Goal: Task Accomplishment & Management: Manage account settings

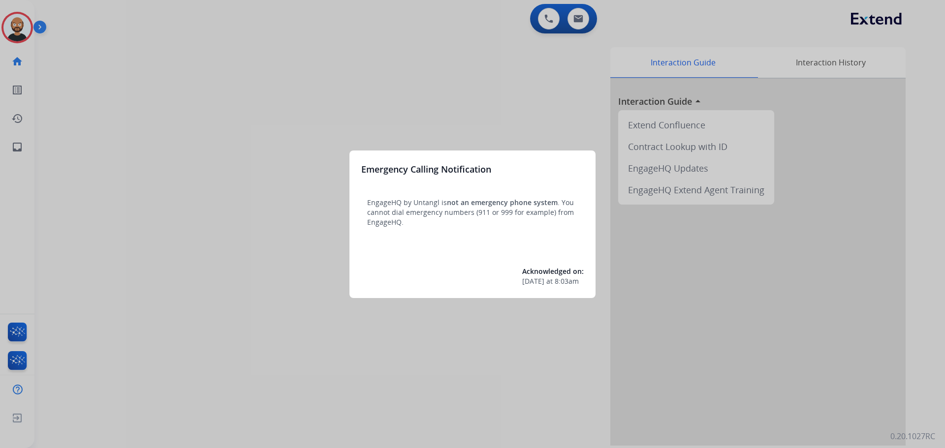
click at [85, 66] on div at bounding box center [472, 224] width 945 height 448
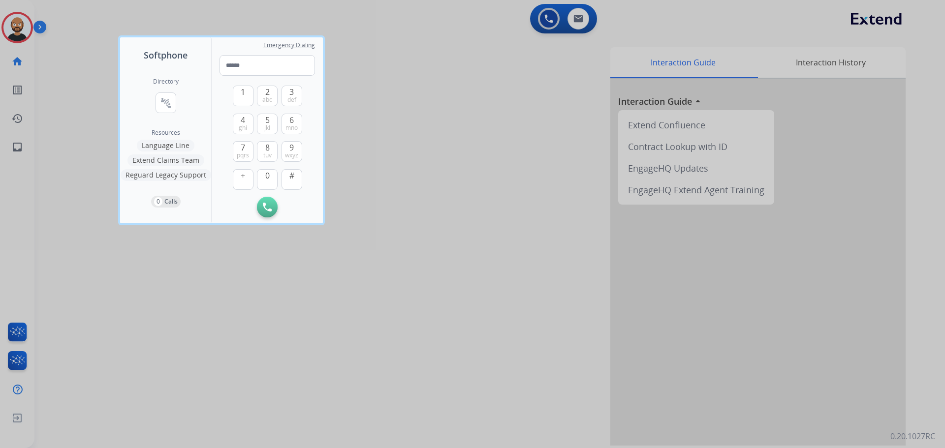
click at [66, 60] on div at bounding box center [472, 224] width 945 height 448
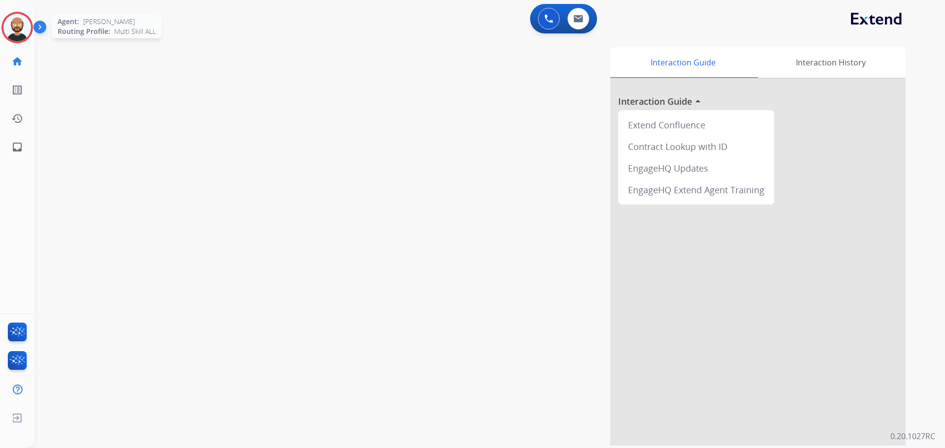
click at [17, 24] on img at bounding box center [17, 28] width 28 height 28
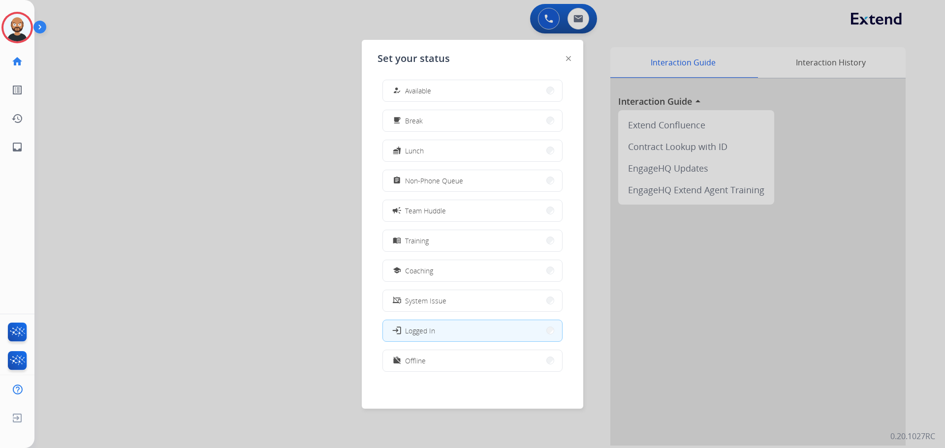
scroll to position [3, 0]
click at [440, 365] on button "work_off Offline" at bounding box center [472, 360] width 179 height 21
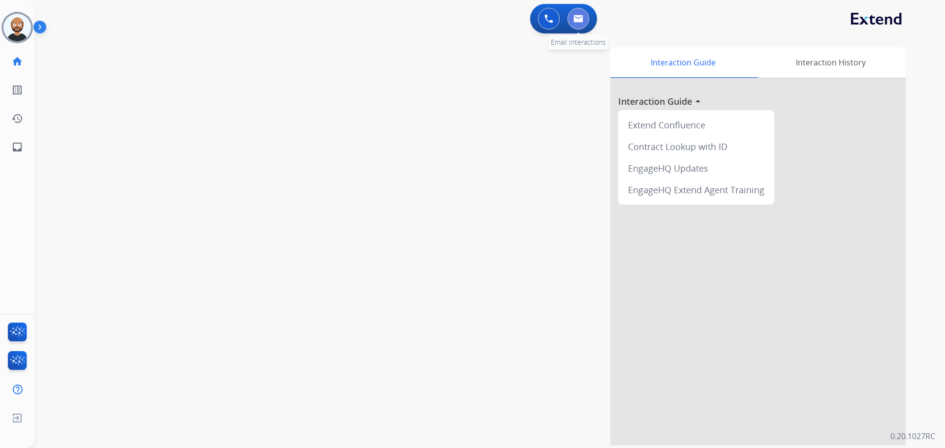
click at [576, 16] on img at bounding box center [578, 19] width 10 height 8
select select "**********"
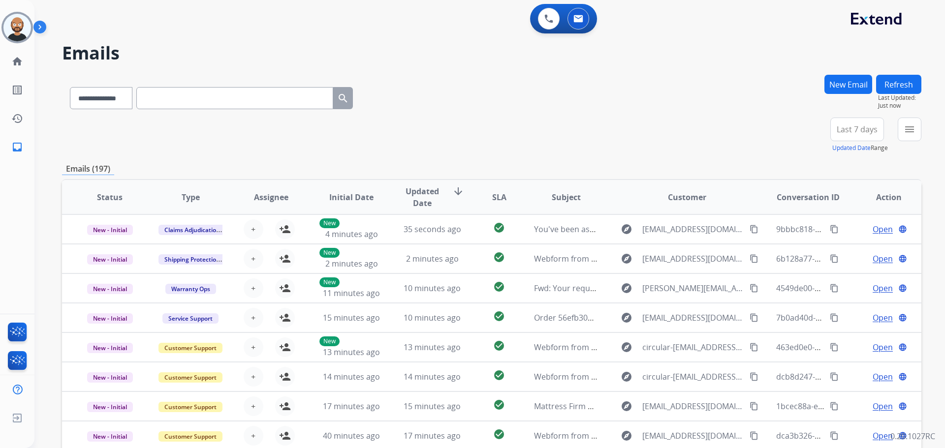
click at [846, 131] on span "Last 7 days" at bounding box center [857, 129] width 41 height 4
click at [829, 250] on div "Last 90 days" at bounding box center [854, 249] width 54 height 15
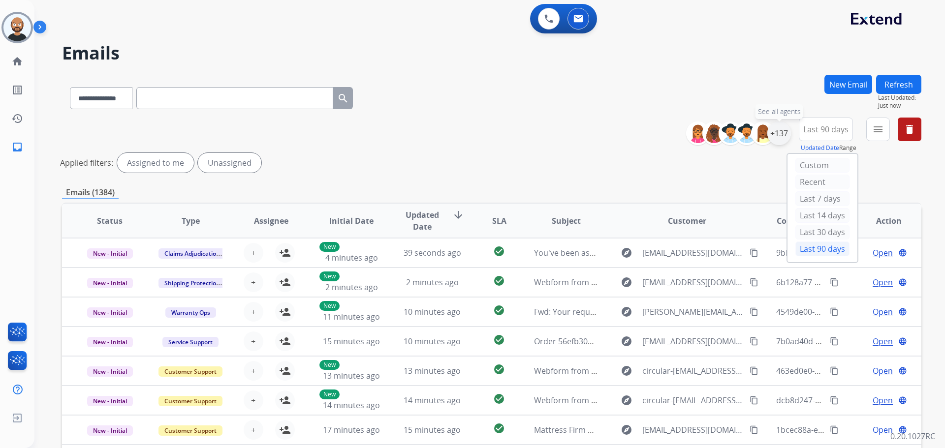
click at [780, 135] on div "+137" at bounding box center [779, 134] width 24 height 24
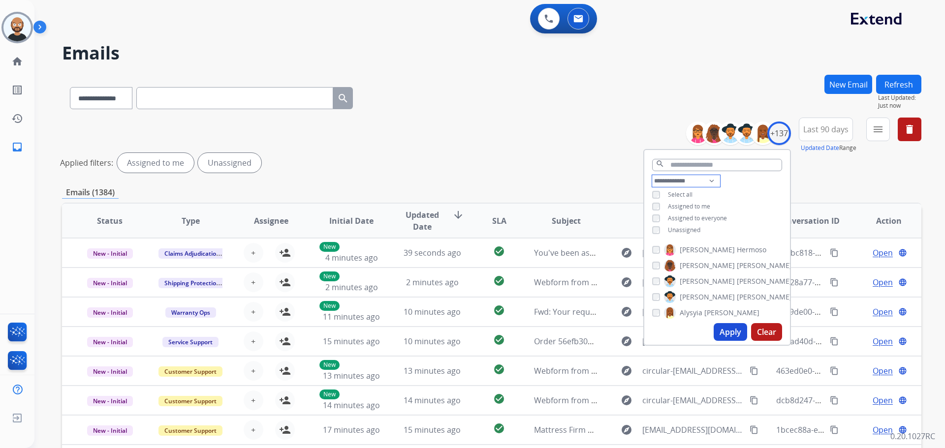
click at [658, 178] on select "**********" at bounding box center [686, 181] width 68 height 12
select select "**********"
click at [652, 175] on select "**********" at bounding box center [686, 181] width 68 height 12
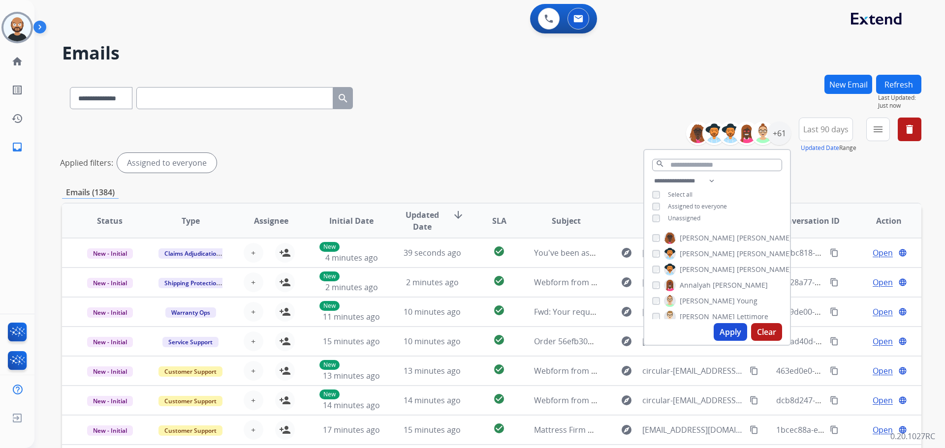
click at [732, 330] on button "Apply" at bounding box center [730, 332] width 33 height 18
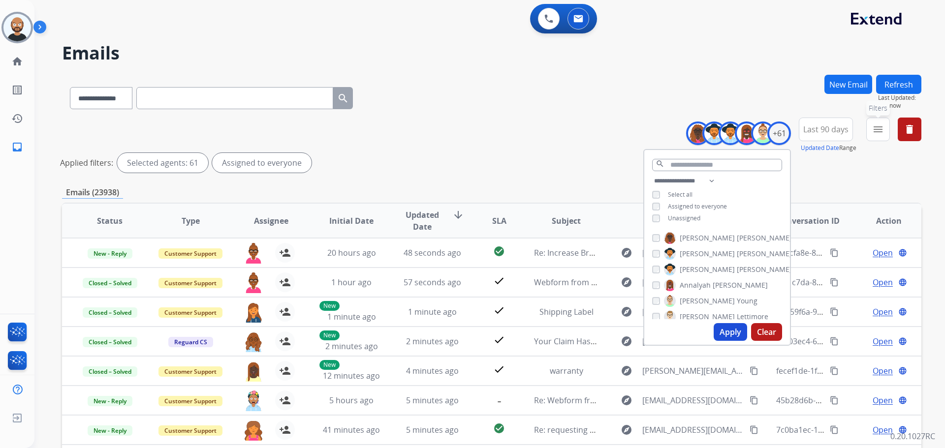
click at [885, 137] on button "menu Filters" at bounding box center [878, 130] width 24 height 24
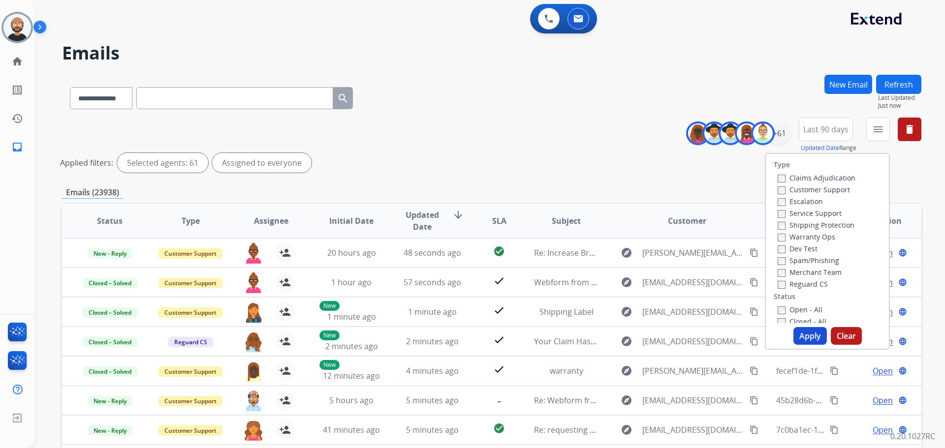
click at [834, 188] on label "Customer Support" at bounding box center [814, 189] width 72 height 9
click at [796, 227] on label "Shipping Protection" at bounding box center [816, 225] width 77 height 9
click at [792, 286] on label "Reguard CS" at bounding box center [803, 284] width 50 height 9
click at [796, 299] on label "New - Reply" at bounding box center [803, 295] width 51 height 9
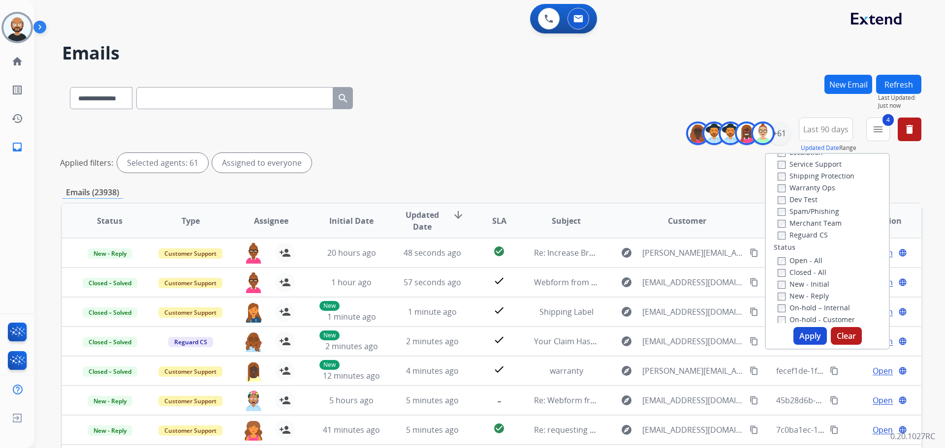
click at [803, 337] on button "Apply" at bounding box center [809, 336] width 33 height 18
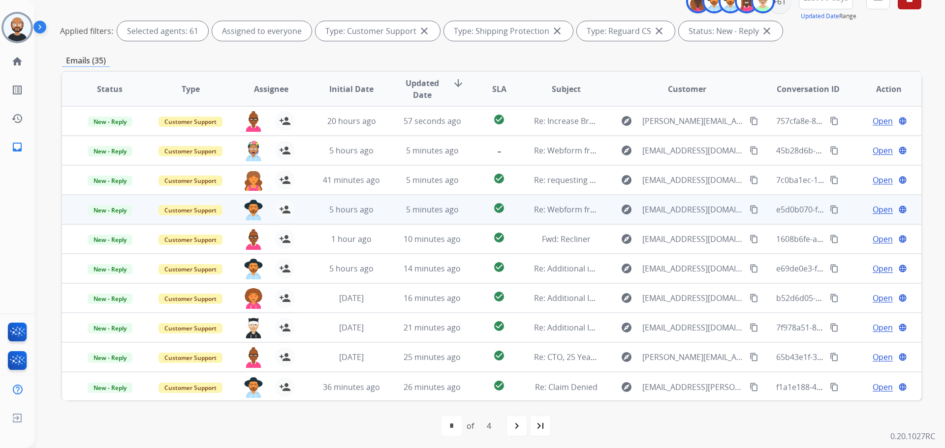
scroll to position [135, 0]
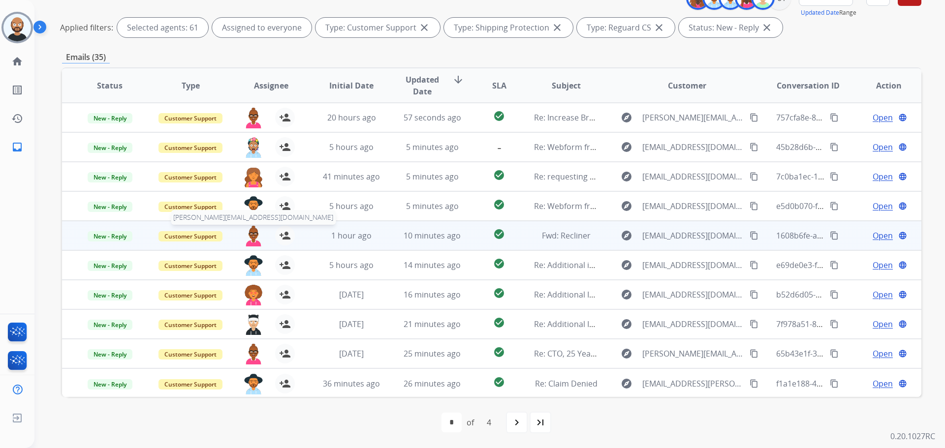
click at [249, 232] on img at bounding box center [254, 236] width 20 height 21
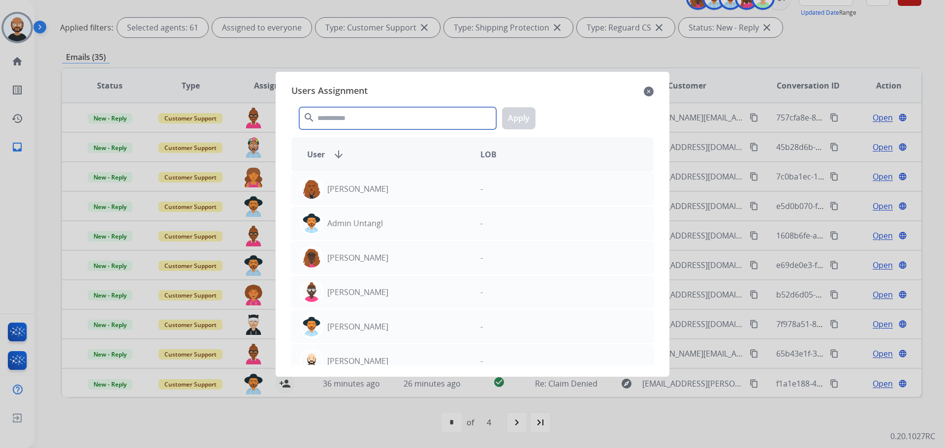
click at [346, 127] on input "text" at bounding box center [397, 118] width 197 height 22
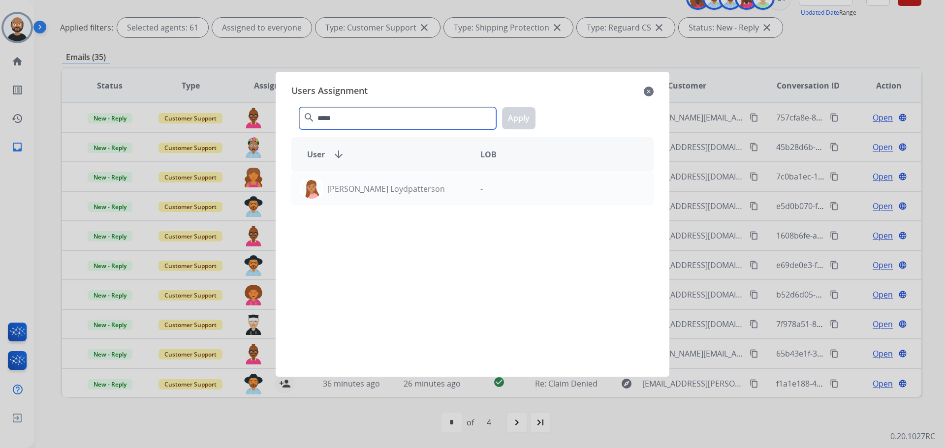
type input "*****"
click at [382, 207] on div "[PERSON_NAME] Loydpatterson -" at bounding box center [472, 268] width 362 height 193
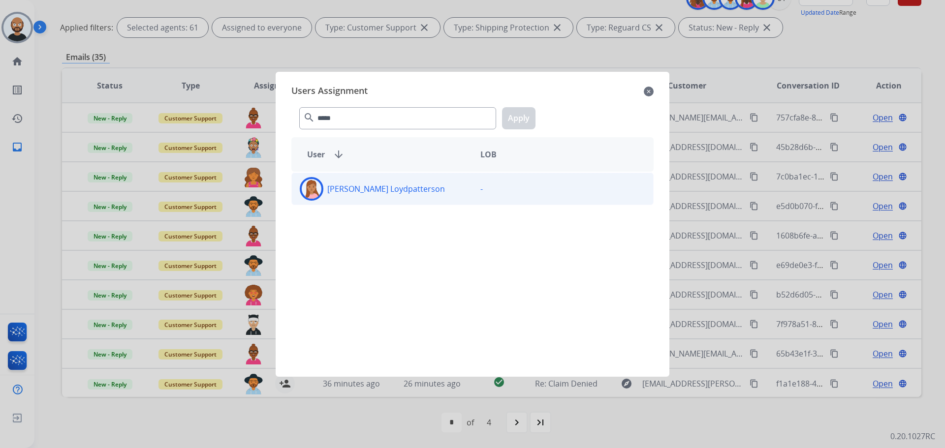
click at [436, 183] on div "[PERSON_NAME] Loydpatterson" at bounding box center [382, 189] width 181 height 24
click at [514, 124] on button "Apply" at bounding box center [518, 118] width 33 height 22
click at [440, 125] on input "*****" at bounding box center [397, 118] width 197 height 22
click at [423, 206] on div "[PERSON_NAME] Loydpatterson -" at bounding box center [472, 268] width 362 height 193
click at [424, 193] on div "[PERSON_NAME] Loydpatterson" at bounding box center [382, 189] width 181 height 24
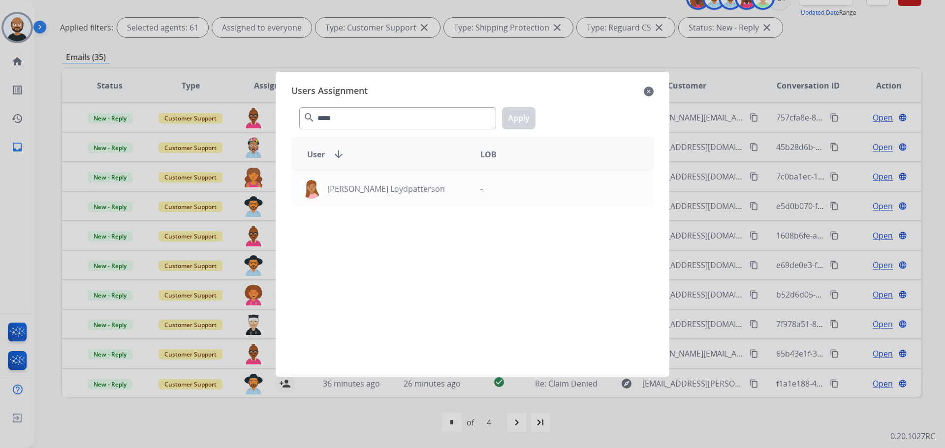
click at [650, 91] on mat-icon "close" at bounding box center [649, 92] width 10 height 12
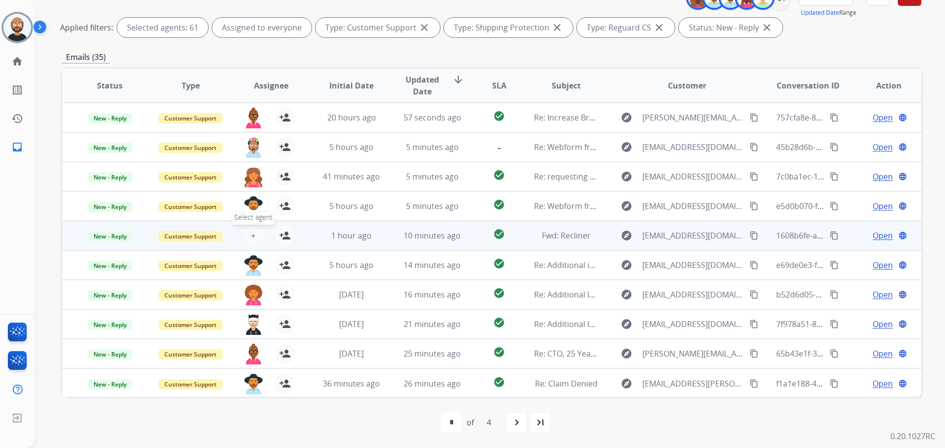
click at [251, 237] on span "+" at bounding box center [253, 236] width 4 height 12
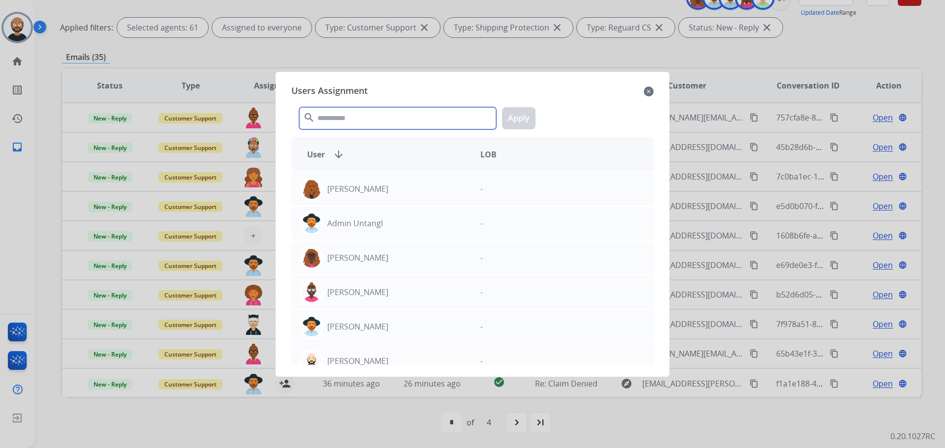
click at [385, 118] on input "text" at bounding box center [397, 118] width 197 height 22
type input "***"
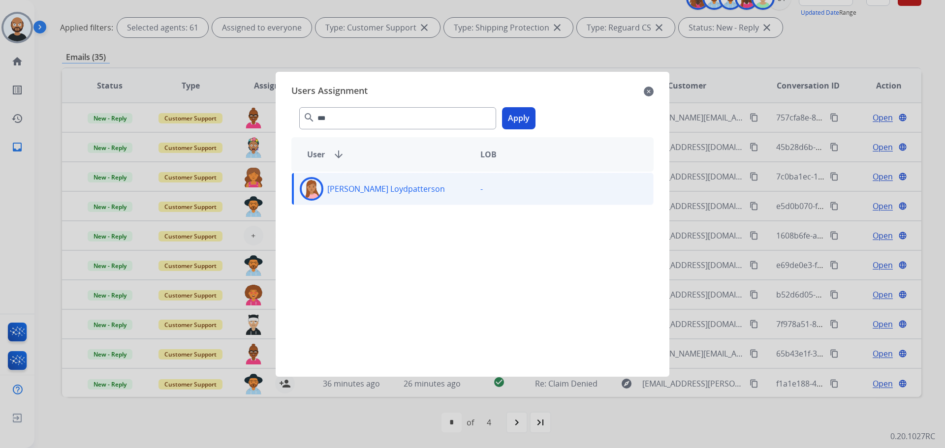
click at [514, 119] on button "Apply" at bounding box center [518, 118] width 33 height 22
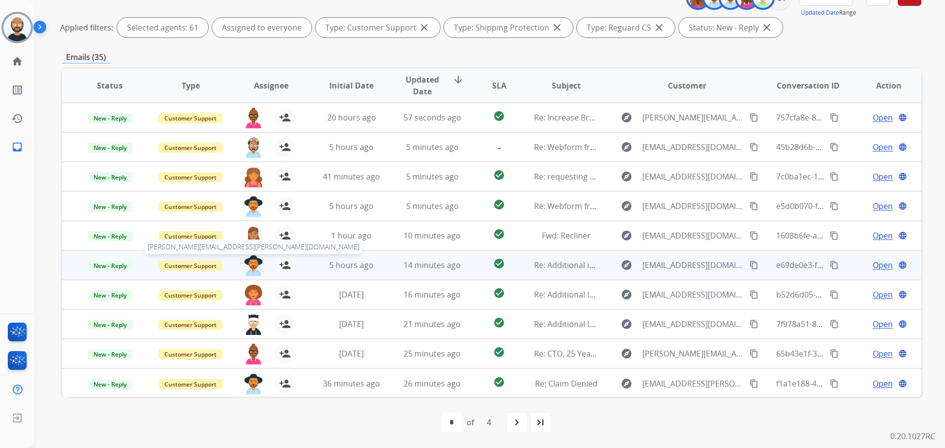
click at [253, 265] on img at bounding box center [254, 265] width 20 height 21
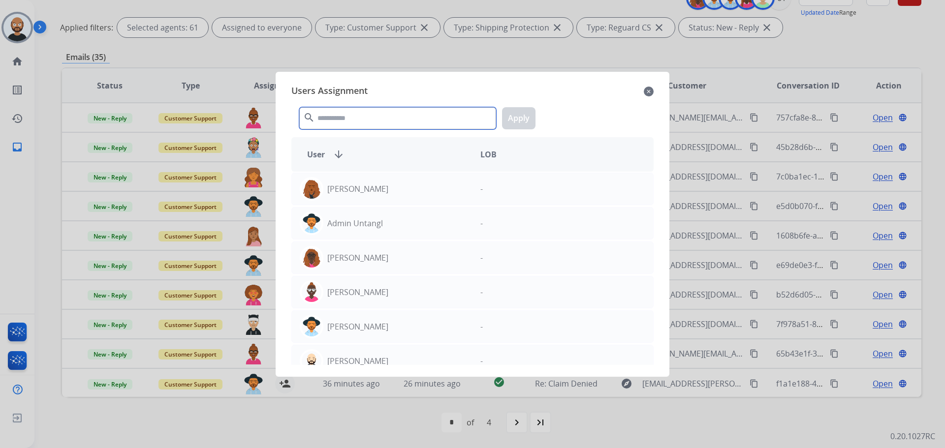
click at [351, 123] on input "text" at bounding box center [397, 118] width 197 height 22
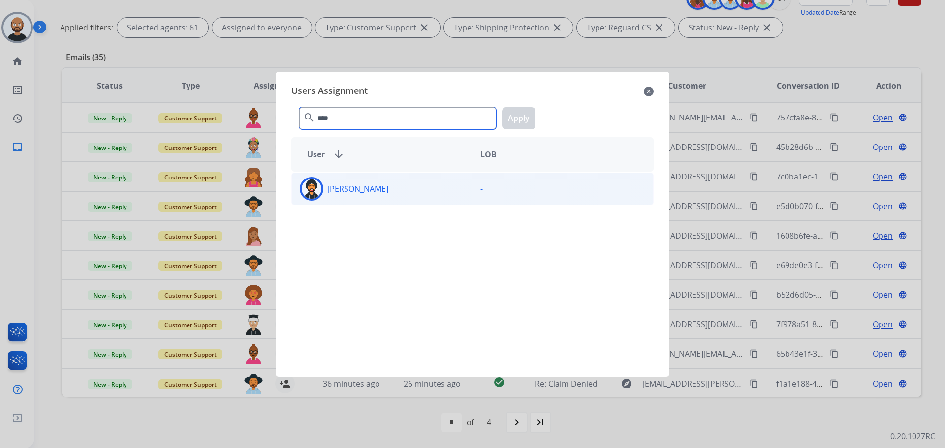
type input "****"
click at [364, 187] on p "[PERSON_NAME]" at bounding box center [357, 189] width 61 height 12
click at [517, 116] on button "Apply" at bounding box center [518, 118] width 33 height 22
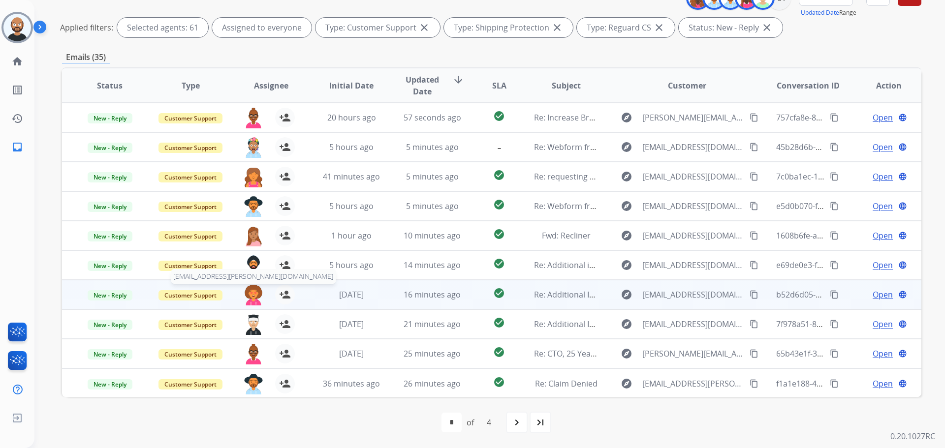
click at [254, 287] on img at bounding box center [254, 295] width 20 height 21
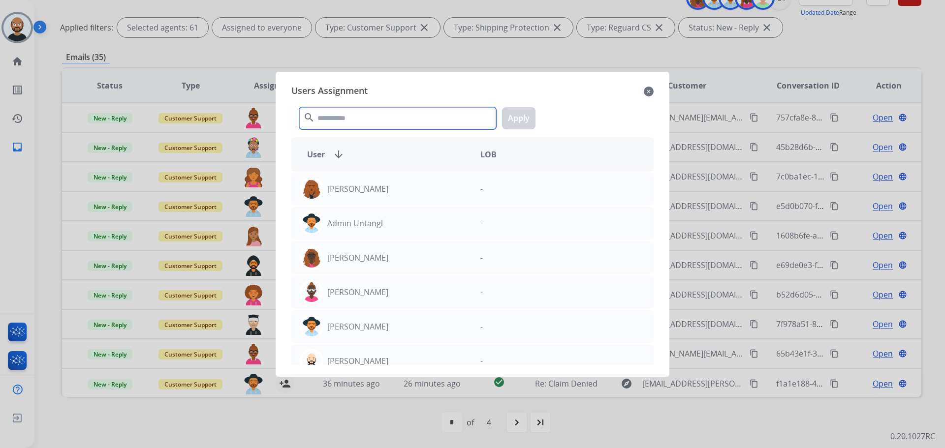
click at [386, 118] on input "text" at bounding box center [397, 118] width 197 height 22
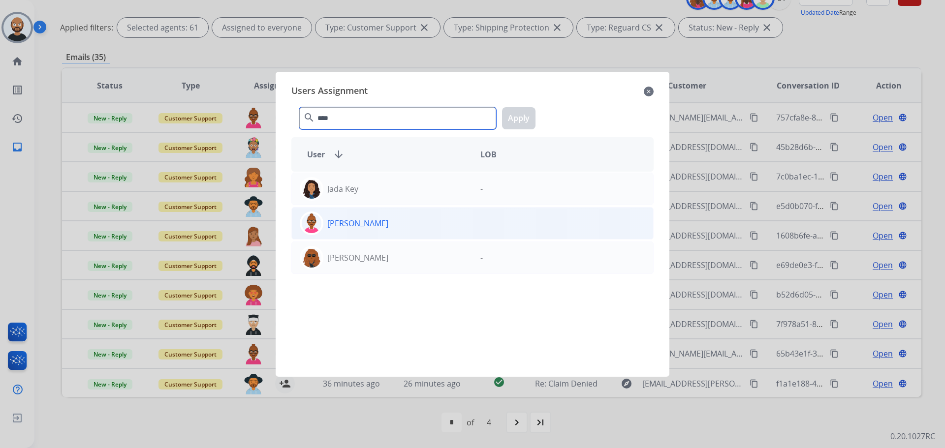
type input "****"
click at [411, 221] on div "[PERSON_NAME]" at bounding box center [382, 224] width 181 height 24
click at [529, 113] on button "Apply" at bounding box center [518, 118] width 33 height 22
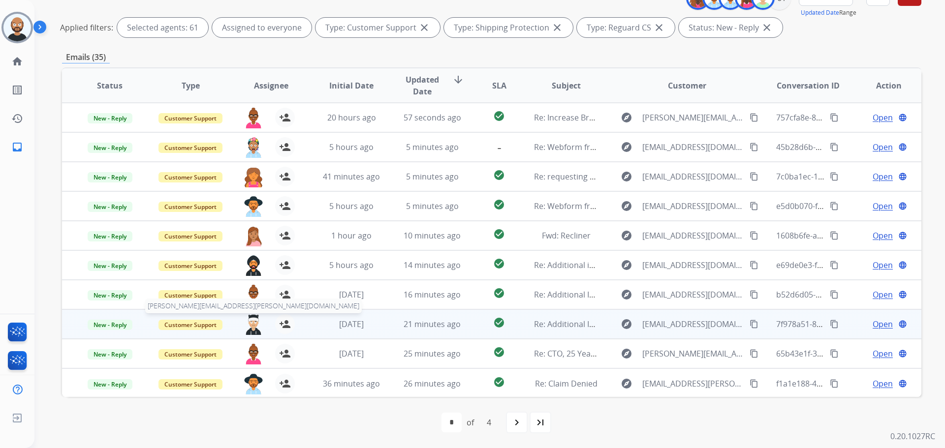
click at [253, 324] on img at bounding box center [254, 325] width 20 height 21
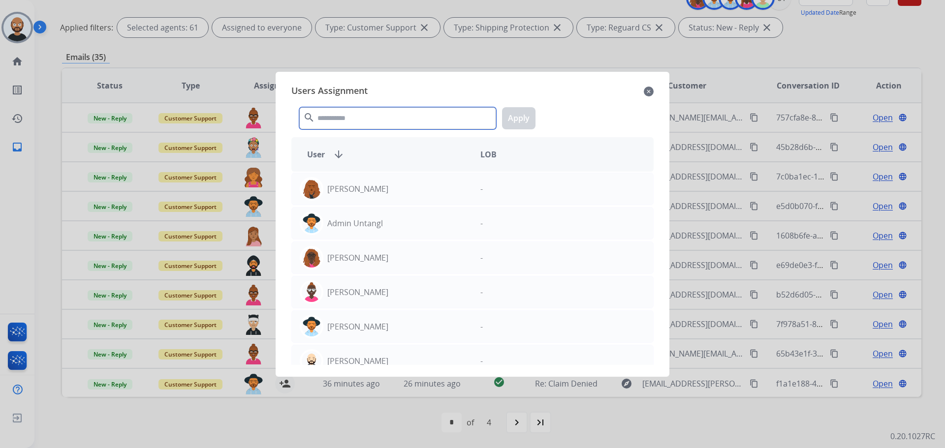
click at [340, 116] on input "text" at bounding box center [397, 118] width 197 height 22
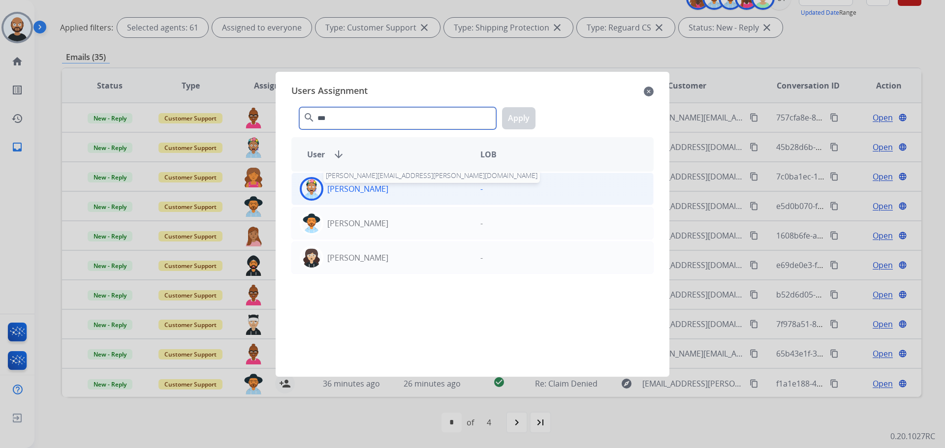
type input "***"
click at [345, 198] on div "[PERSON_NAME] [PERSON_NAME][EMAIL_ADDRESS][PERSON_NAME][DOMAIN_NAME]" at bounding box center [382, 189] width 181 height 24
click at [512, 115] on button "Apply" at bounding box center [518, 118] width 33 height 22
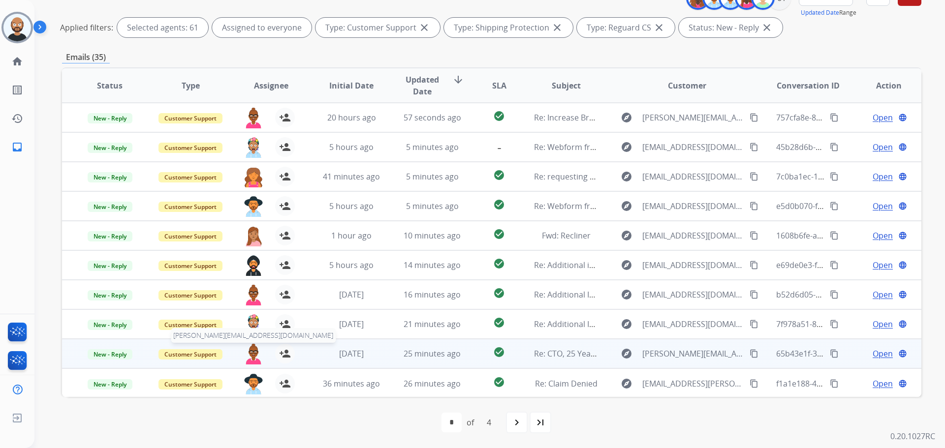
click at [255, 356] on img at bounding box center [254, 354] width 20 height 21
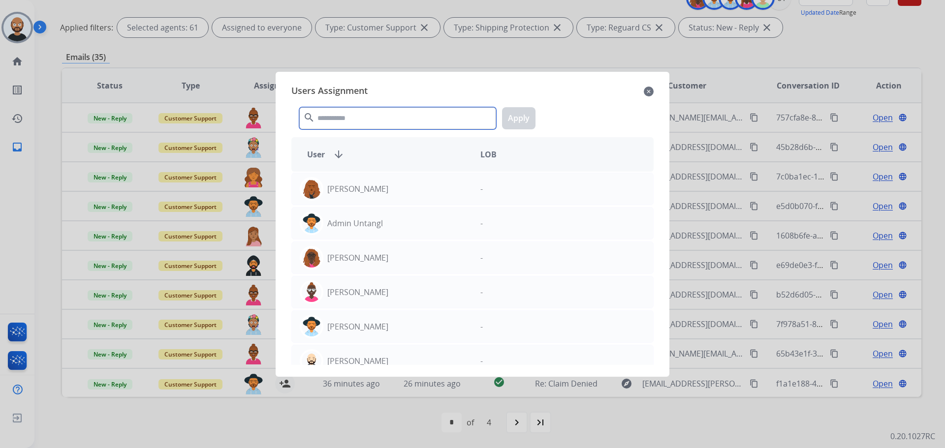
click at [405, 118] on input "text" at bounding box center [397, 118] width 197 height 22
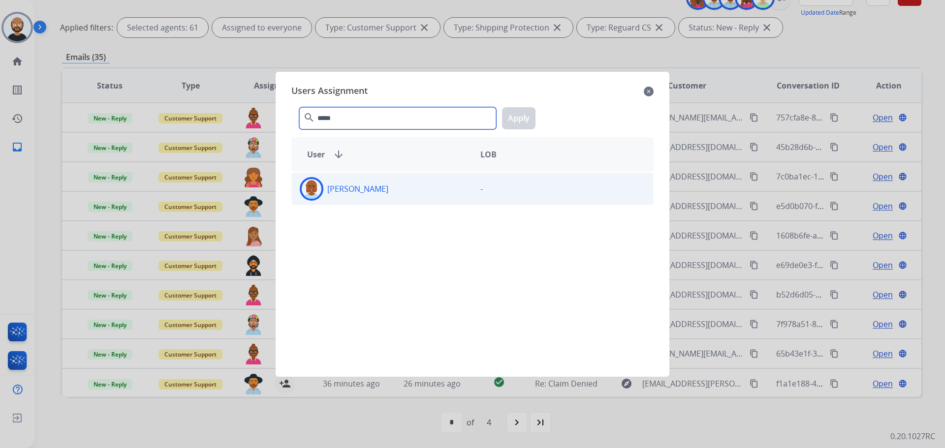
type input "*****"
click at [418, 198] on div "[PERSON_NAME]" at bounding box center [382, 189] width 181 height 24
click at [516, 120] on button "Apply" at bounding box center [518, 118] width 33 height 22
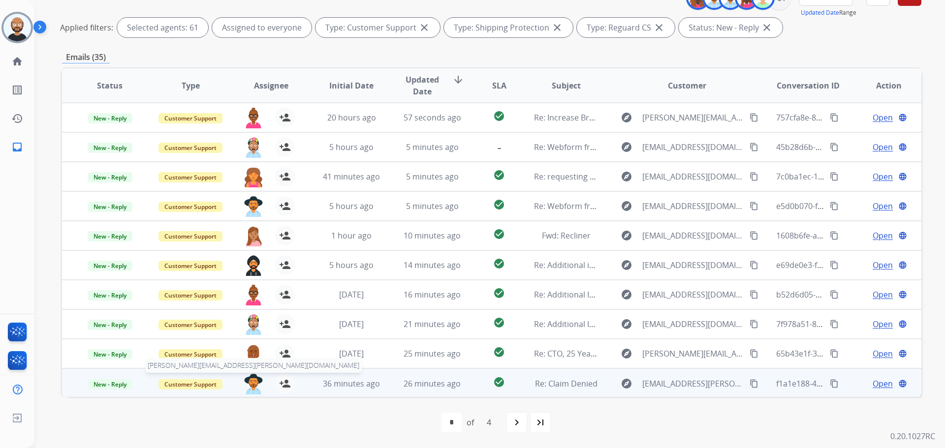
click at [249, 379] on img at bounding box center [254, 384] width 20 height 21
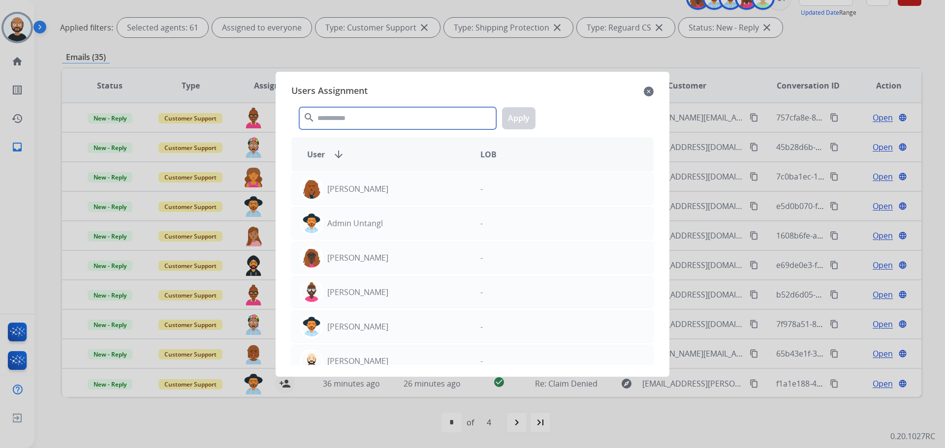
click at [342, 115] on input "text" at bounding box center [397, 118] width 197 height 22
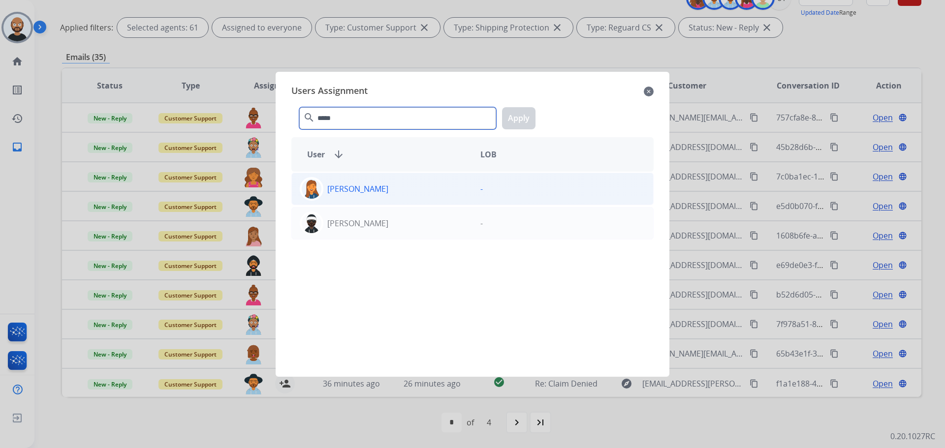
type input "*****"
click at [365, 185] on p "[PERSON_NAME]" at bounding box center [357, 189] width 61 height 12
click at [523, 111] on button "Apply" at bounding box center [518, 118] width 33 height 22
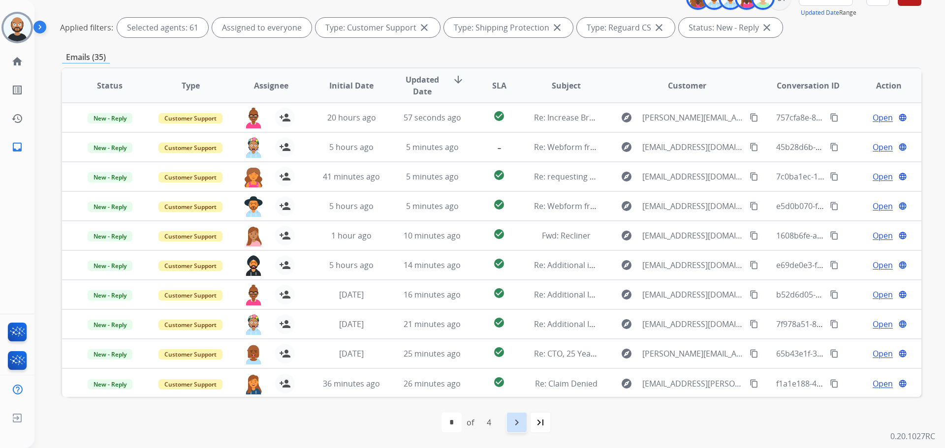
click at [511, 418] on mat-icon "navigate_next" at bounding box center [517, 423] width 12 height 12
select select "*"
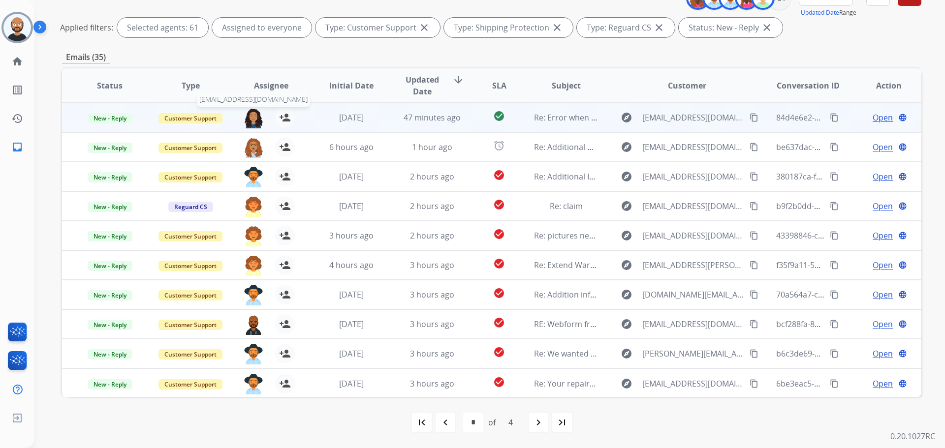
click at [255, 116] on img at bounding box center [254, 118] width 20 height 21
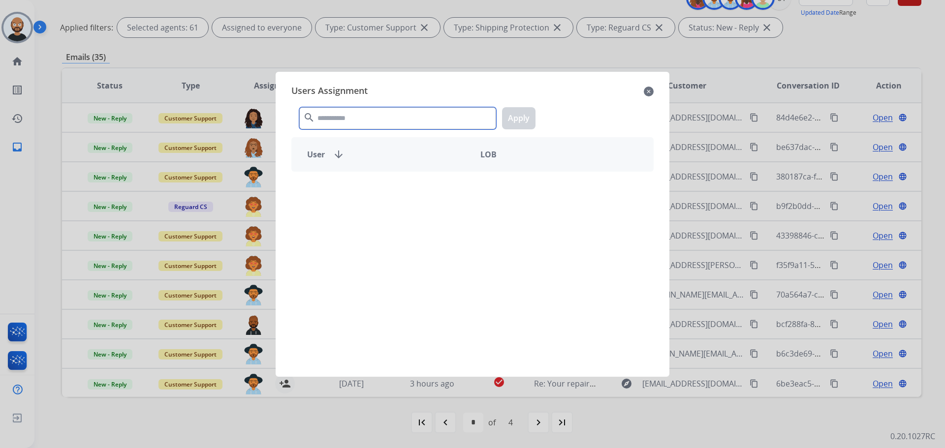
click at [351, 119] on input "text" at bounding box center [397, 118] width 197 height 22
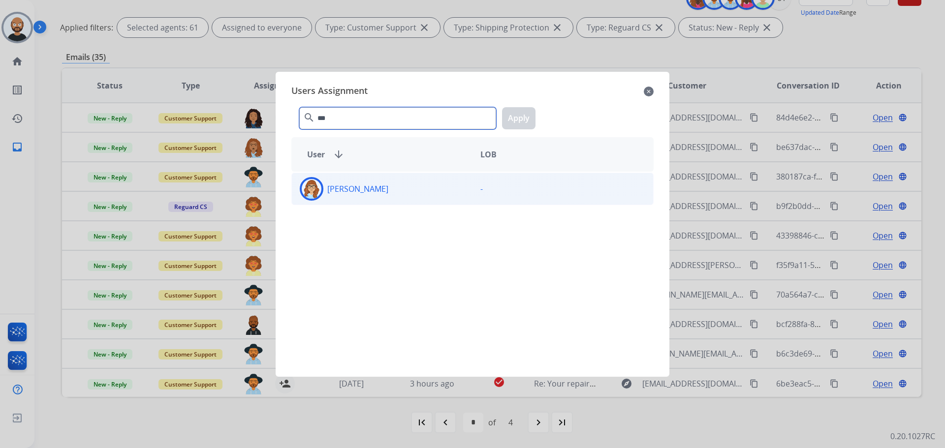
type input "***"
click at [367, 190] on p "[PERSON_NAME]" at bounding box center [357, 189] width 61 height 12
click at [524, 111] on button "Apply" at bounding box center [518, 118] width 33 height 22
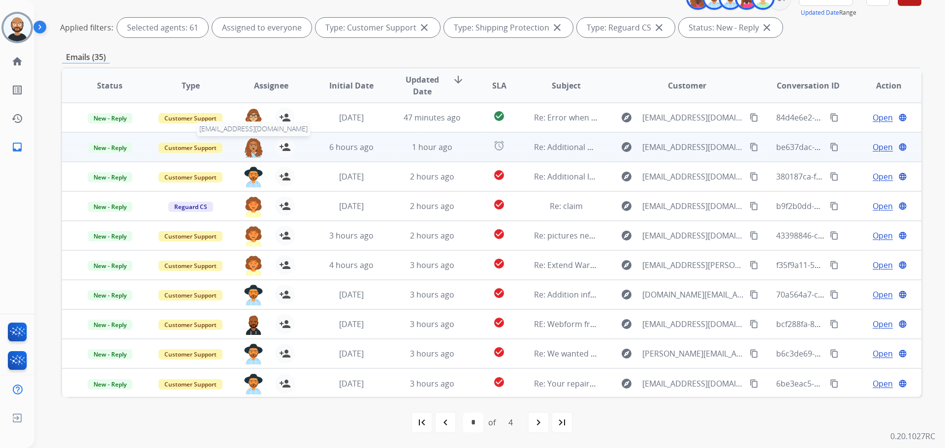
click at [253, 152] on img at bounding box center [254, 147] width 20 height 21
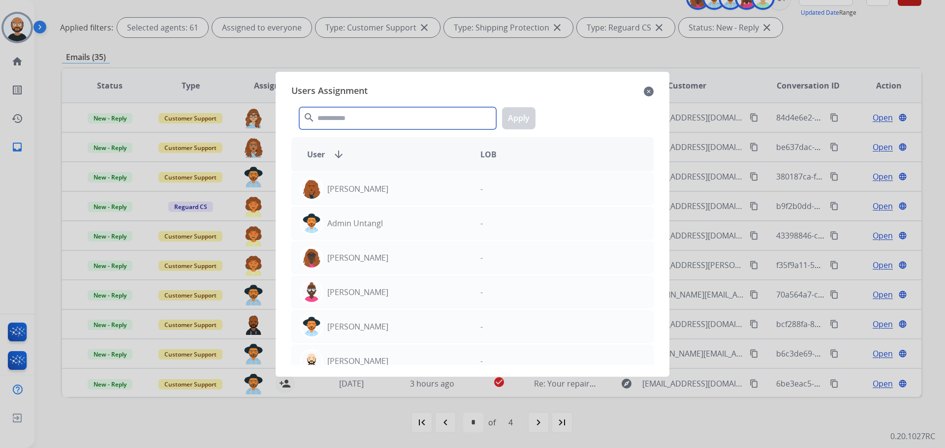
click at [328, 121] on input "text" at bounding box center [397, 118] width 197 height 22
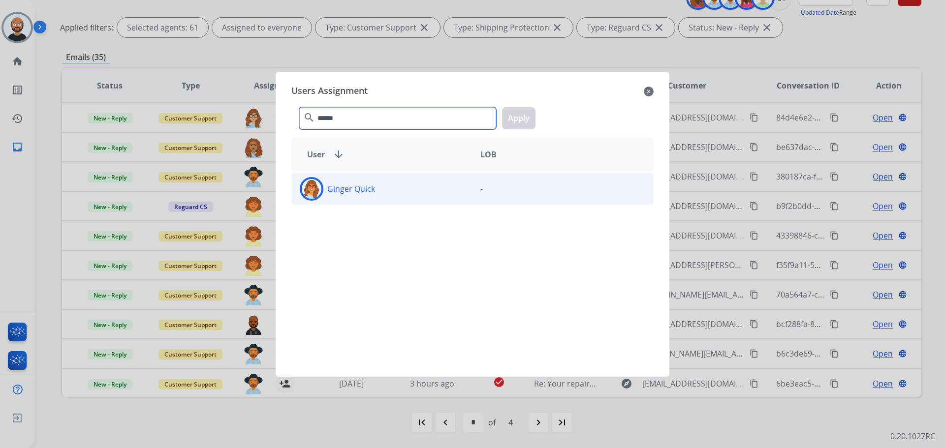
type input "******"
click at [365, 186] on p "Ginger Quick" at bounding box center [351, 189] width 48 height 12
click at [524, 119] on button "Apply" at bounding box center [518, 118] width 33 height 22
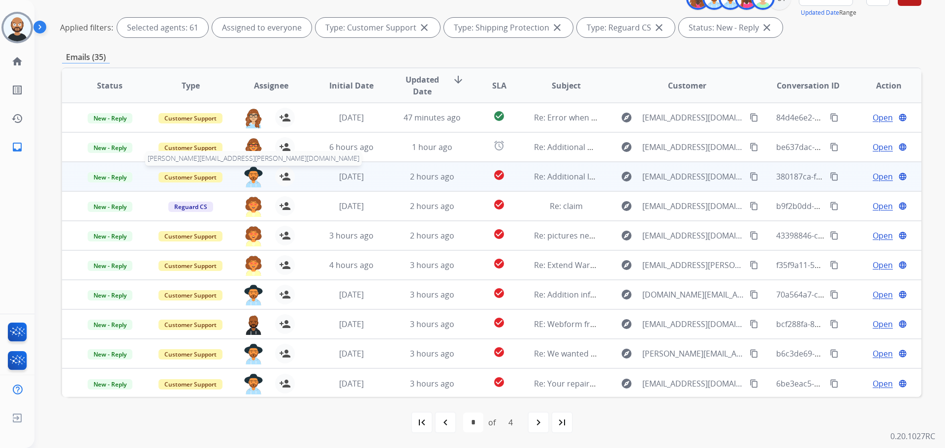
click at [251, 184] on img at bounding box center [254, 177] width 20 height 21
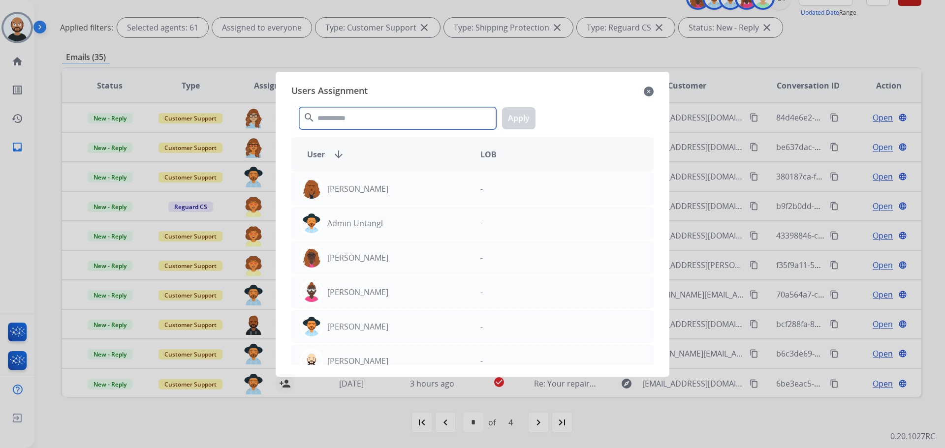
click at [344, 119] on input "text" at bounding box center [397, 118] width 197 height 22
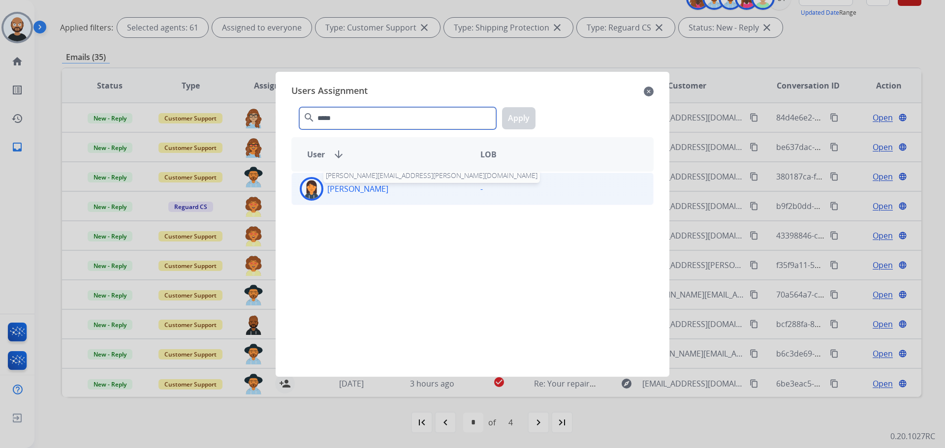
type input "*****"
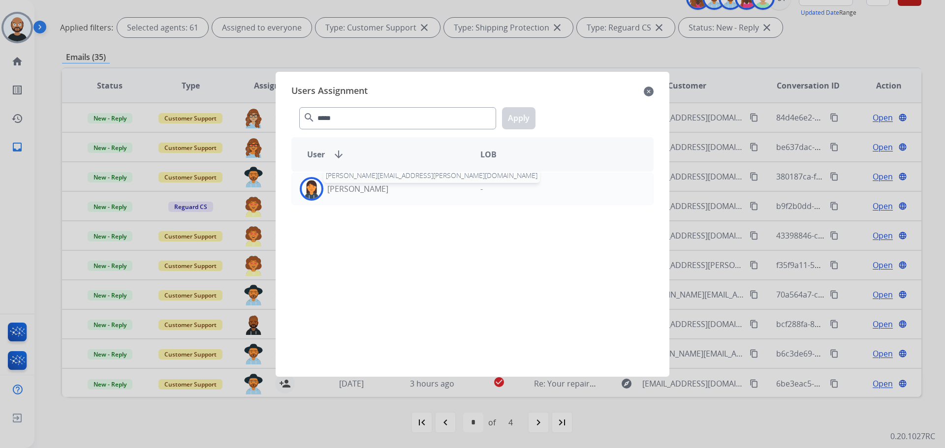
drag, startPoint x: 372, startPoint y: 194, endPoint x: 466, endPoint y: 154, distance: 102.6
click at [373, 196] on div "[PERSON_NAME] [PERSON_NAME][EMAIL_ADDRESS][PERSON_NAME][DOMAIN_NAME]" at bounding box center [382, 189] width 181 height 24
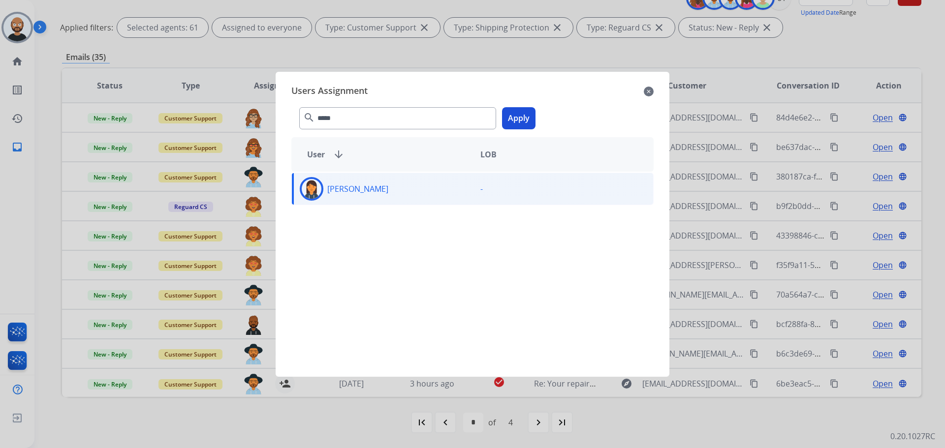
click at [529, 114] on button "Apply" at bounding box center [518, 118] width 33 height 22
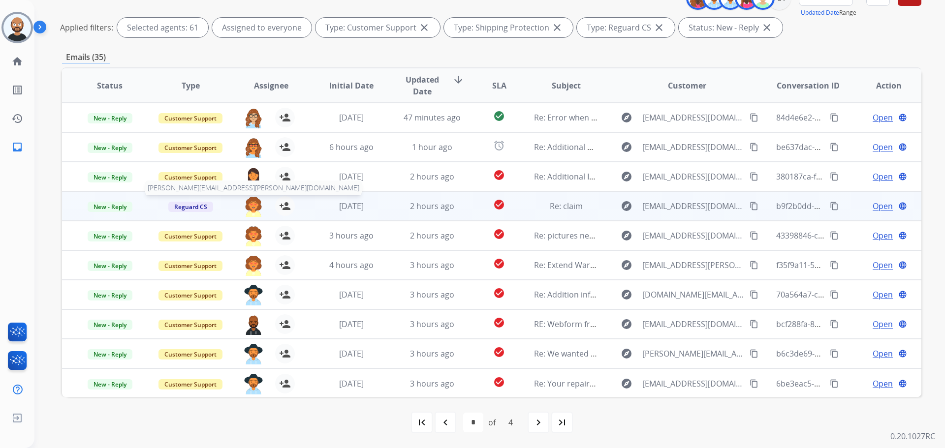
click at [253, 204] on img at bounding box center [254, 206] width 20 height 21
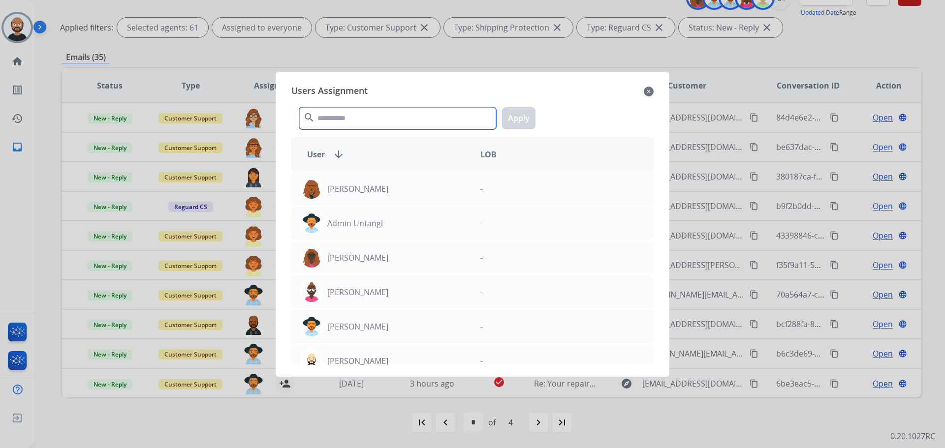
click at [363, 116] on input "text" at bounding box center [397, 118] width 197 height 22
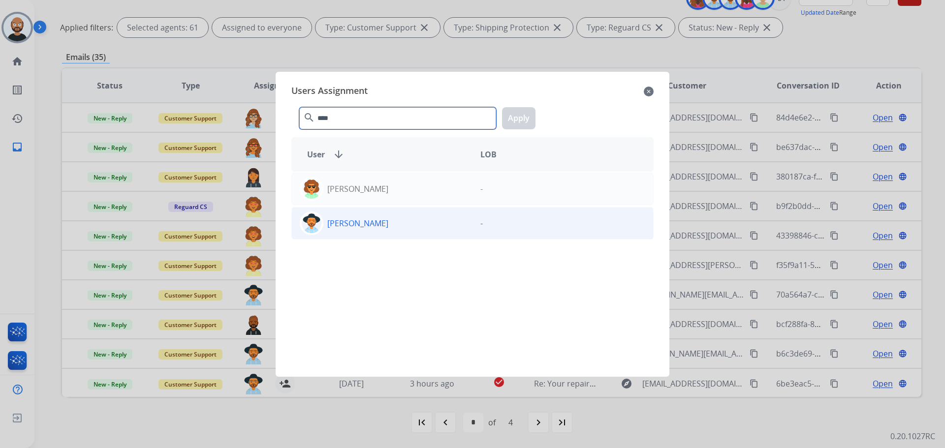
type input "****"
click at [379, 231] on div "[PERSON_NAME]" at bounding box center [382, 224] width 181 height 24
click at [512, 120] on button "Apply" at bounding box center [518, 118] width 33 height 22
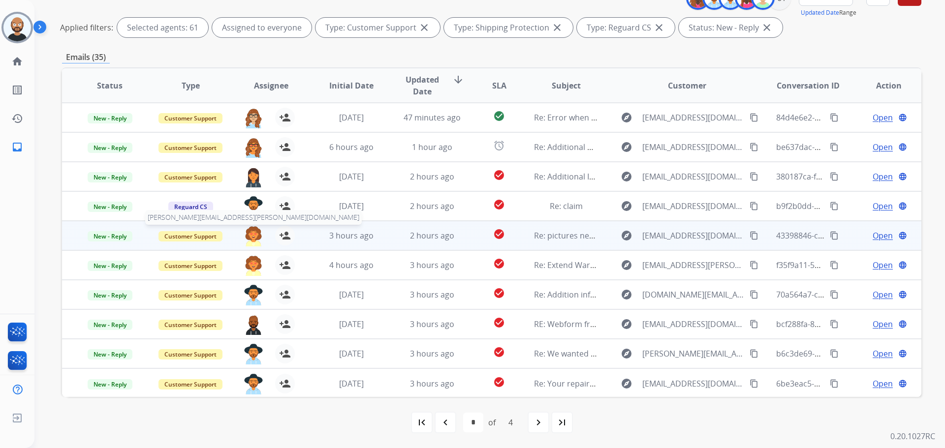
click at [251, 237] on img at bounding box center [254, 236] width 20 height 21
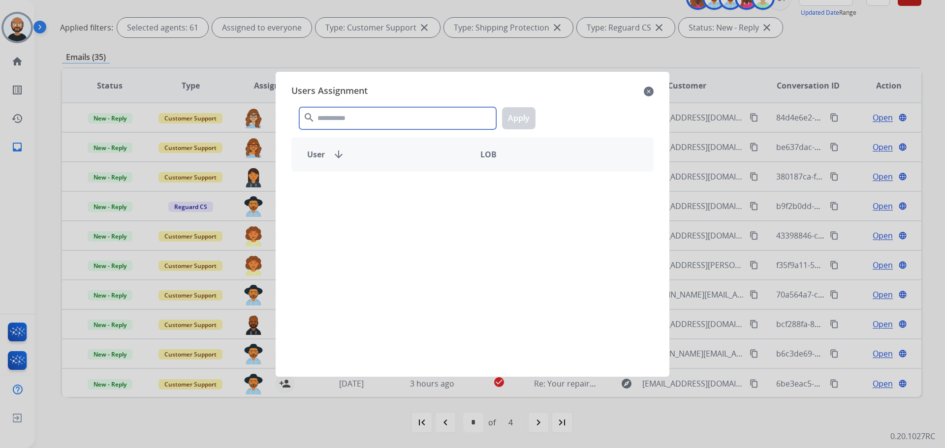
click at [367, 125] on input "text" at bounding box center [397, 118] width 197 height 22
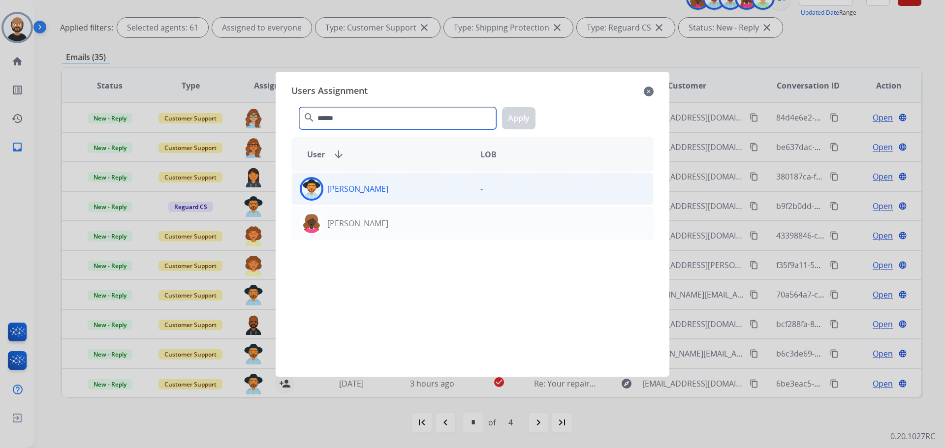
type input "******"
click at [377, 182] on div "[PERSON_NAME]" at bounding box center [382, 189] width 181 height 24
click at [520, 118] on button "Apply" at bounding box center [518, 118] width 33 height 22
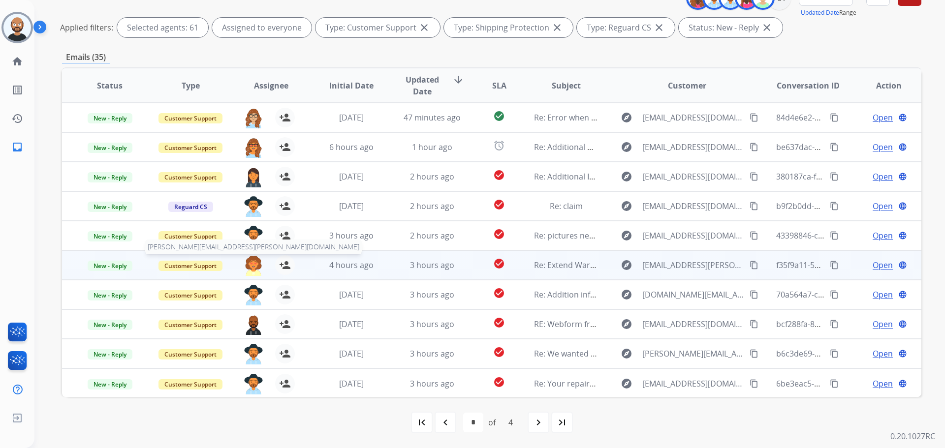
click at [247, 264] on img at bounding box center [254, 265] width 20 height 21
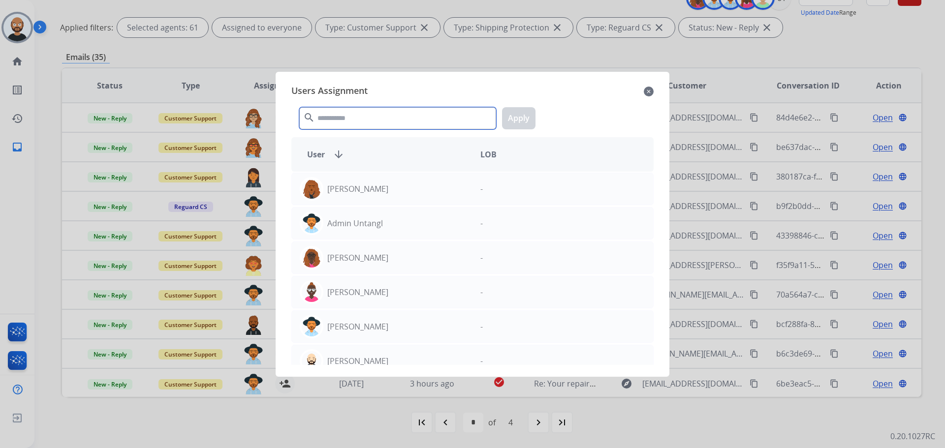
click at [366, 119] on input "text" at bounding box center [397, 118] width 197 height 22
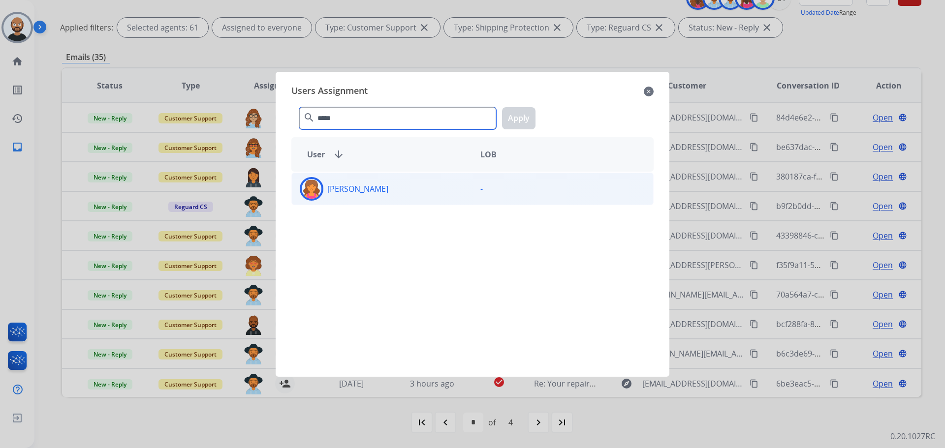
type input "*****"
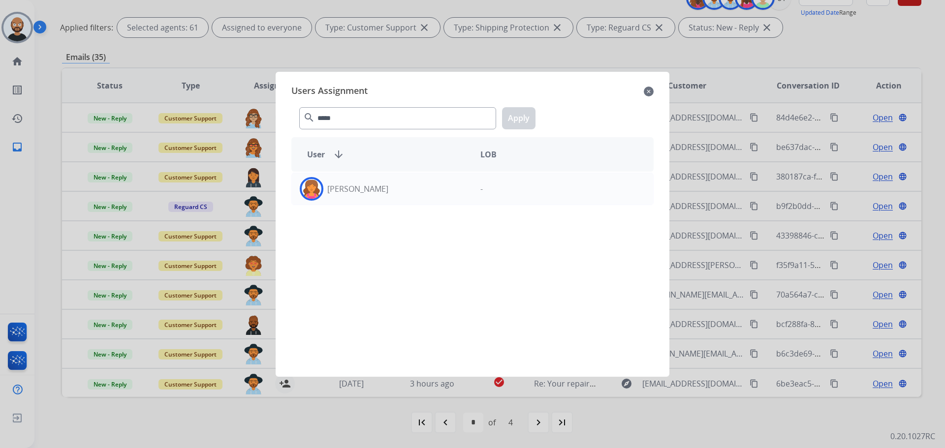
drag, startPoint x: 389, startPoint y: 180, endPoint x: 547, endPoint y: 120, distance: 168.4
click at [389, 180] on div "[PERSON_NAME]" at bounding box center [382, 189] width 181 height 24
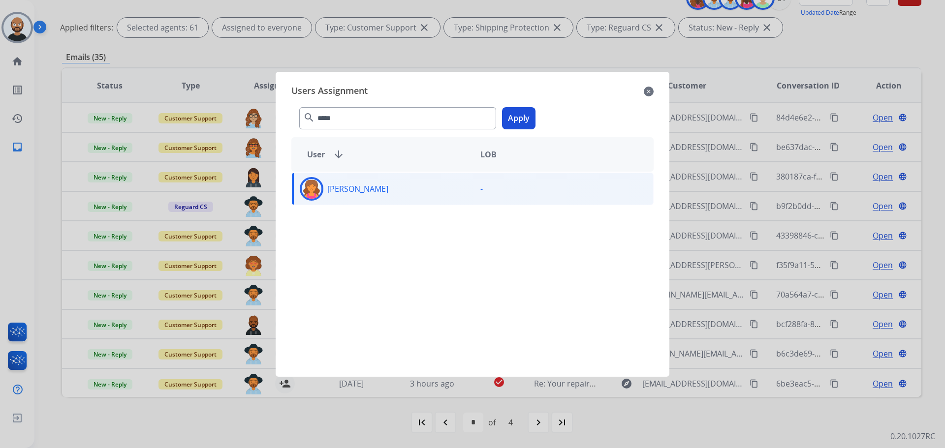
click at [524, 116] on button "Apply" at bounding box center [518, 118] width 33 height 22
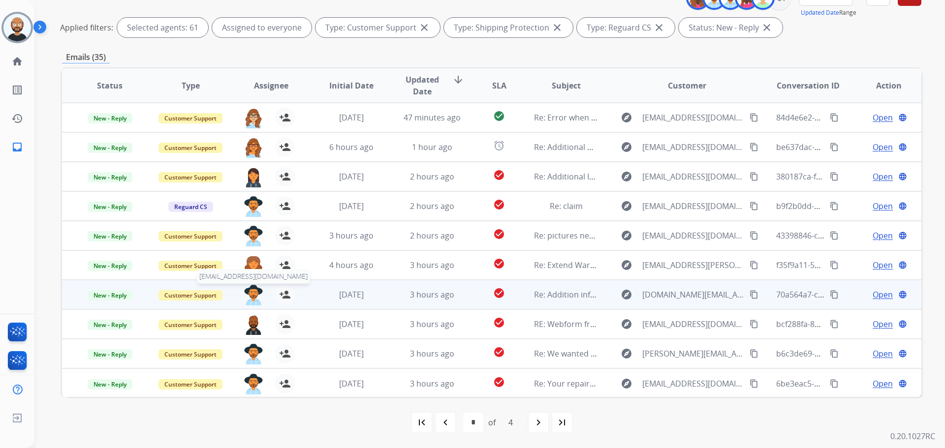
click at [253, 297] on img at bounding box center [254, 295] width 20 height 21
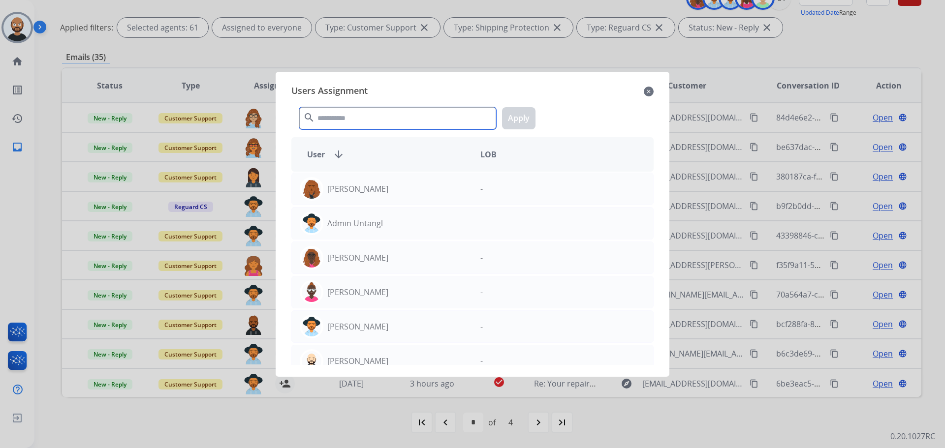
click at [390, 121] on input "text" at bounding box center [397, 118] width 197 height 22
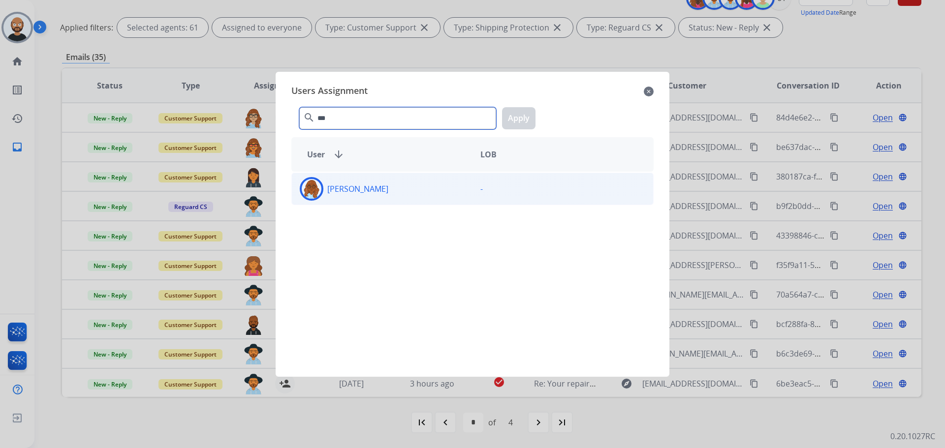
type input "***"
click at [381, 184] on div "[PERSON_NAME]" at bounding box center [382, 189] width 181 height 24
click at [508, 128] on button "Apply" at bounding box center [518, 118] width 33 height 22
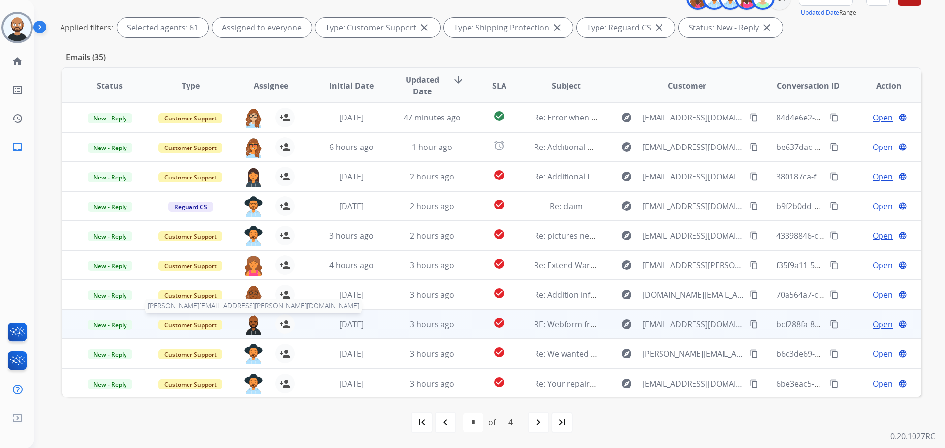
click at [251, 324] on img at bounding box center [254, 325] width 20 height 21
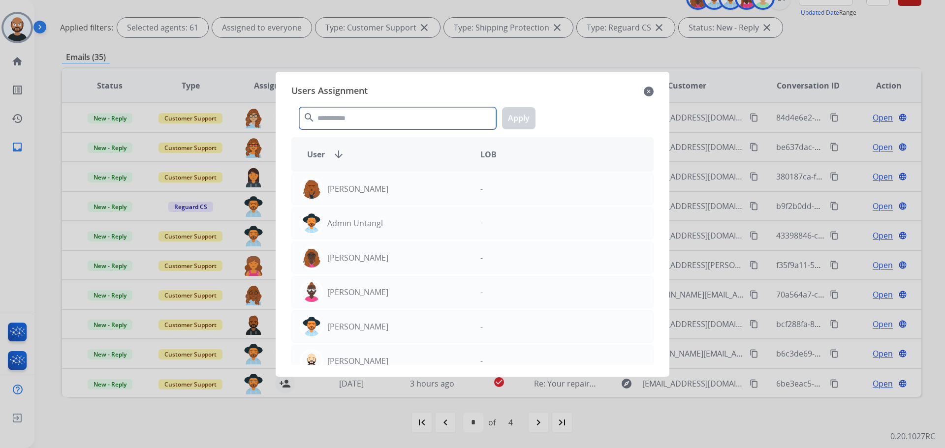
click at [369, 113] on input "text" at bounding box center [397, 118] width 197 height 22
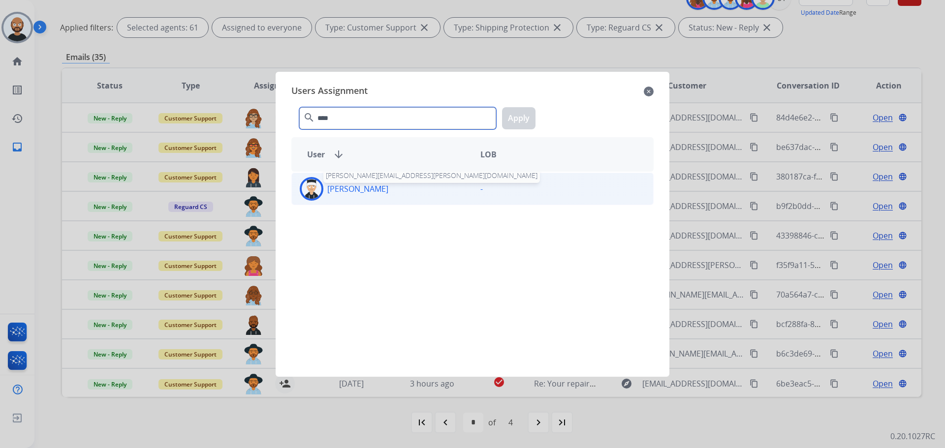
type input "****"
click at [372, 192] on p "[PERSON_NAME]" at bounding box center [357, 189] width 61 height 12
click at [528, 124] on button "Apply" at bounding box center [518, 118] width 33 height 22
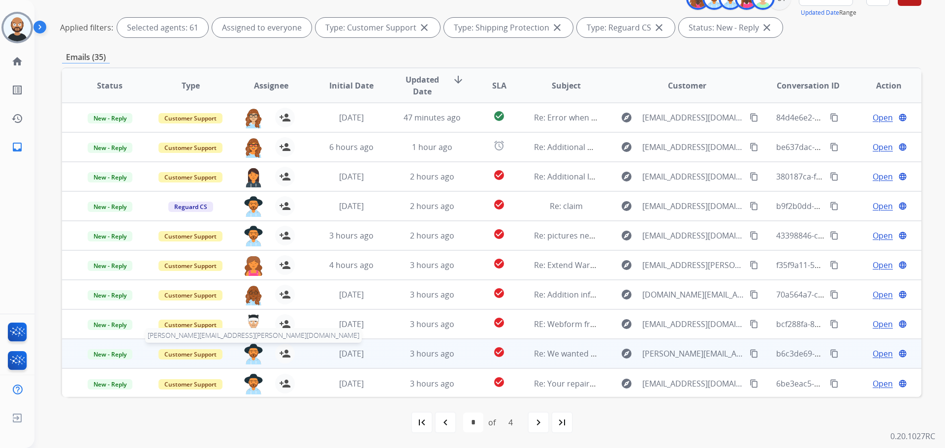
click at [256, 355] on img at bounding box center [254, 354] width 20 height 21
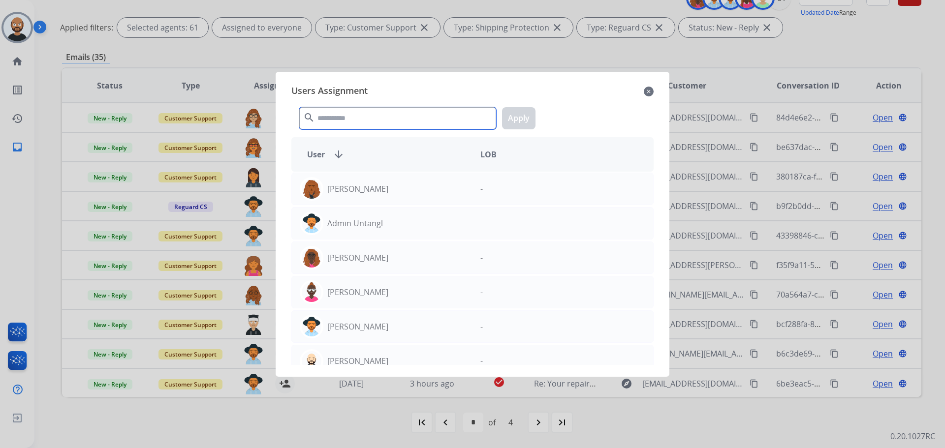
click at [378, 126] on input "text" at bounding box center [397, 118] width 197 height 22
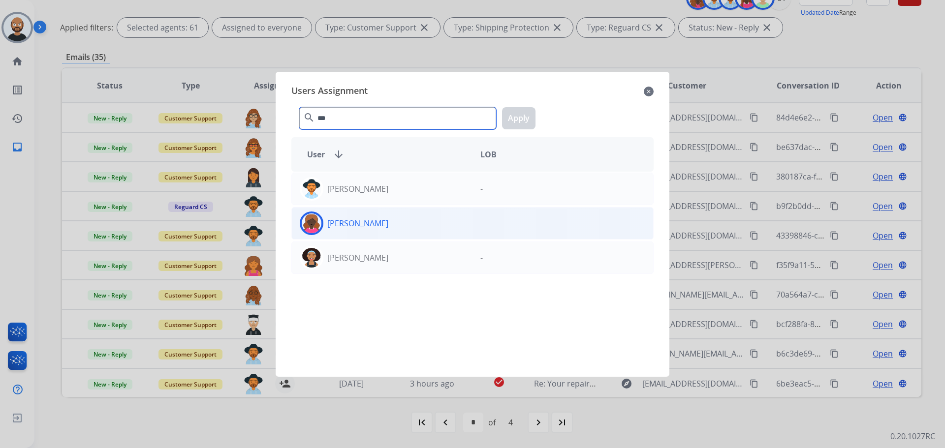
type input "***"
click at [405, 233] on div "[PERSON_NAME]" at bounding box center [382, 224] width 181 height 24
click at [515, 112] on button "Apply" at bounding box center [518, 118] width 33 height 22
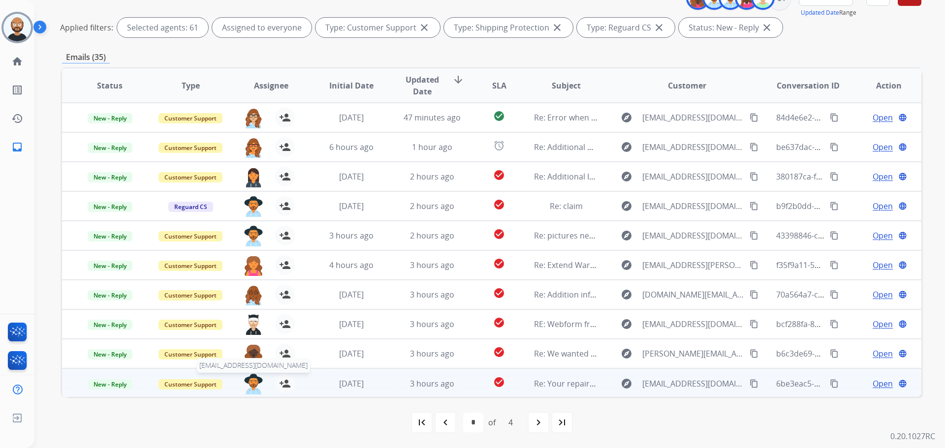
click at [255, 383] on img at bounding box center [254, 384] width 20 height 21
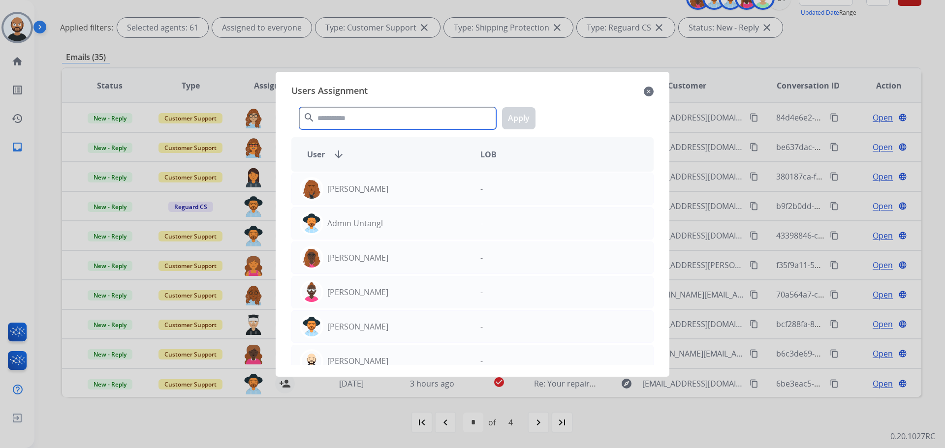
click at [404, 121] on input "text" at bounding box center [397, 118] width 197 height 22
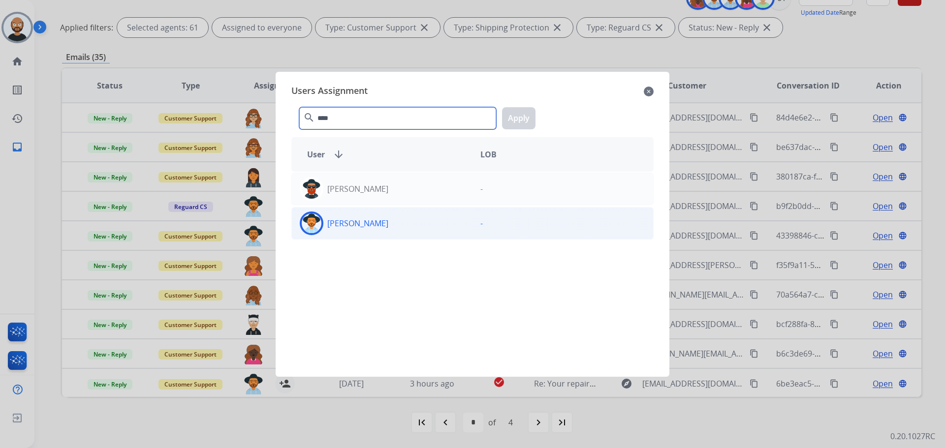
type input "****"
click at [415, 225] on div "[PERSON_NAME]" at bounding box center [382, 224] width 181 height 24
click at [509, 122] on button "Apply" at bounding box center [518, 118] width 33 height 22
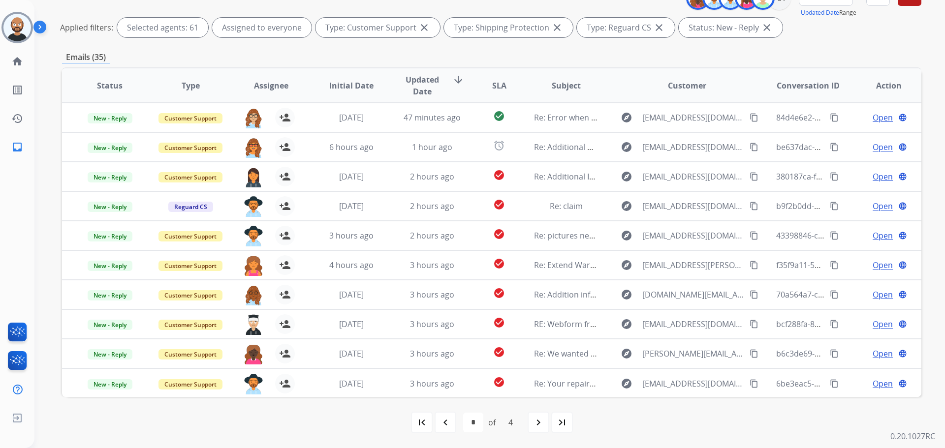
click at [526, 429] on div "first_page navigate_before * * * * of 4 navigate_next last_page" at bounding box center [491, 423] width 859 height 20
click at [531, 428] on div "navigate_next" at bounding box center [539, 423] width 22 height 22
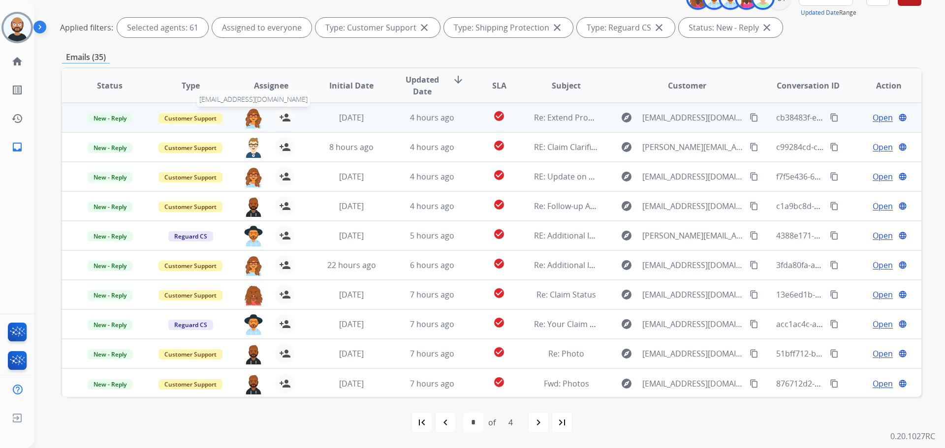
click at [251, 120] on img at bounding box center [254, 118] width 20 height 21
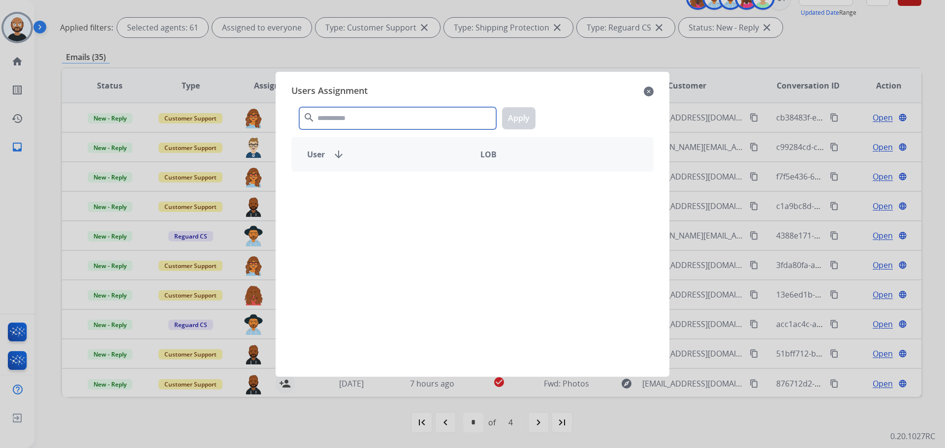
click at [350, 119] on input "text" at bounding box center [397, 118] width 197 height 22
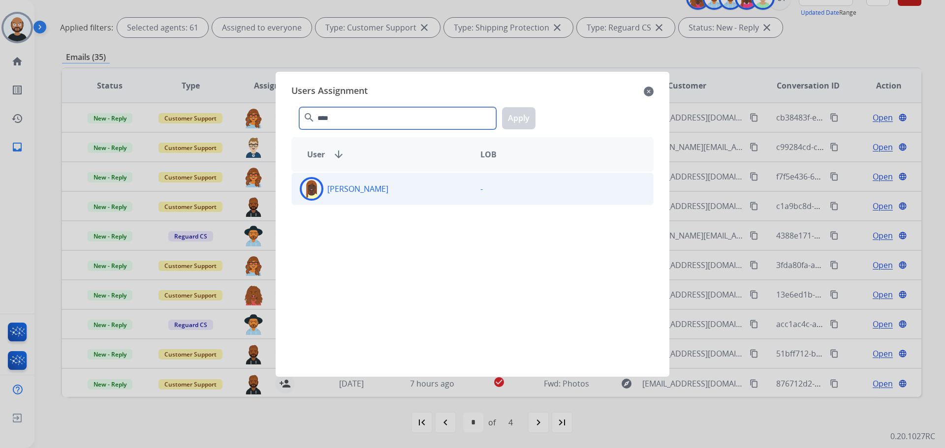
type input "****"
click at [394, 194] on div "[PERSON_NAME]" at bounding box center [382, 189] width 181 height 24
click at [509, 117] on button "Apply" at bounding box center [518, 118] width 33 height 22
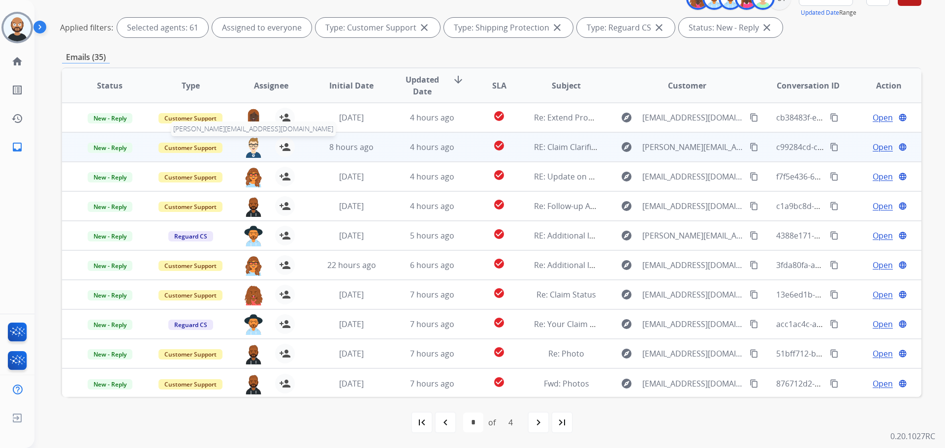
click at [251, 148] on img at bounding box center [254, 147] width 20 height 21
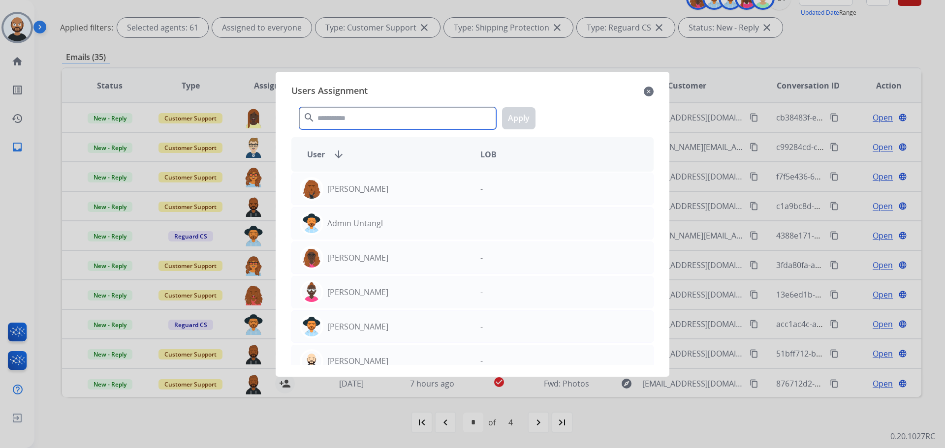
click at [352, 119] on input "text" at bounding box center [397, 118] width 197 height 22
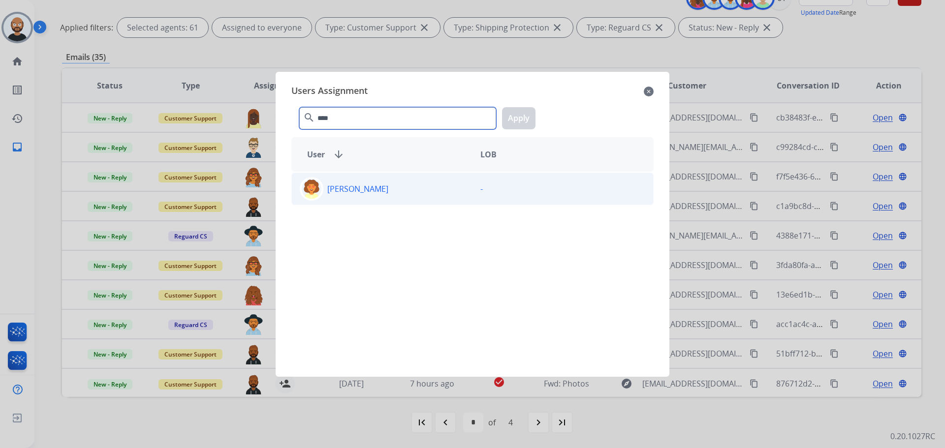
type input "****"
click at [388, 190] on div "[PERSON_NAME]" at bounding box center [382, 189] width 181 height 24
click at [532, 119] on button "Apply" at bounding box center [518, 118] width 33 height 22
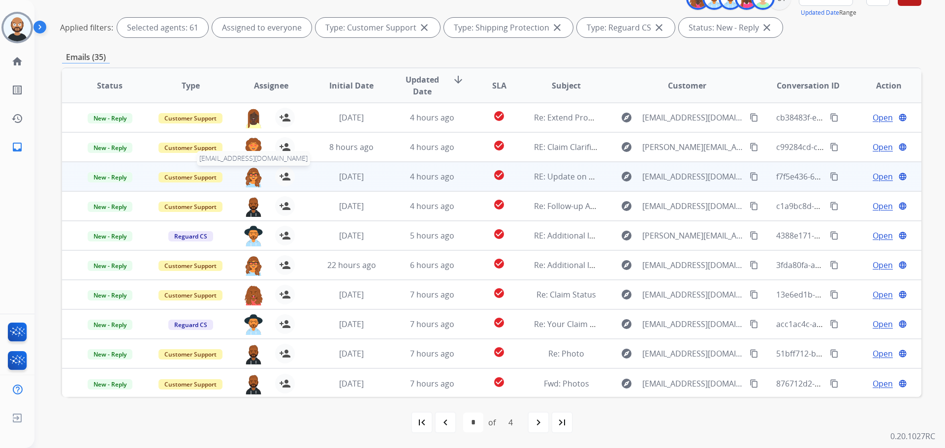
click at [254, 180] on img at bounding box center [254, 177] width 20 height 21
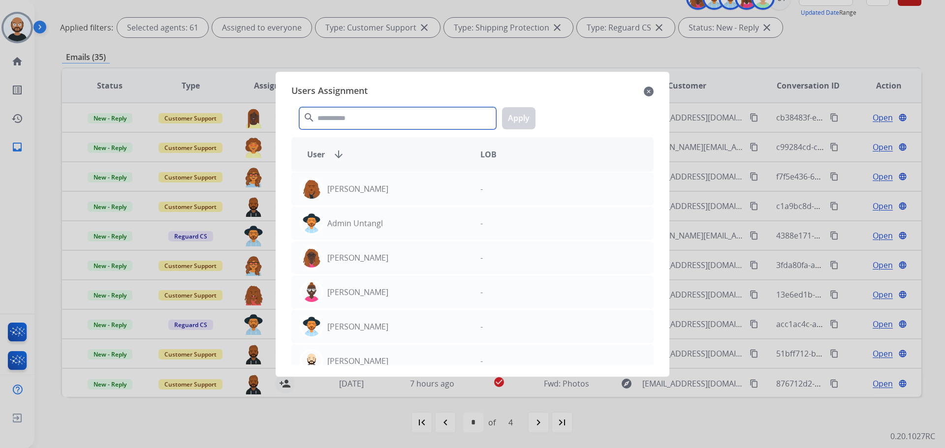
click at [342, 123] on input "text" at bounding box center [397, 118] width 197 height 22
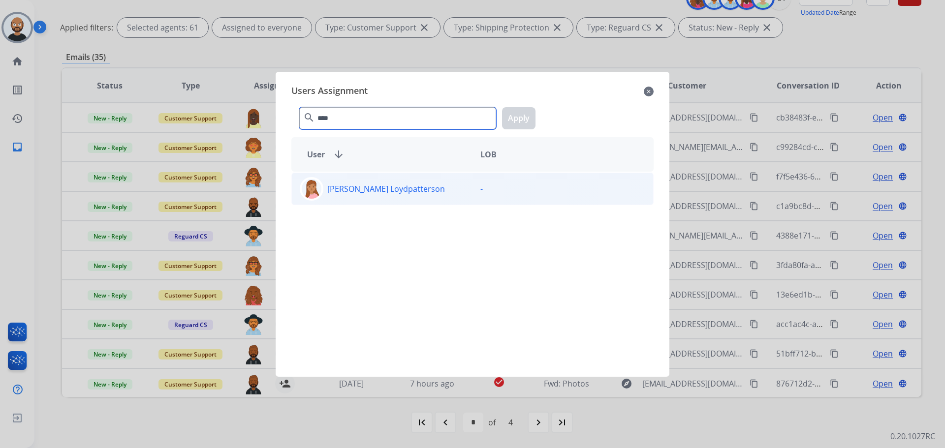
type input "****"
click at [413, 179] on div "[PERSON_NAME] Loydpatterson" at bounding box center [382, 189] width 181 height 24
click at [508, 122] on button "Apply" at bounding box center [518, 118] width 33 height 22
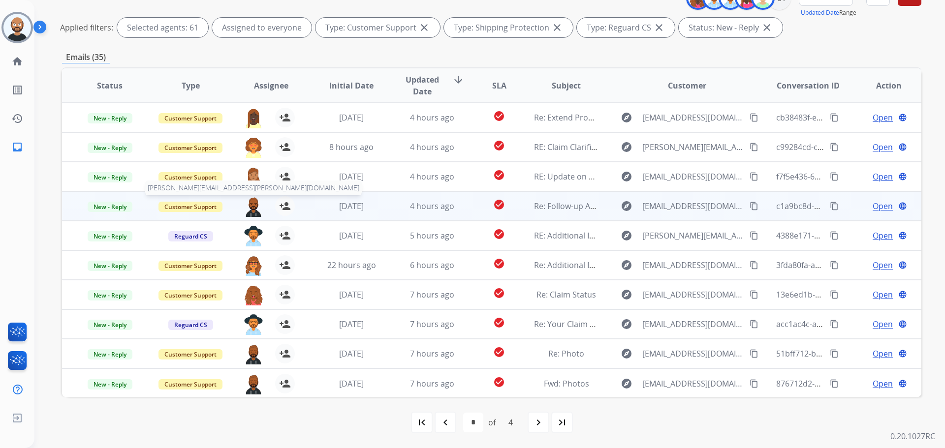
click at [255, 207] on img at bounding box center [254, 206] width 20 height 21
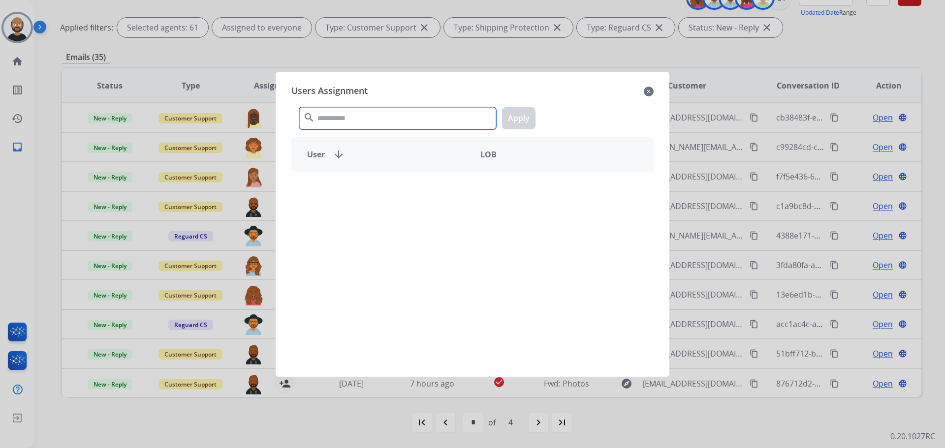
click at [341, 122] on input "text" at bounding box center [397, 118] width 197 height 22
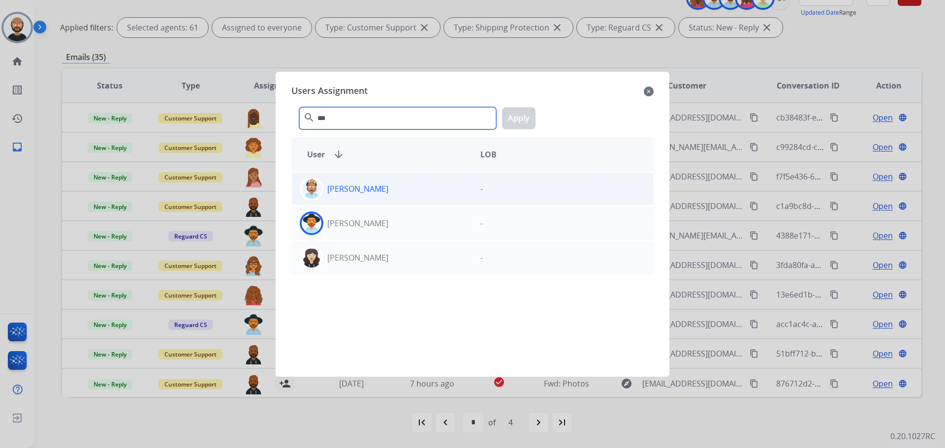
type input "***"
drag, startPoint x: 381, startPoint y: 190, endPoint x: 480, endPoint y: 149, distance: 107.0
click at [382, 189] on div "[PERSON_NAME]" at bounding box center [382, 189] width 181 height 24
click at [511, 121] on button "Apply" at bounding box center [518, 118] width 33 height 22
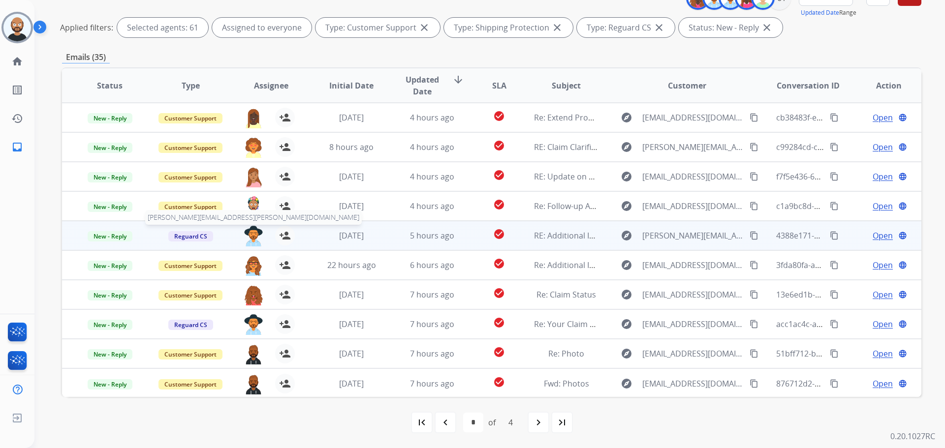
click at [253, 245] on img at bounding box center [254, 236] width 20 height 21
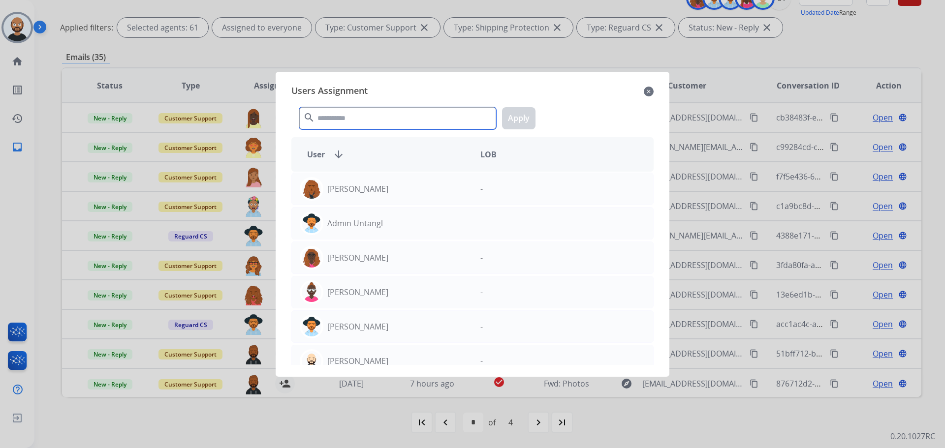
click at [398, 120] on input "text" at bounding box center [397, 118] width 197 height 22
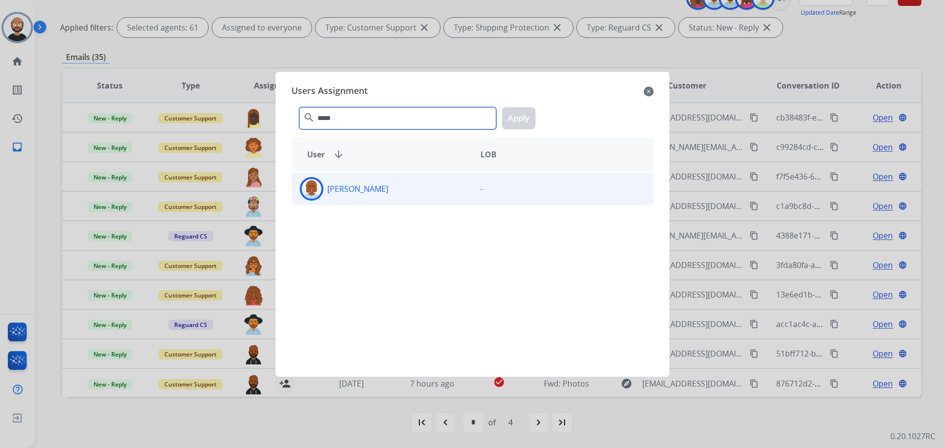
type input "*****"
click at [401, 191] on div "[PERSON_NAME]" at bounding box center [382, 189] width 181 height 24
click at [513, 122] on button "Apply" at bounding box center [518, 118] width 33 height 22
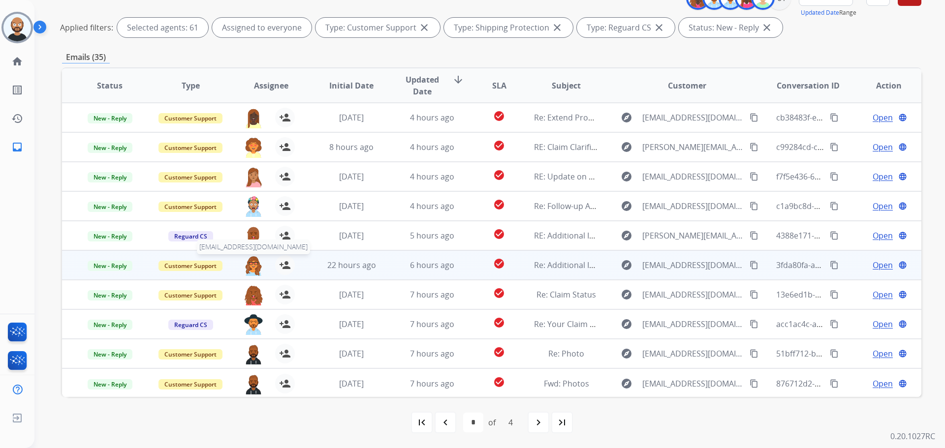
click at [251, 267] on img at bounding box center [254, 265] width 20 height 21
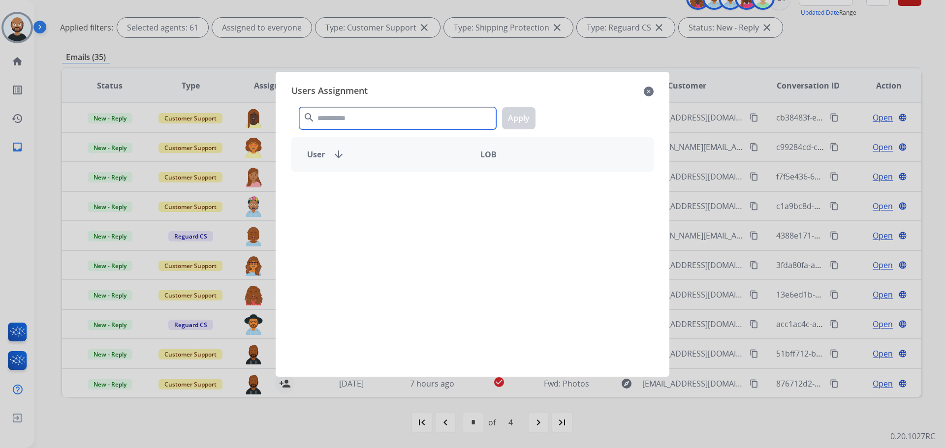
click at [367, 122] on input "text" at bounding box center [397, 118] width 197 height 22
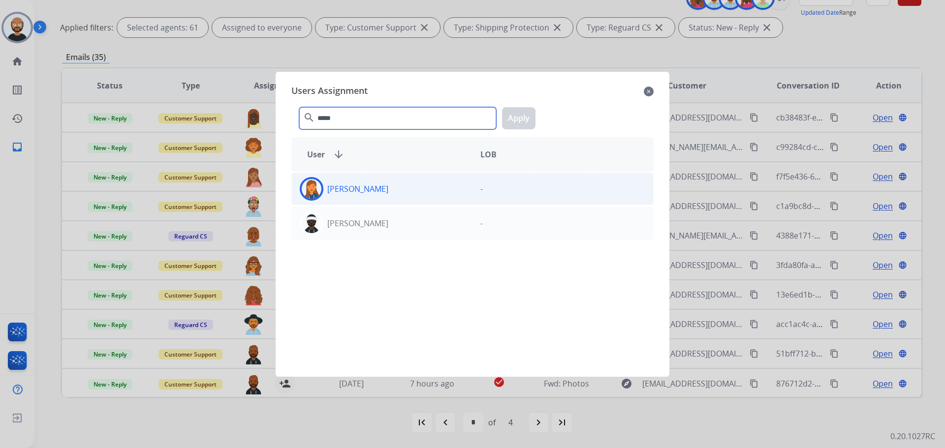
type input "*****"
click at [428, 187] on div "[PERSON_NAME]" at bounding box center [382, 189] width 181 height 24
click at [518, 114] on button "Apply" at bounding box center [518, 118] width 33 height 22
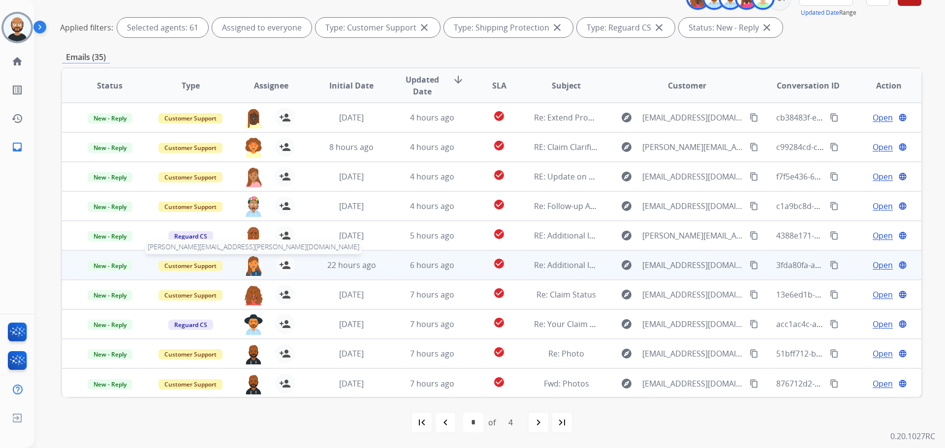
click at [250, 275] on img at bounding box center [254, 265] width 20 height 21
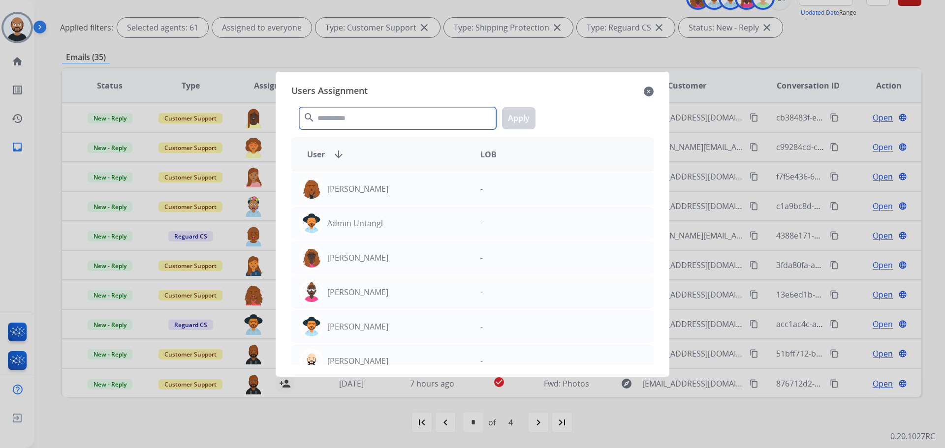
click at [372, 125] on input "text" at bounding box center [397, 118] width 197 height 22
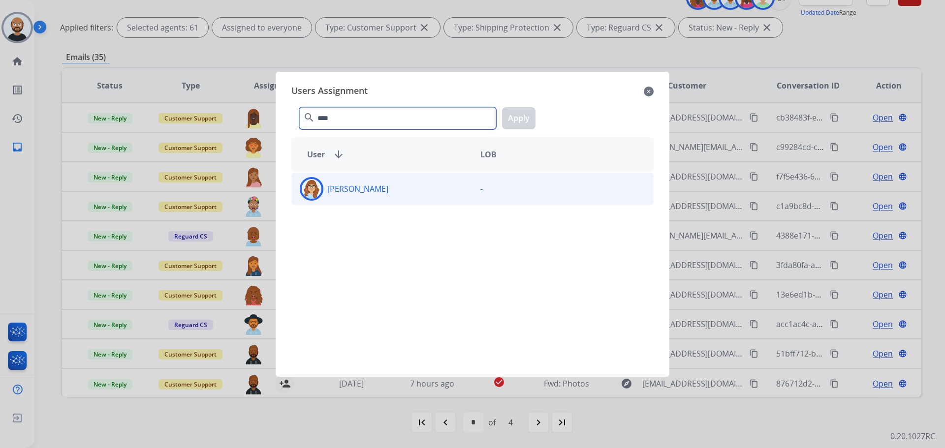
type input "****"
click at [356, 182] on div "[PERSON_NAME]" at bounding box center [382, 189] width 181 height 24
click at [512, 118] on button "Apply" at bounding box center [518, 118] width 33 height 22
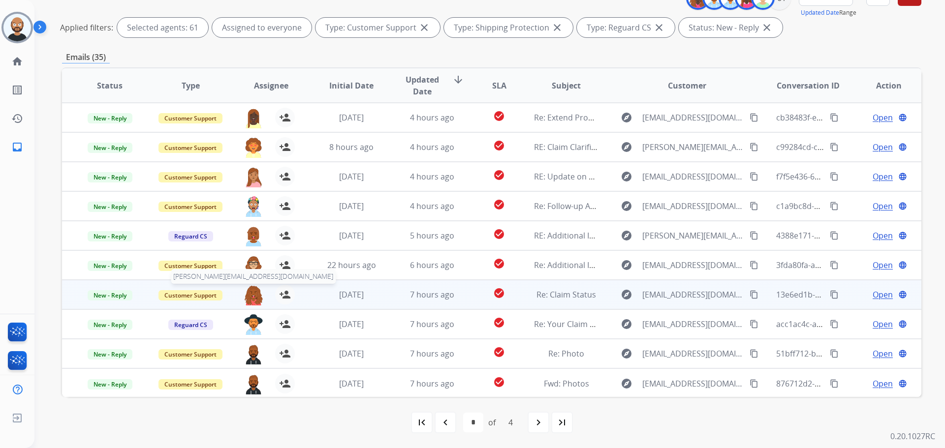
click at [252, 296] on img at bounding box center [254, 295] width 20 height 21
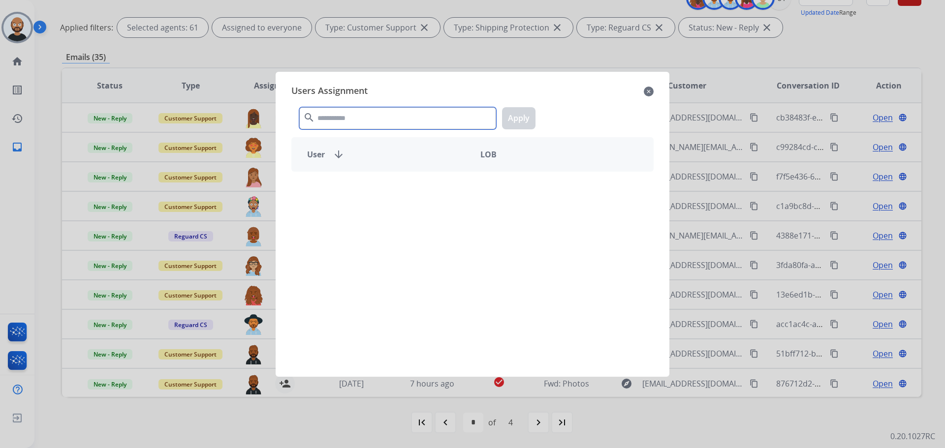
click at [384, 124] on input "text" at bounding box center [397, 118] width 197 height 22
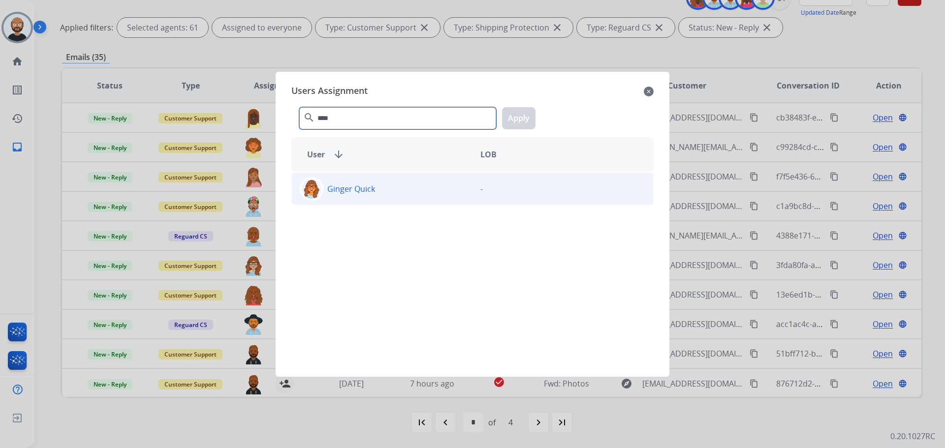
type input "****"
click at [388, 191] on div "Ginger Quick" at bounding box center [382, 189] width 181 height 24
click at [507, 125] on button "Apply" at bounding box center [518, 118] width 33 height 22
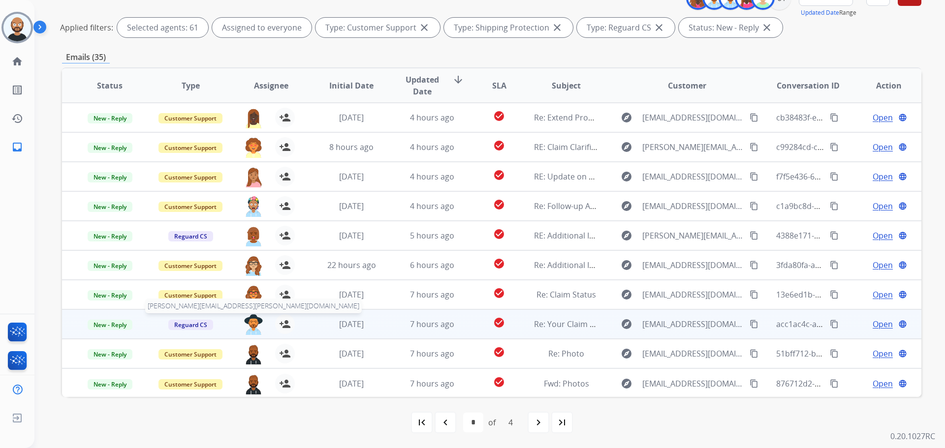
click at [248, 330] on img at bounding box center [254, 325] width 20 height 21
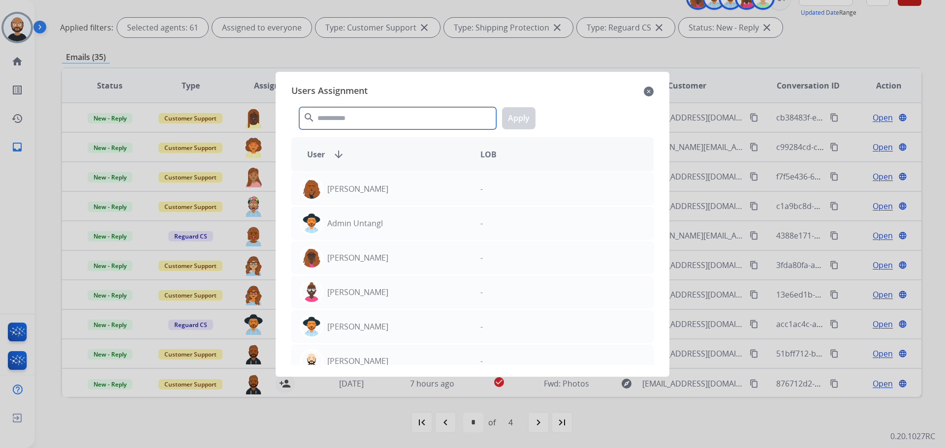
click at [358, 115] on input "text" at bounding box center [397, 118] width 197 height 22
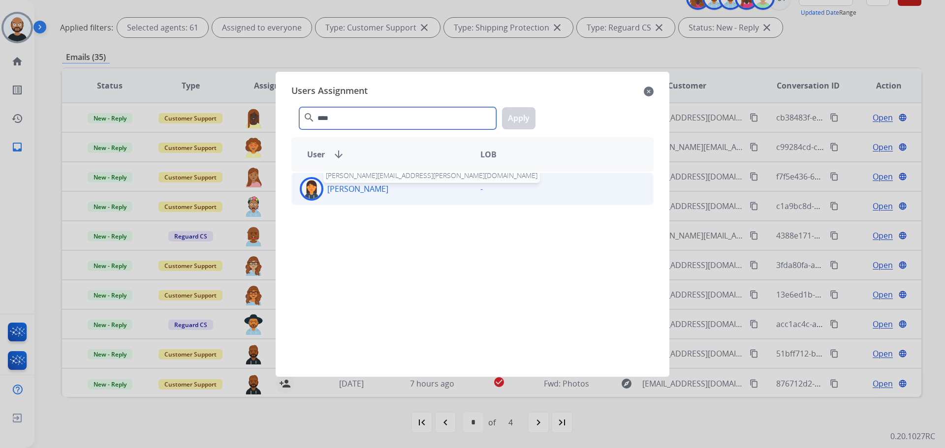
type input "****"
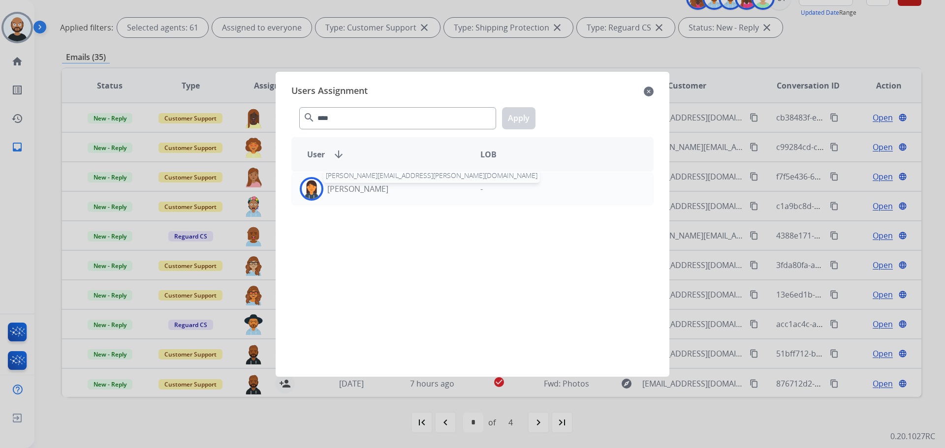
drag, startPoint x: 368, startPoint y: 187, endPoint x: 510, endPoint y: 130, distance: 152.6
click at [369, 187] on p "[PERSON_NAME]" at bounding box center [357, 189] width 61 height 12
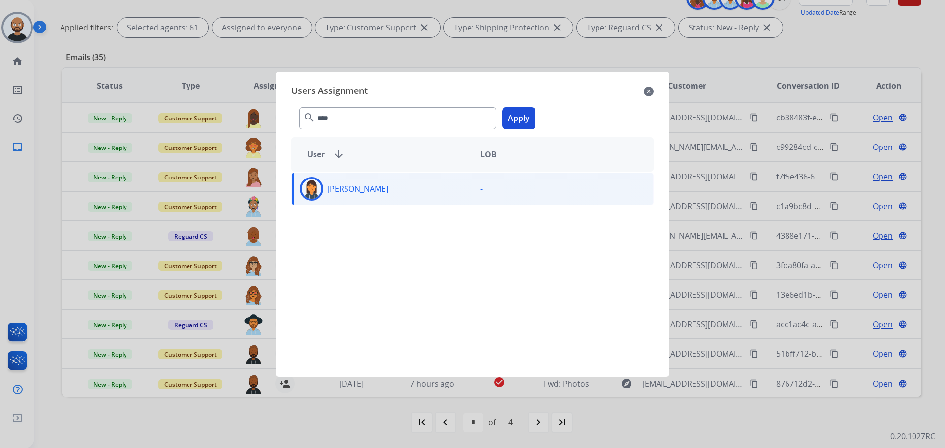
click at [510, 122] on button "Apply" at bounding box center [518, 118] width 33 height 22
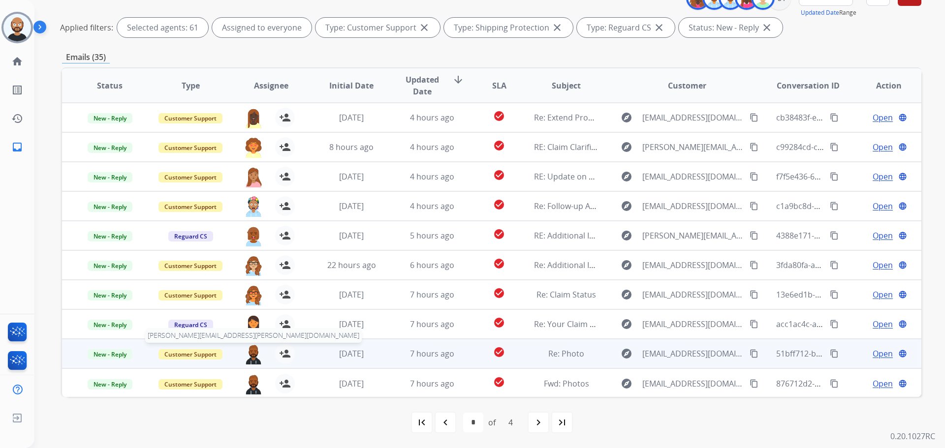
click at [254, 356] on img at bounding box center [254, 354] width 20 height 21
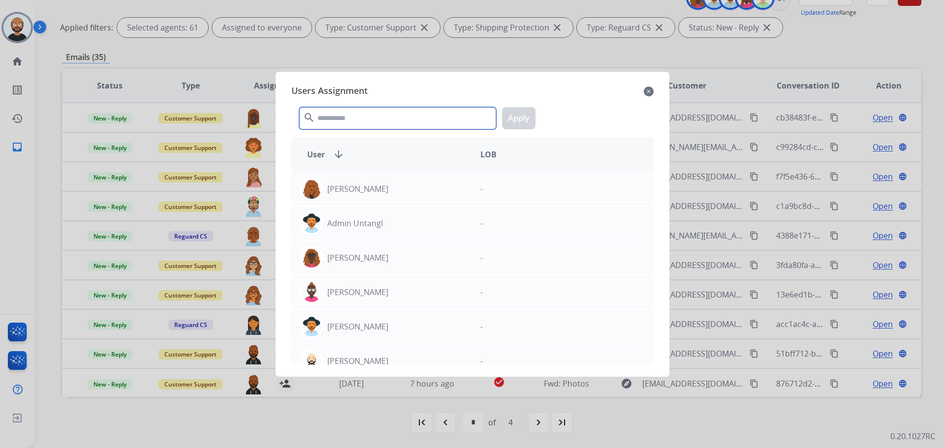
click at [344, 119] on input "text" at bounding box center [397, 118] width 197 height 22
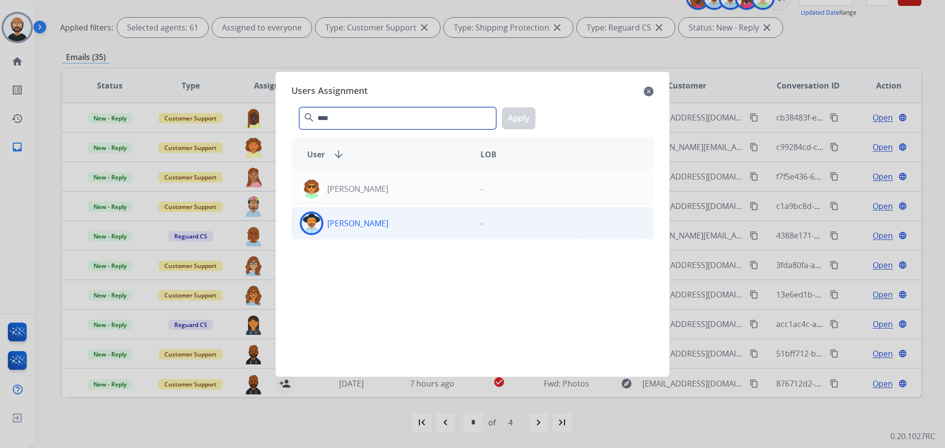
type input "****"
click at [364, 234] on div "[PERSON_NAME]" at bounding box center [382, 224] width 181 height 24
click at [515, 124] on button "Apply" at bounding box center [518, 118] width 33 height 22
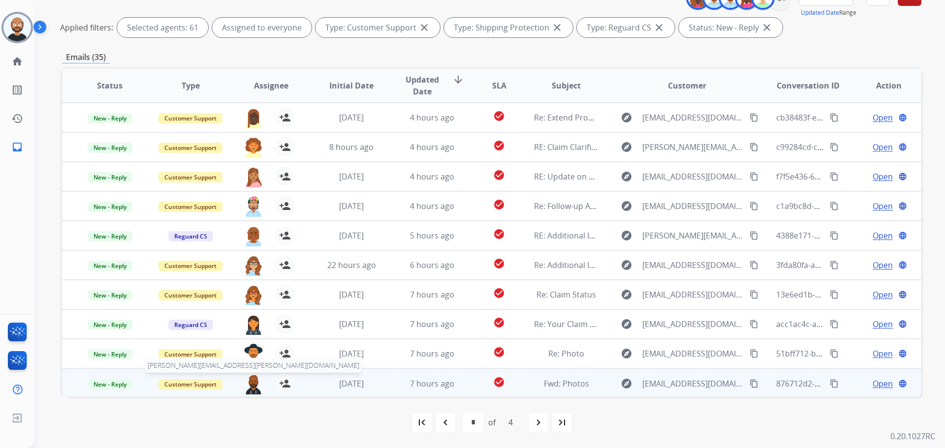
click at [253, 390] on img at bounding box center [254, 384] width 20 height 21
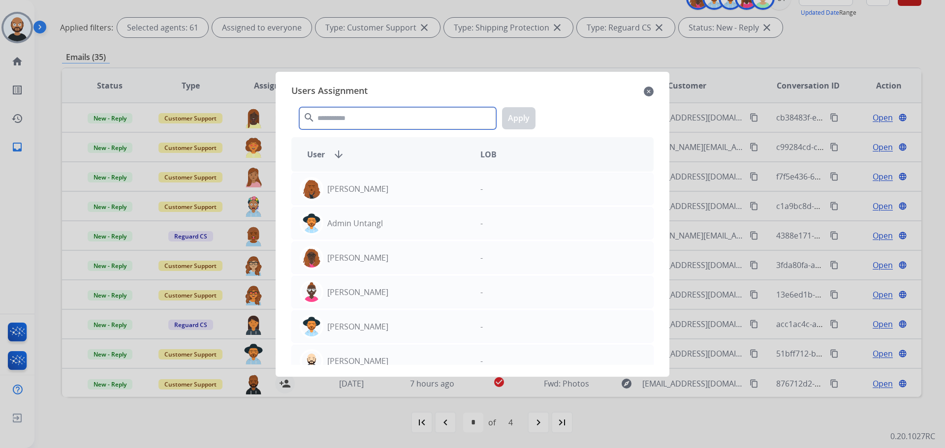
click at [371, 124] on input "text" at bounding box center [397, 118] width 197 height 22
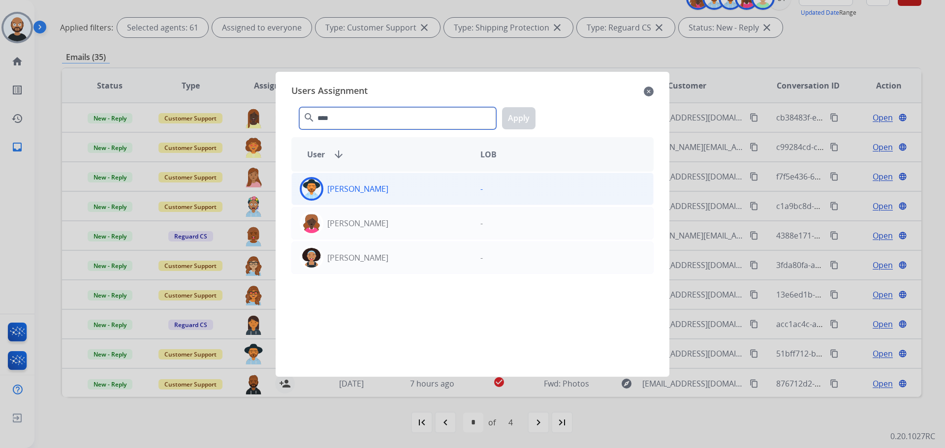
type input "****"
click at [383, 190] on div "[PERSON_NAME]" at bounding box center [382, 189] width 181 height 24
click at [520, 119] on button "Apply" at bounding box center [518, 118] width 33 height 22
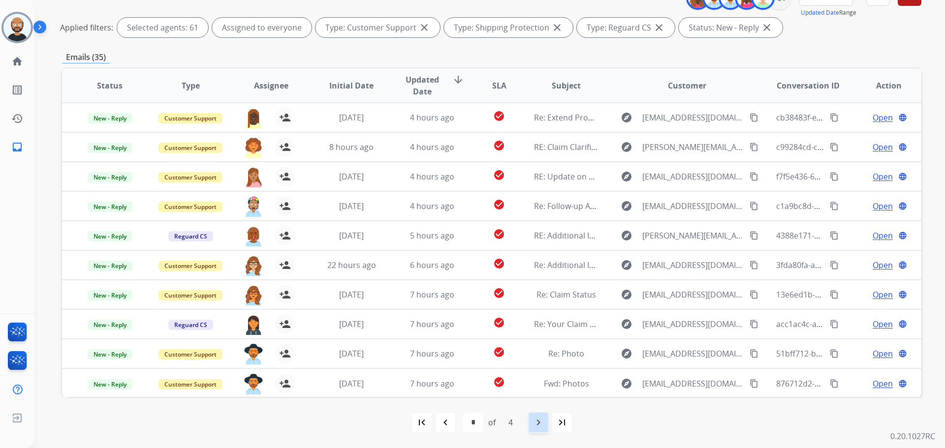
click at [536, 424] on mat-icon "navigate_next" at bounding box center [539, 423] width 12 height 12
select select "*"
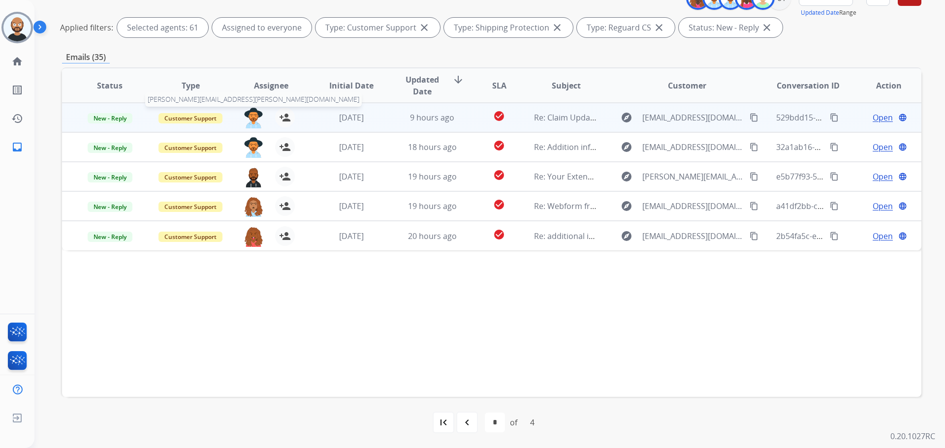
click at [254, 113] on img at bounding box center [254, 118] width 20 height 21
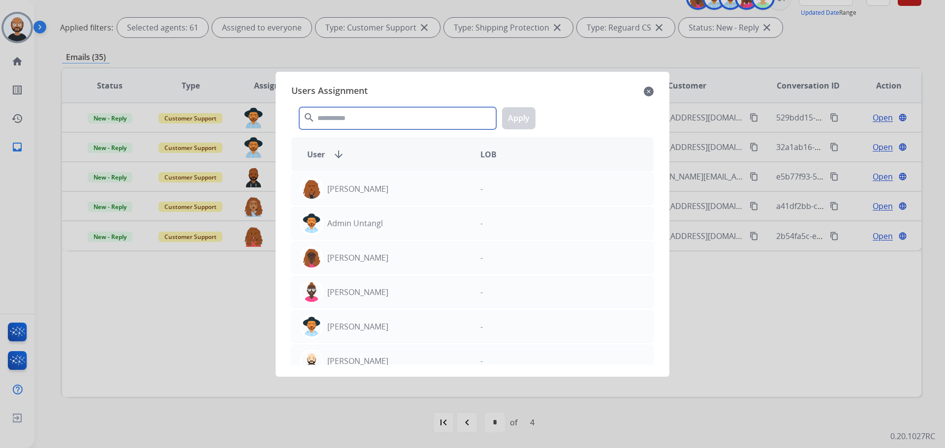
click at [384, 126] on input "text" at bounding box center [397, 118] width 197 height 22
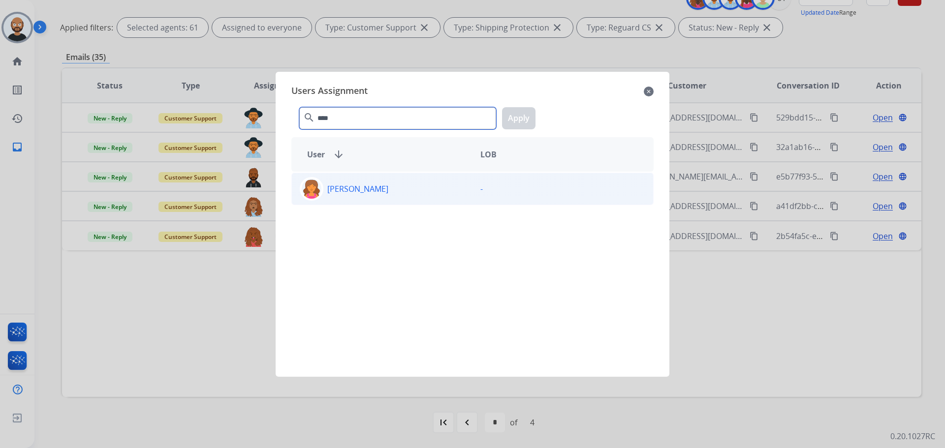
type input "****"
click at [379, 181] on div "[PERSON_NAME]" at bounding box center [382, 189] width 181 height 24
click at [527, 114] on button "Apply" at bounding box center [518, 118] width 33 height 22
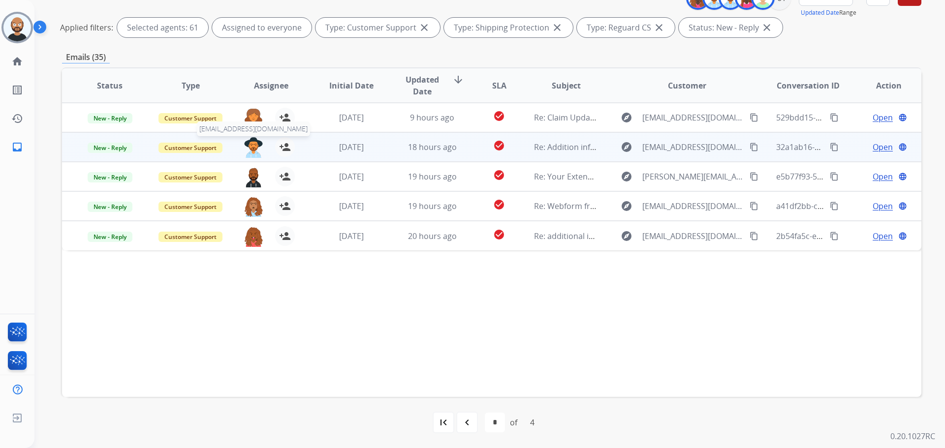
click at [250, 145] on img at bounding box center [254, 147] width 20 height 21
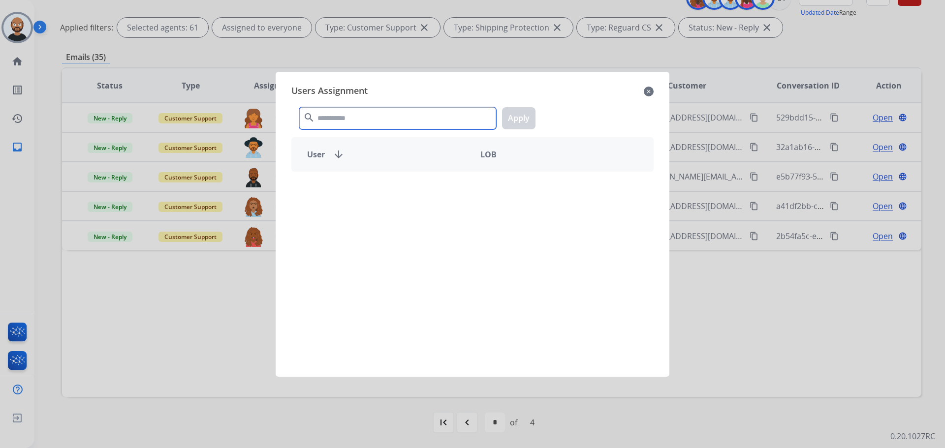
click at [345, 117] on input "text" at bounding box center [397, 118] width 197 height 22
type input "***"
click at [365, 210] on div "[PERSON_NAME] -" at bounding box center [472, 268] width 362 height 193
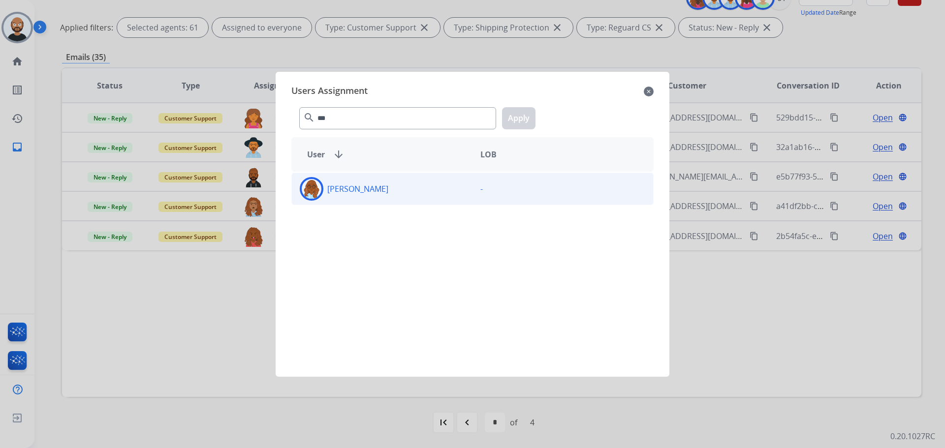
click at [370, 187] on div "[PERSON_NAME]" at bounding box center [382, 189] width 181 height 24
click at [508, 124] on button "Apply" at bounding box center [518, 118] width 33 height 22
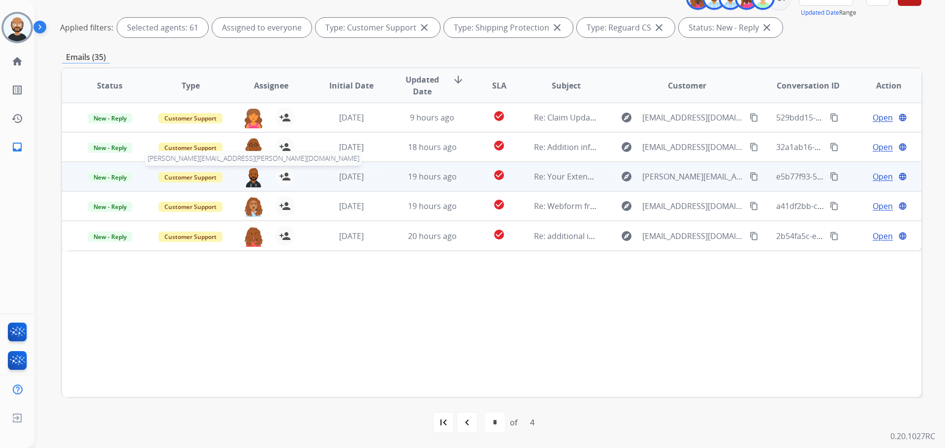
click at [253, 179] on img at bounding box center [254, 177] width 20 height 21
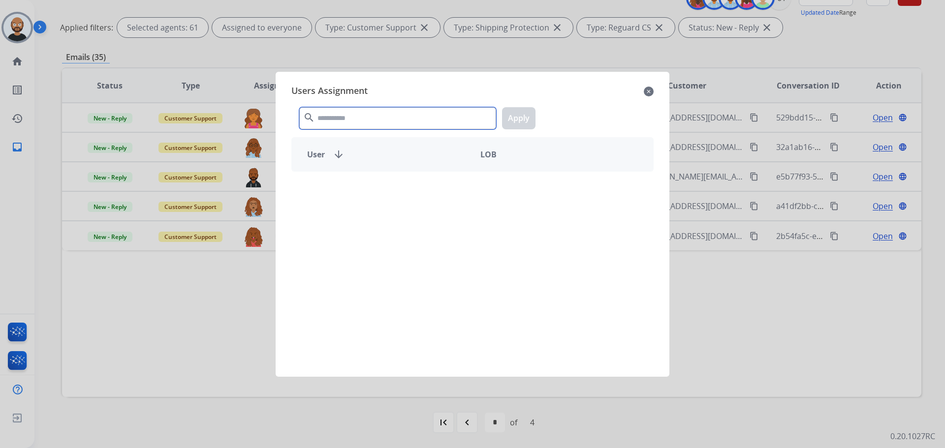
drag, startPoint x: 253, startPoint y: 179, endPoint x: 340, endPoint y: 124, distance: 102.3
click at [340, 124] on input "text" at bounding box center [397, 118] width 197 height 22
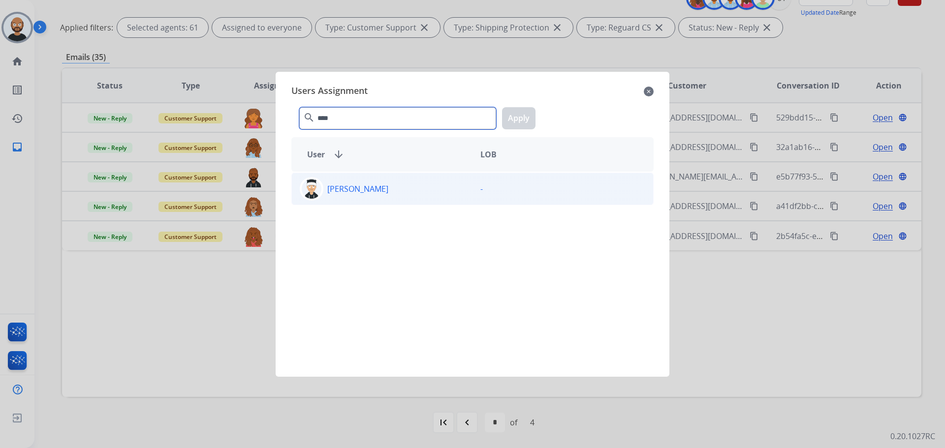
type input "****"
click at [388, 191] on p "[PERSON_NAME]" at bounding box center [357, 189] width 61 height 12
click at [522, 120] on button "Apply" at bounding box center [518, 118] width 33 height 22
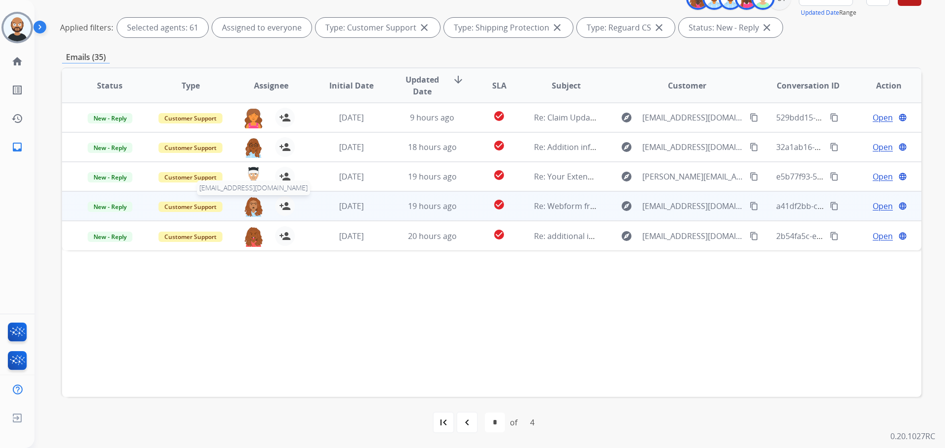
click at [253, 196] on div "[EMAIL_ADDRESS][DOMAIN_NAME] person_add Assign to Me" at bounding box center [263, 206] width 80 height 28
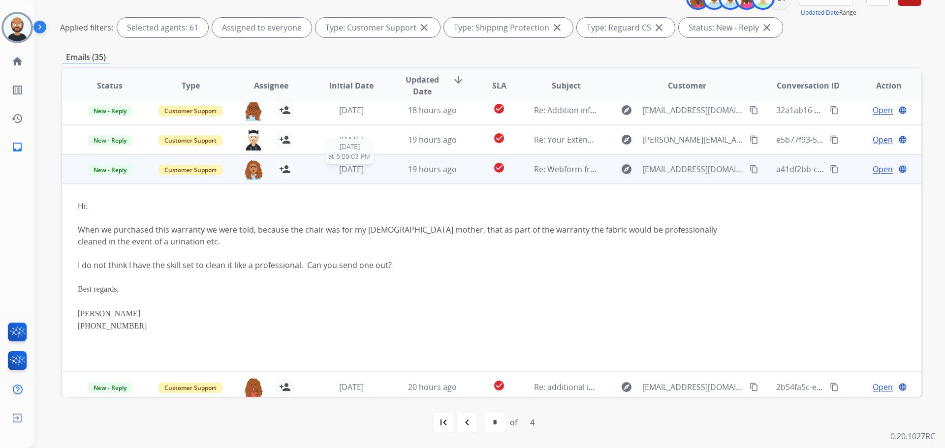
scroll to position [41, 0]
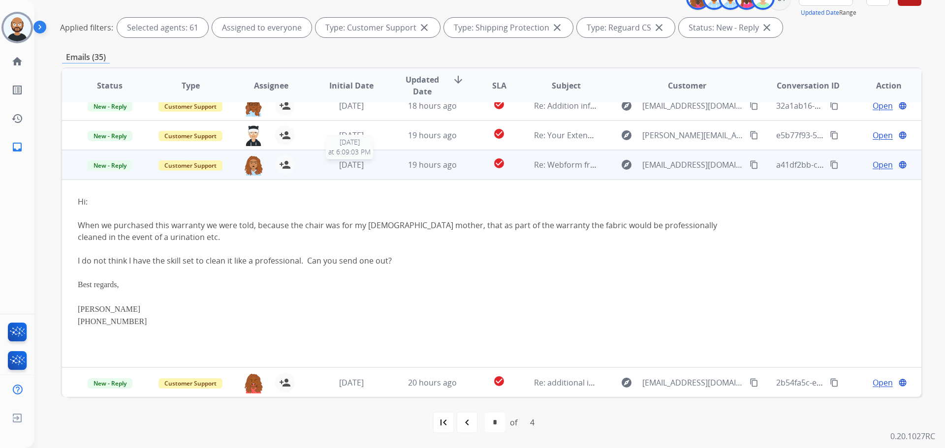
click at [350, 201] on div "Hi:" at bounding box center [411, 202] width 667 height 12
click at [363, 166] on span "[DATE]" at bounding box center [351, 164] width 25 height 11
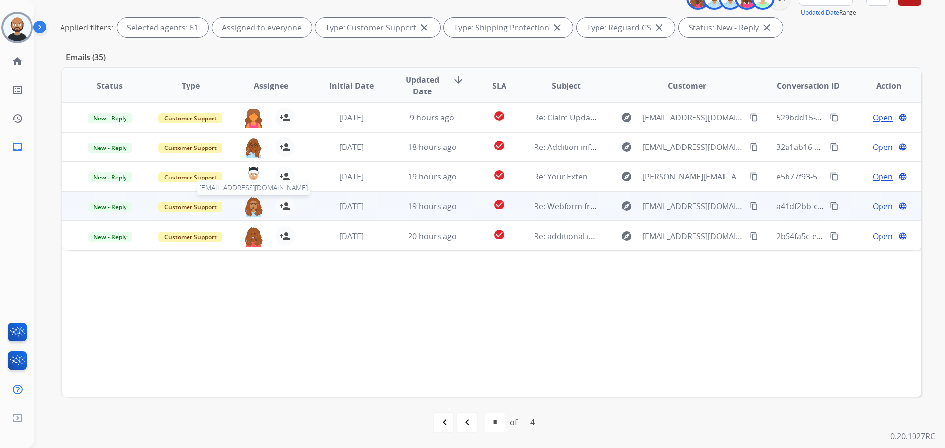
click at [252, 211] on img at bounding box center [254, 206] width 20 height 21
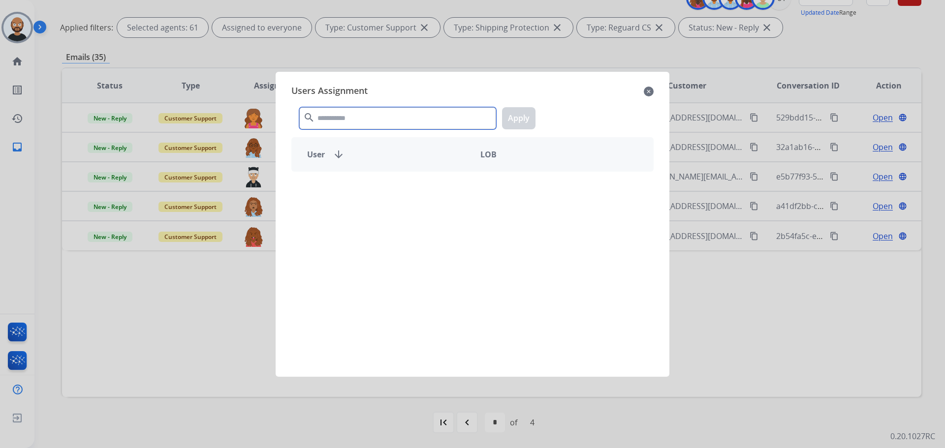
click at [355, 120] on input "text" at bounding box center [397, 118] width 197 height 22
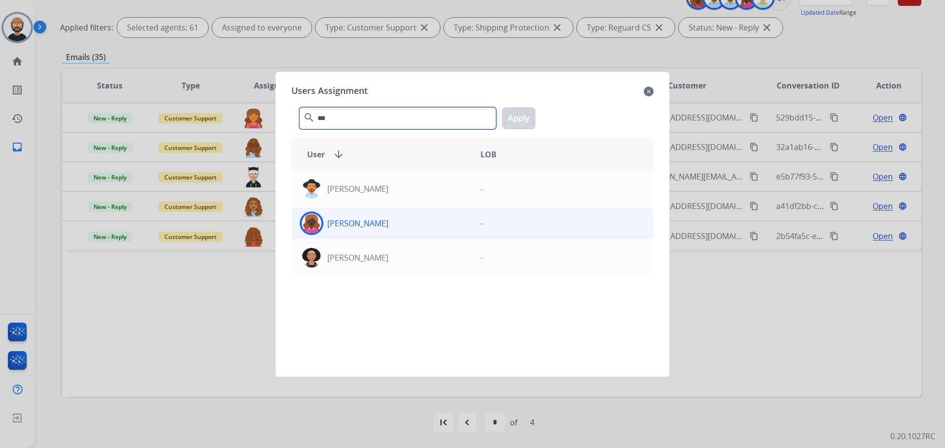
type input "***"
click at [356, 216] on div "[PERSON_NAME]" at bounding box center [382, 224] width 181 height 24
click at [515, 120] on button "Apply" at bounding box center [518, 118] width 33 height 22
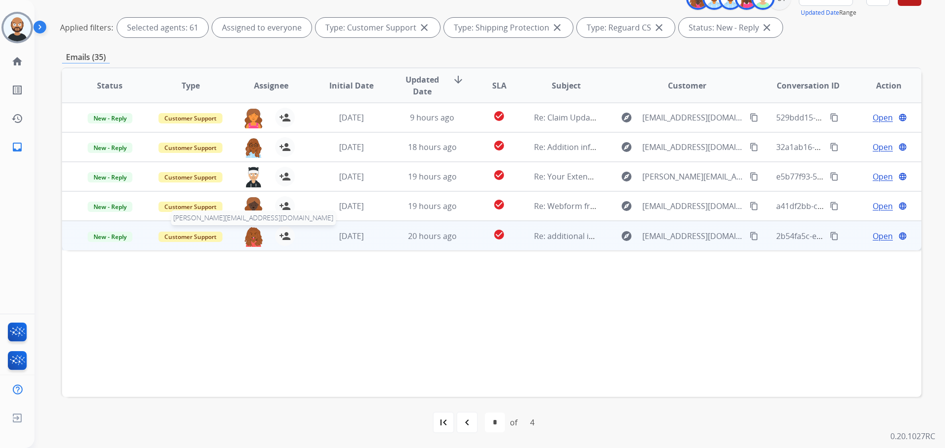
click at [253, 237] on img at bounding box center [254, 236] width 20 height 21
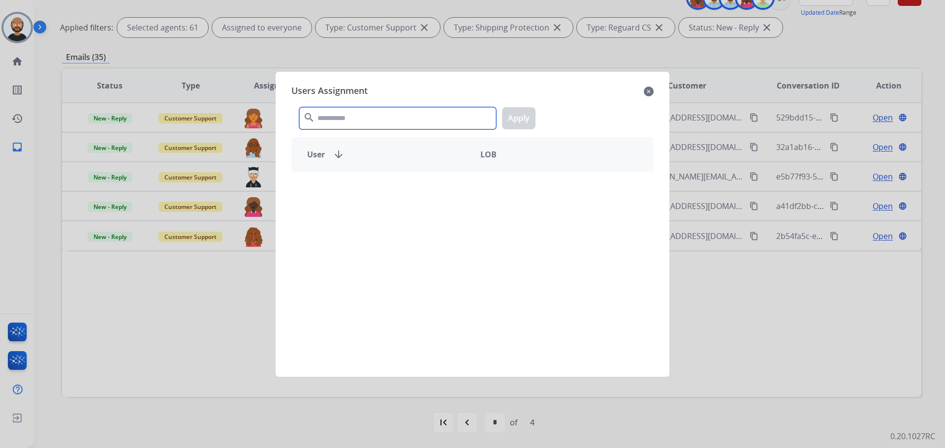
click at [351, 117] on input "text" at bounding box center [397, 118] width 197 height 22
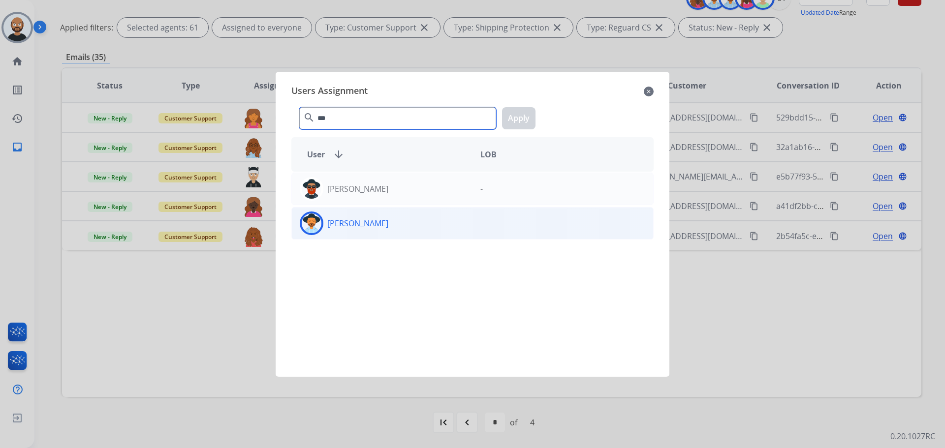
type input "***"
click at [481, 223] on div "-" at bounding box center [563, 224] width 181 height 24
click at [526, 113] on button "Apply" at bounding box center [518, 118] width 33 height 22
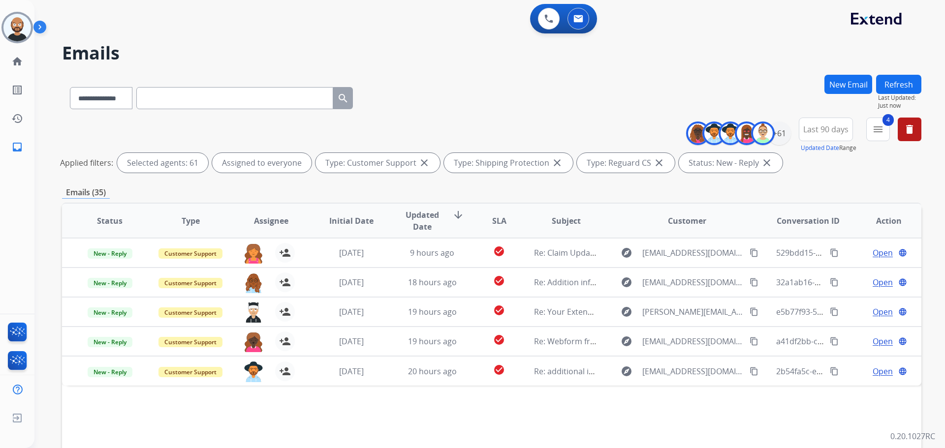
click at [895, 80] on button "Refresh" at bounding box center [898, 84] width 45 height 19
click at [781, 134] on div "+61" at bounding box center [779, 134] width 24 height 24
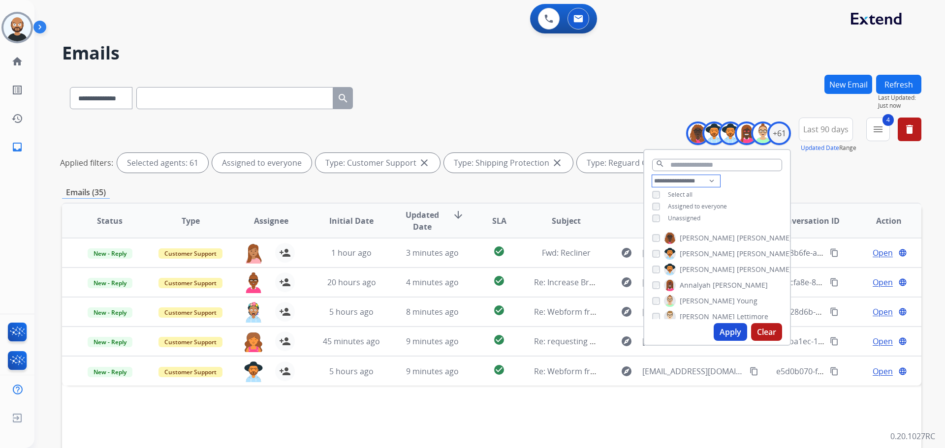
click at [703, 180] on select "**********" at bounding box center [686, 181] width 68 height 12
select select "***"
click at [652, 175] on select "**********" at bounding box center [686, 181] width 68 height 12
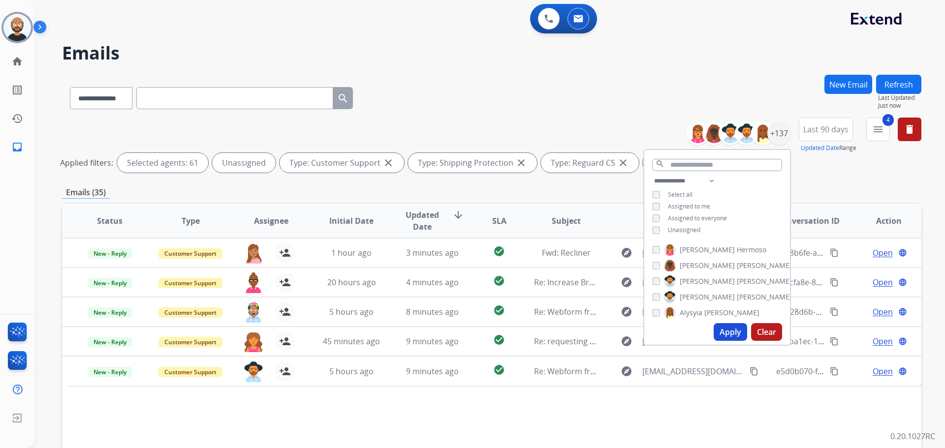
click at [727, 330] on button "Apply" at bounding box center [730, 332] width 33 height 18
select select "*"
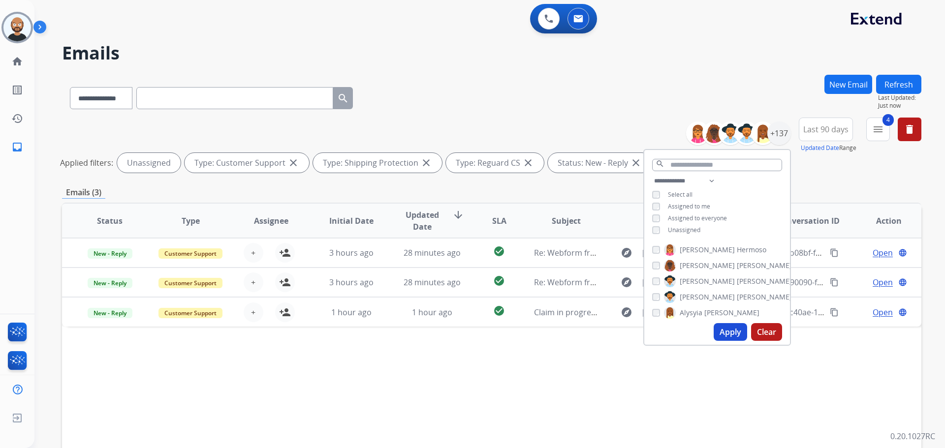
click at [576, 182] on div "**********" at bounding box center [491, 329] width 859 height 509
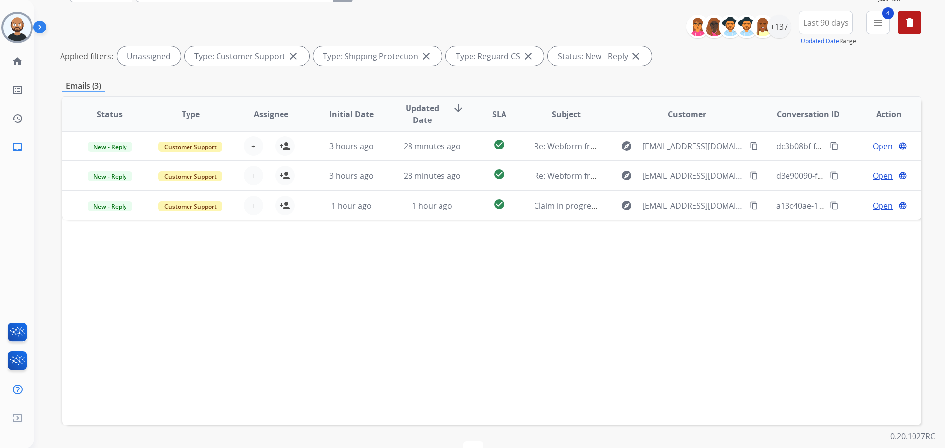
scroll to position [135, 0]
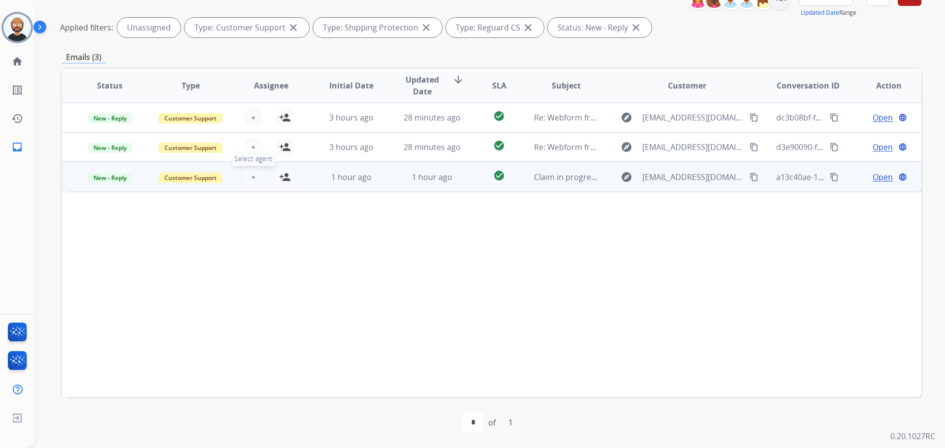
click at [252, 180] on span "+" at bounding box center [253, 177] width 4 height 12
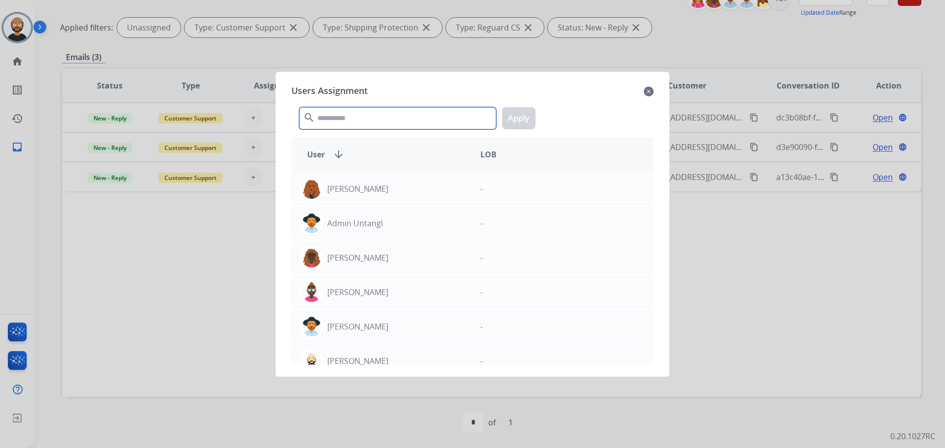
click at [347, 118] on input "text" at bounding box center [397, 118] width 197 height 22
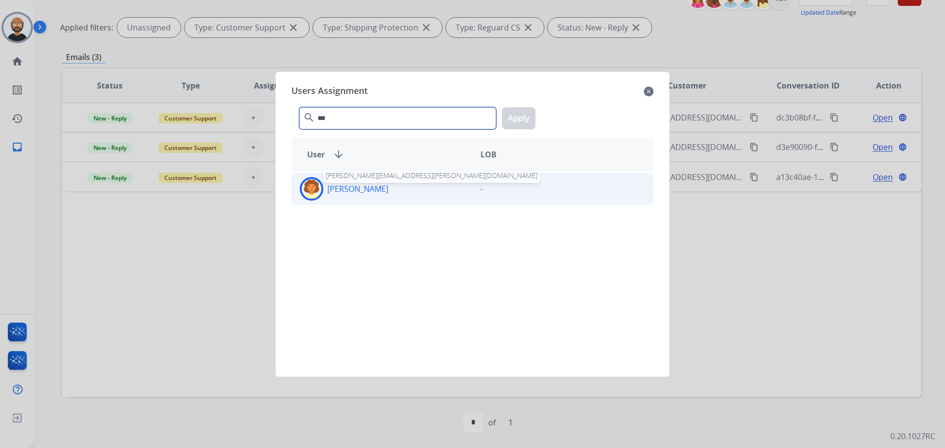
type input "***"
click at [366, 189] on p "[PERSON_NAME]" at bounding box center [357, 189] width 61 height 12
click at [517, 116] on button "Apply" at bounding box center [518, 118] width 33 height 22
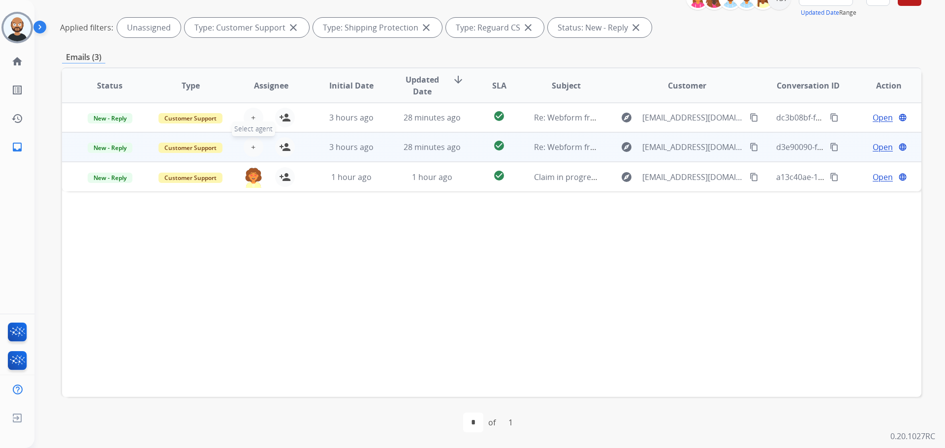
click at [248, 147] on button "+ Select agent" at bounding box center [254, 147] width 20 height 20
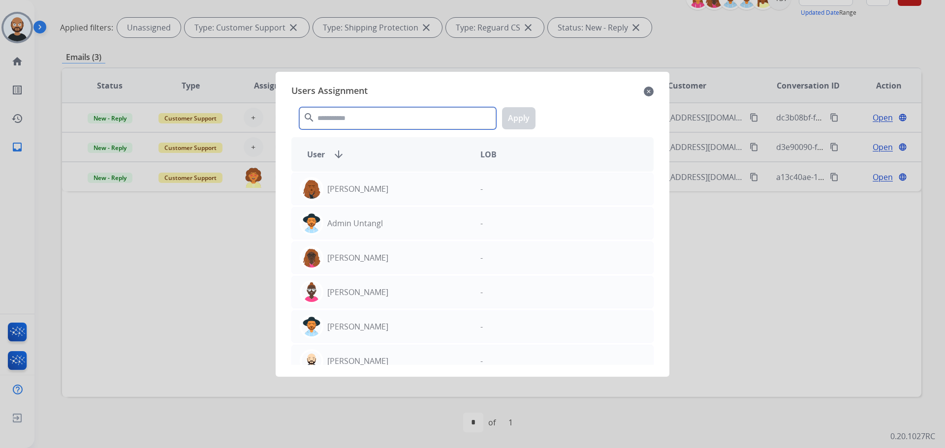
click at [348, 122] on input "text" at bounding box center [397, 118] width 197 height 22
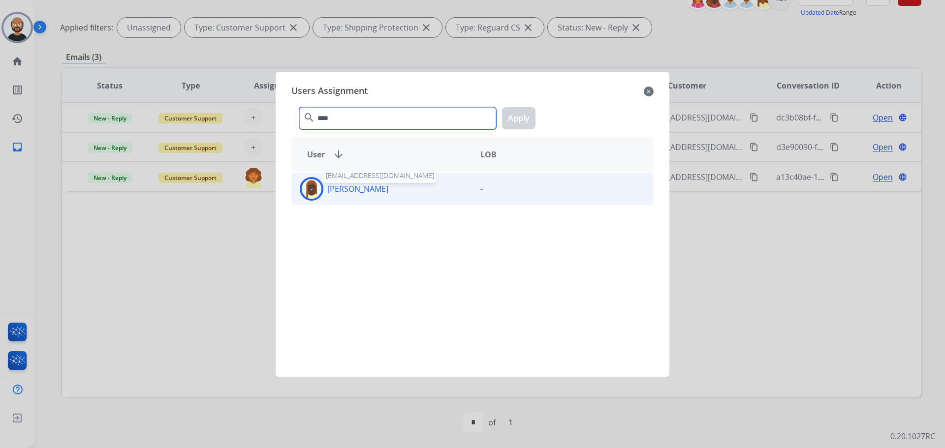
type input "****"
click at [365, 188] on p "[PERSON_NAME]" at bounding box center [357, 189] width 61 height 12
click at [515, 119] on button "Apply" at bounding box center [518, 118] width 33 height 22
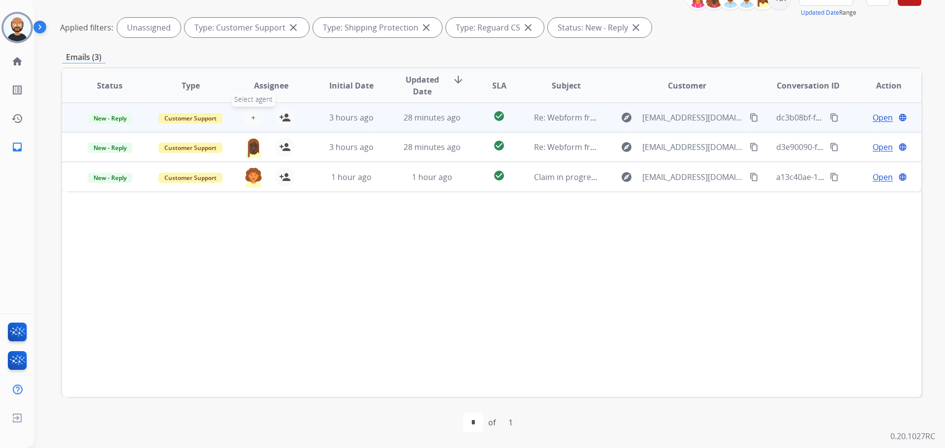
click at [251, 115] on span "+" at bounding box center [253, 118] width 4 height 12
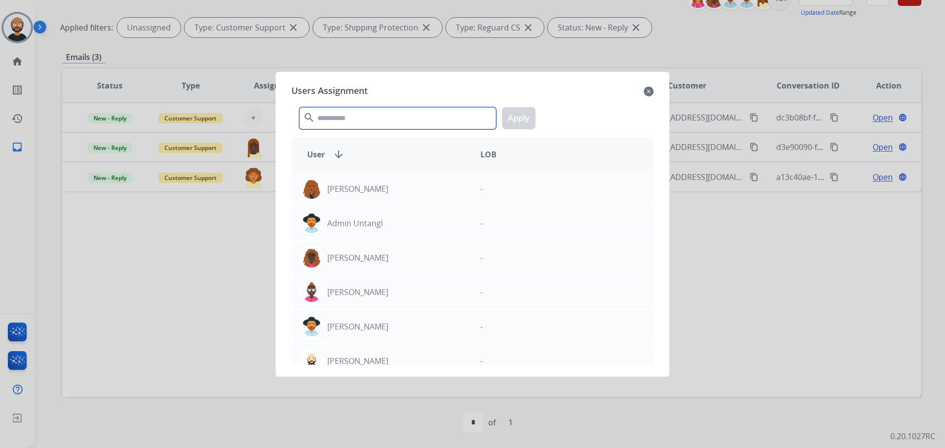
click at [387, 120] on input "text" at bounding box center [397, 118] width 197 height 22
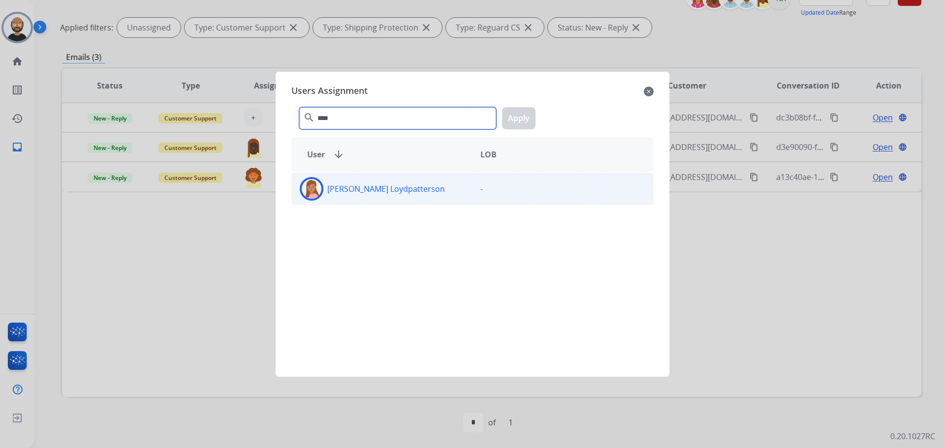
type input "****"
click at [402, 198] on div "[PERSON_NAME] Loydpatterson" at bounding box center [382, 189] width 181 height 24
click at [515, 120] on button "Apply" at bounding box center [518, 118] width 33 height 22
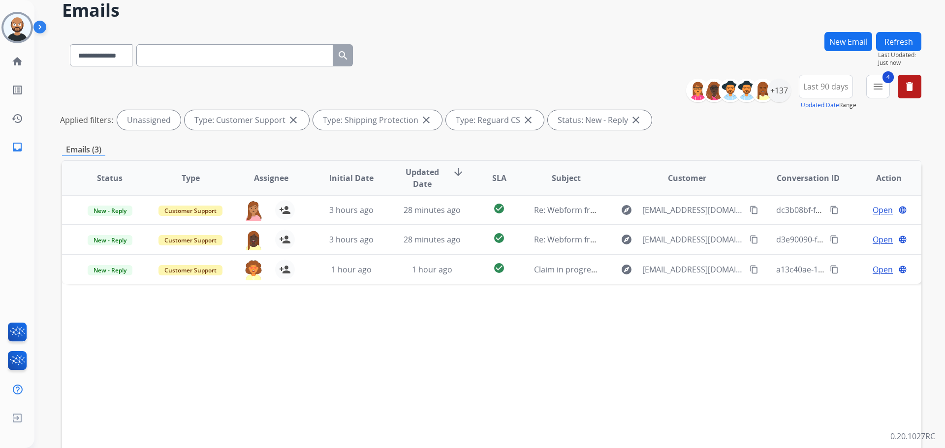
scroll to position [0, 0]
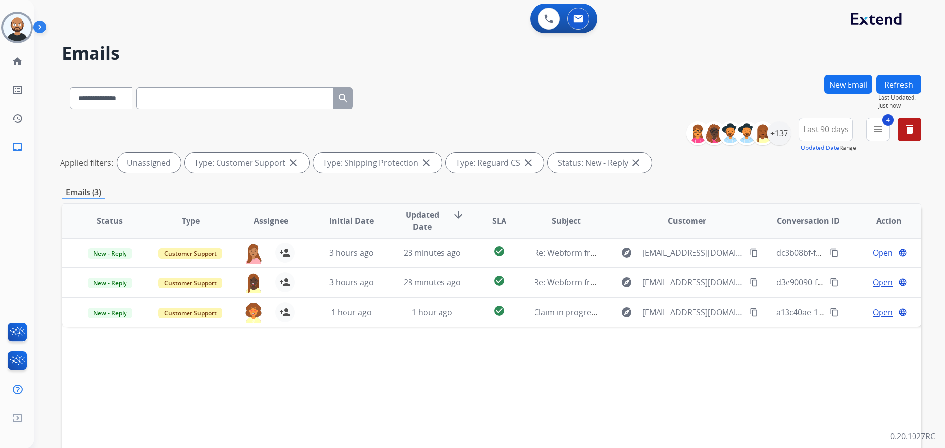
click at [887, 82] on button "Refresh" at bounding box center [898, 84] width 45 height 19
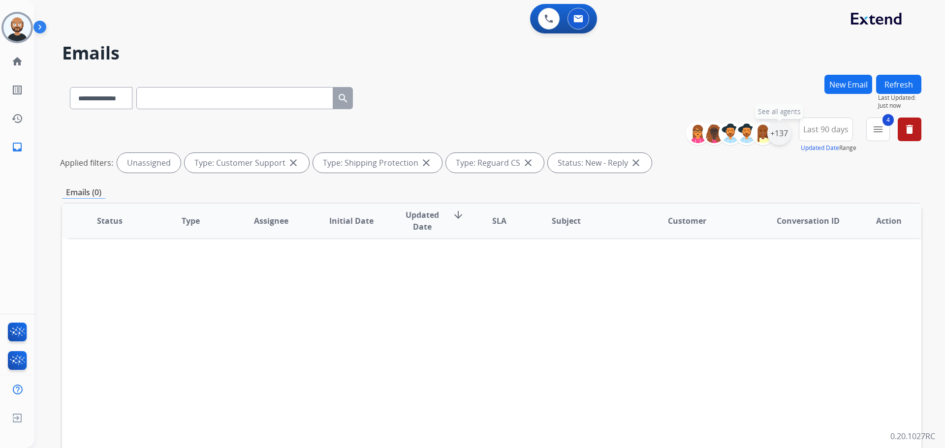
click at [780, 132] on div "+137" at bounding box center [779, 134] width 24 height 24
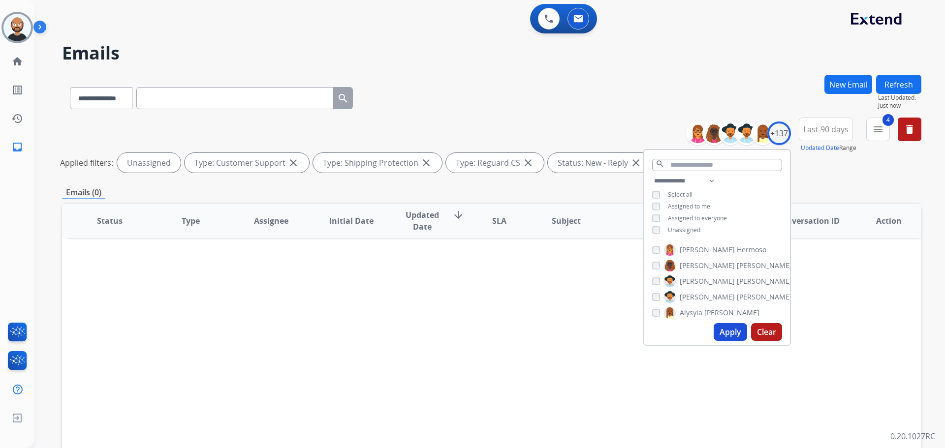
click at [666, 227] on div "Unassigned" at bounding box center [676, 230] width 48 height 8
click at [684, 231] on span "Unassigned" at bounding box center [684, 230] width 32 height 8
click at [684, 183] on select "**********" at bounding box center [686, 181] width 68 height 12
click at [684, 178] on select "**********" at bounding box center [686, 181] width 68 height 12
click at [870, 136] on button "4 menu Filters" at bounding box center [878, 130] width 24 height 24
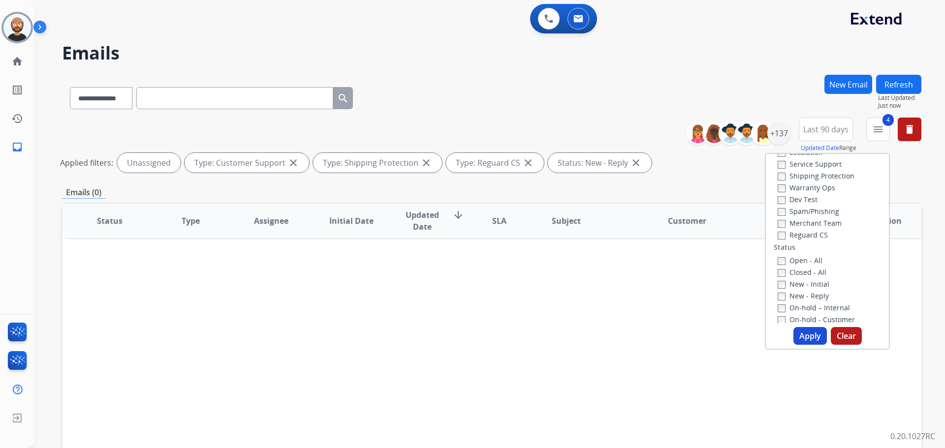
click at [800, 293] on label "New - Reply" at bounding box center [803, 295] width 51 height 9
click at [796, 284] on label "New - Initial" at bounding box center [804, 284] width 52 height 9
drag, startPoint x: 805, startPoint y: 336, endPoint x: 798, endPoint y: 336, distance: 6.9
click at [805, 336] on button "Apply" at bounding box center [809, 336] width 33 height 18
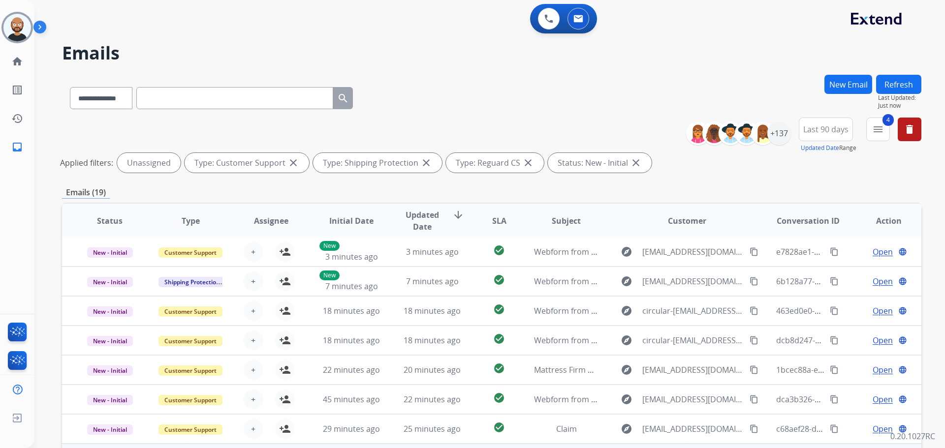
scroll to position [135, 0]
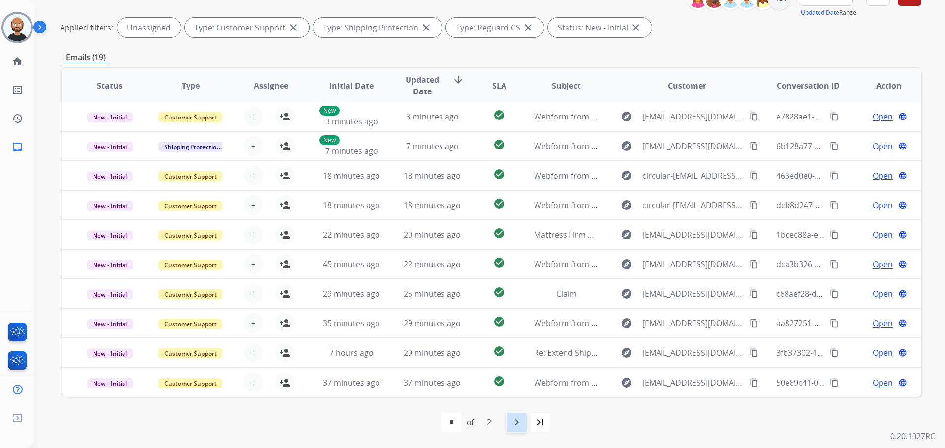
click at [513, 427] on mat-icon "navigate_next" at bounding box center [517, 423] width 12 height 12
select select "*"
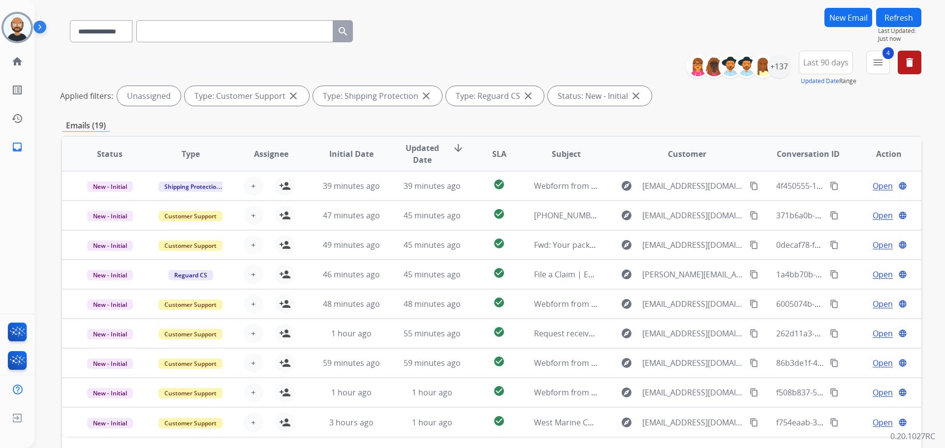
scroll to position [0, 0]
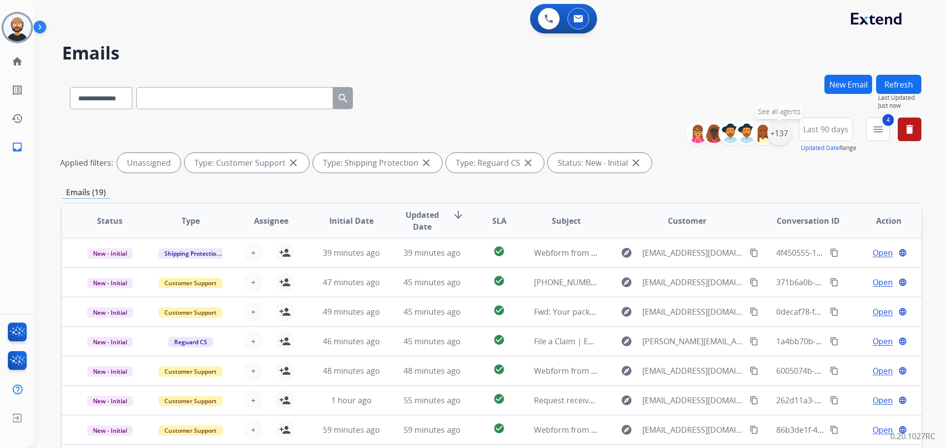
click at [788, 135] on div "+137" at bounding box center [779, 134] width 24 height 24
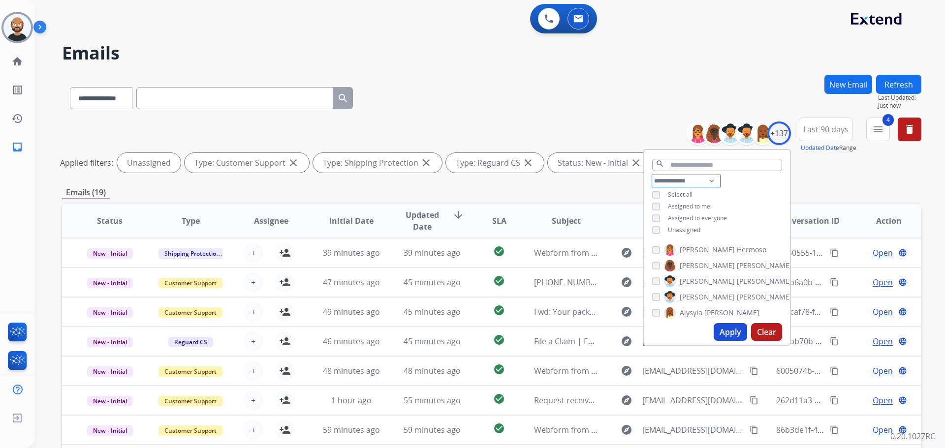
click at [683, 175] on select "**********" at bounding box center [686, 181] width 68 height 12
select select "**********"
click at [652, 175] on select "**********" at bounding box center [686, 181] width 68 height 12
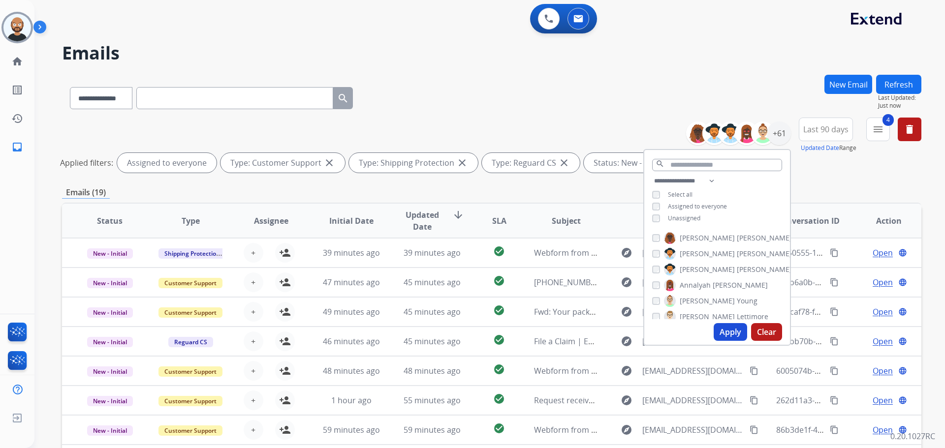
click at [660, 194] on div "Select all" at bounding box center [672, 195] width 40 height 8
click at [734, 331] on button "Apply" at bounding box center [730, 332] width 33 height 18
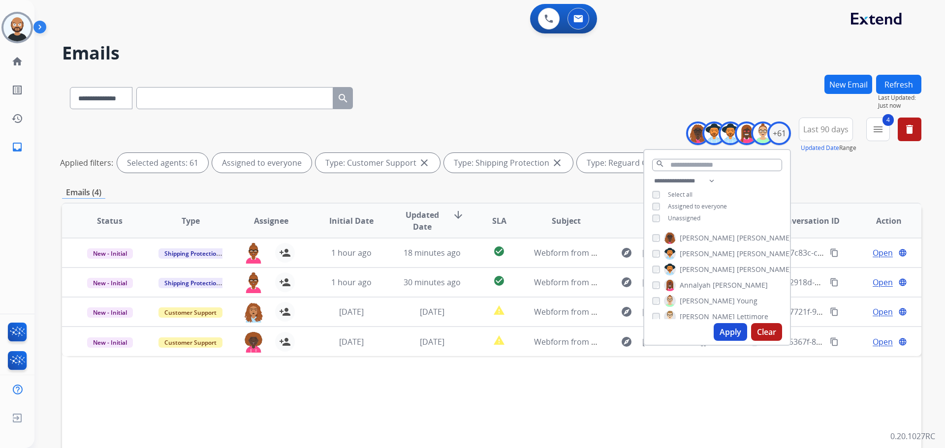
click at [535, 129] on div "**********" at bounding box center [491, 147] width 859 height 59
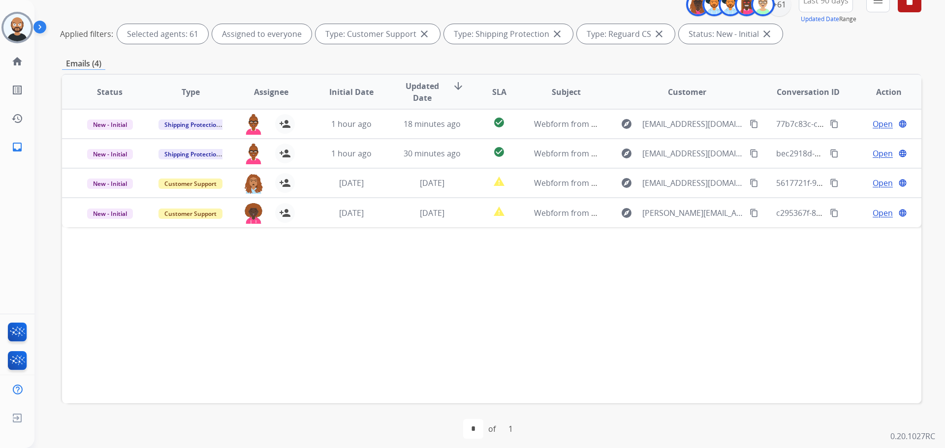
scroll to position [135, 0]
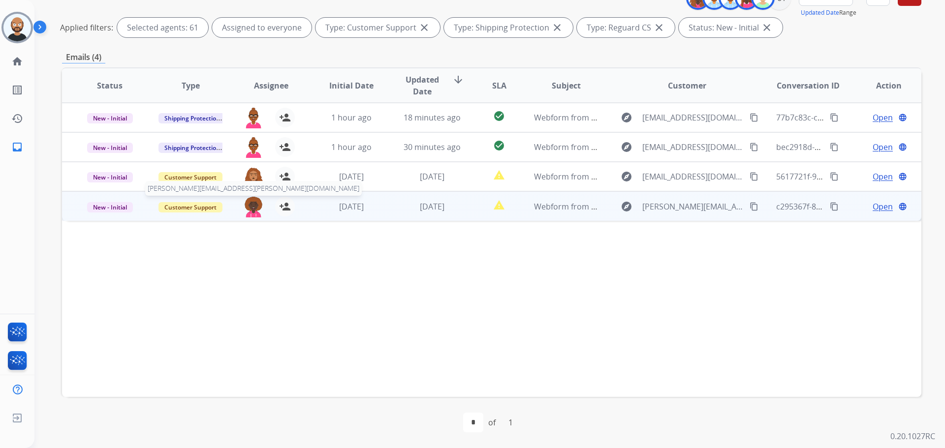
click at [252, 211] on img at bounding box center [254, 207] width 20 height 21
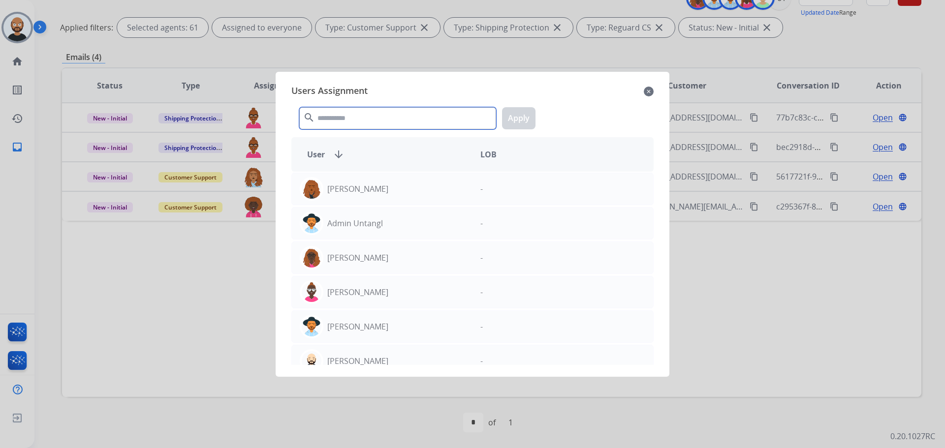
click at [350, 123] on input "text" at bounding box center [397, 118] width 197 height 22
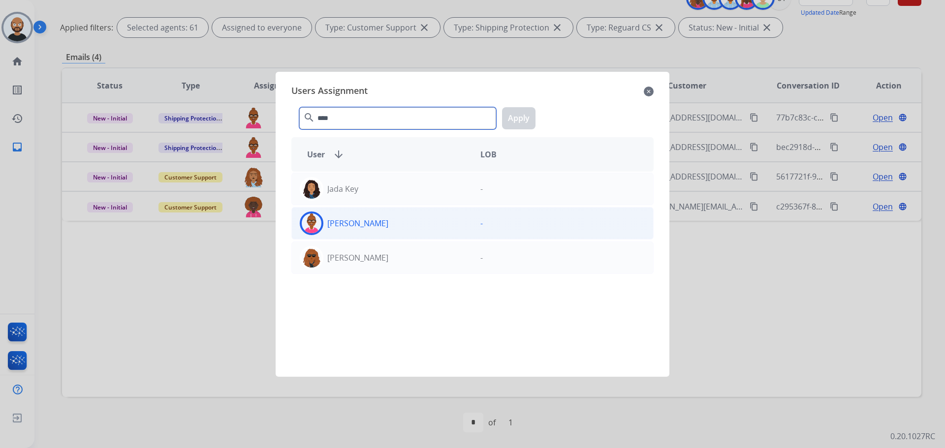
type input "****"
click at [369, 221] on p "[PERSON_NAME]" at bounding box center [357, 224] width 61 height 12
click at [512, 117] on button "Apply" at bounding box center [518, 118] width 33 height 22
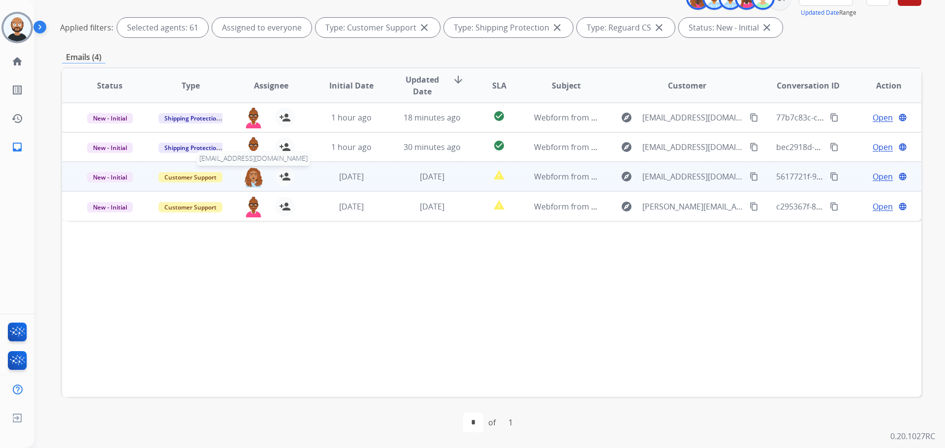
click at [250, 178] on img at bounding box center [254, 177] width 20 height 21
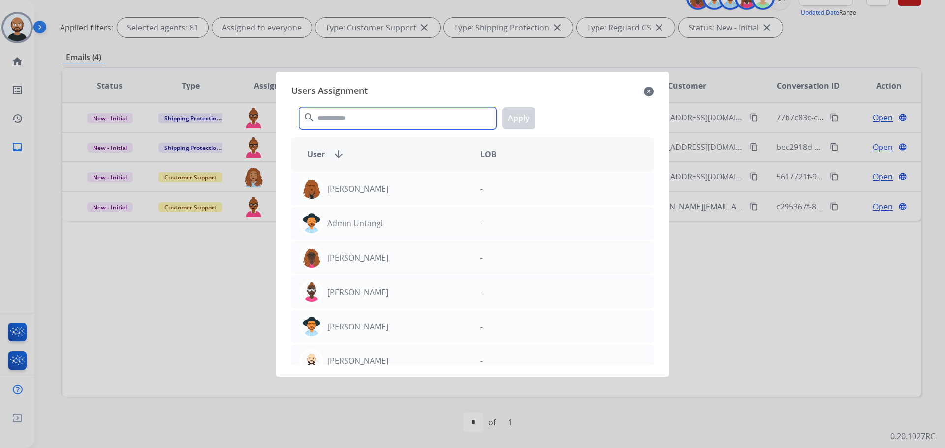
click at [367, 120] on input "text" at bounding box center [397, 118] width 197 height 22
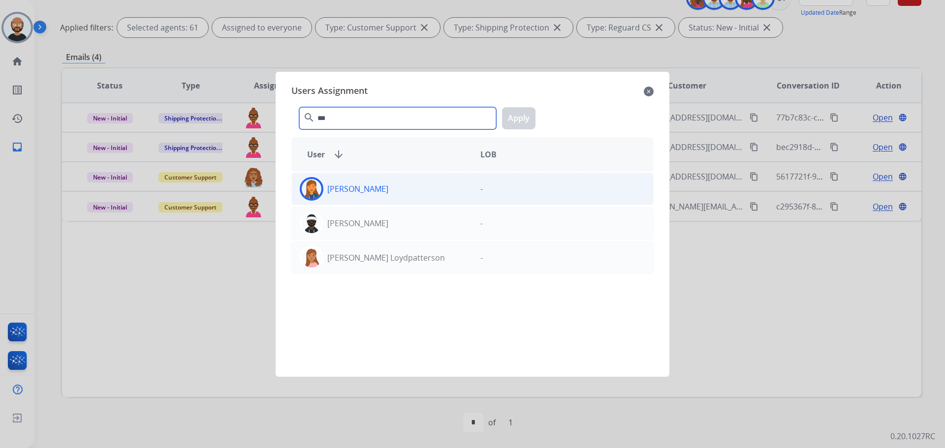
type input "***"
click at [380, 196] on div "[PERSON_NAME]" at bounding box center [382, 189] width 181 height 24
click at [511, 115] on button "Apply" at bounding box center [518, 118] width 33 height 22
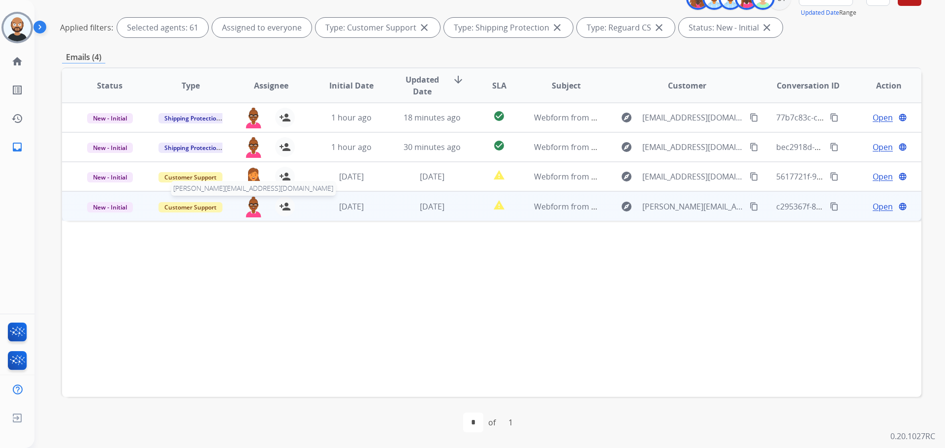
click at [253, 209] on img at bounding box center [254, 207] width 20 height 21
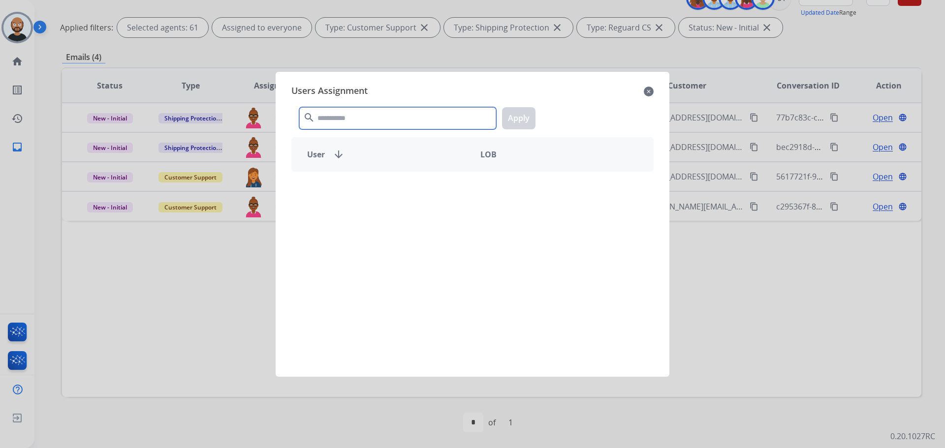
click at [373, 115] on input "text" at bounding box center [397, 118] width 197 height 22
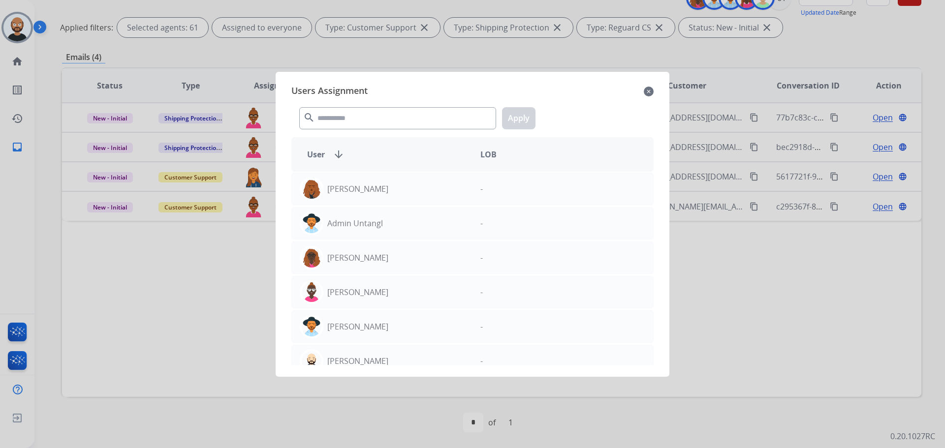
click at [727, 268] on div at bounding box center [472, 224] width 945 height 448
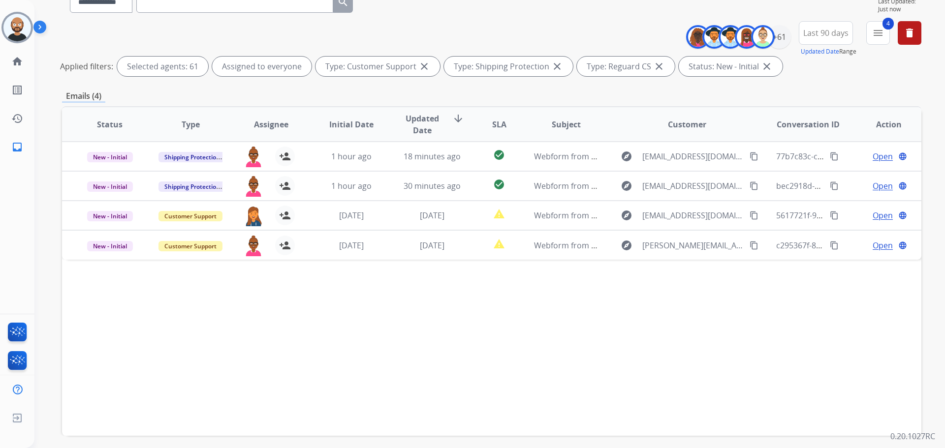
scroll to position [0, 0]
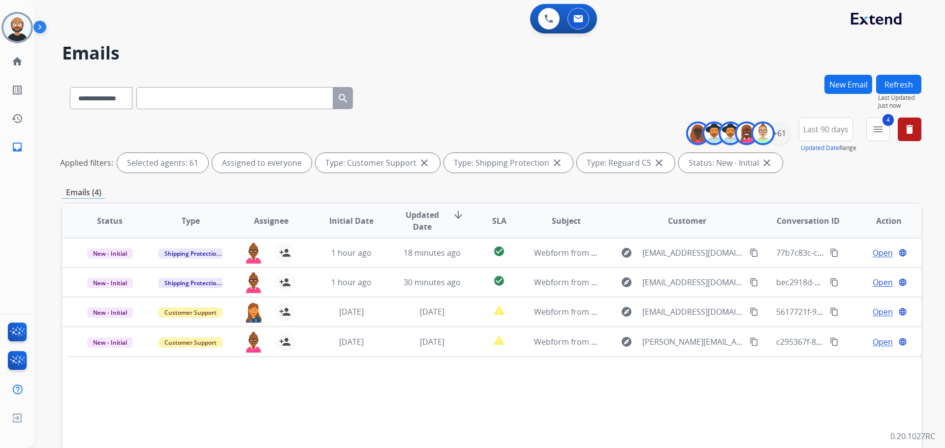
click at [888, 89] on button "Refresh" at bounding box center [898, 84] width 45 height 19
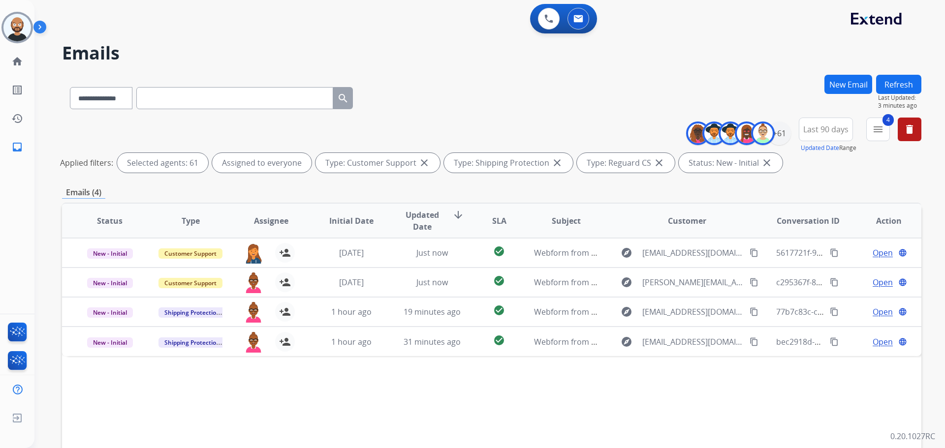
click at [905, 84] on button "Refresh" at bounding box center [898, 84] width 45 height 19
